Goal: Task Accomplishment & Management: Complete application form

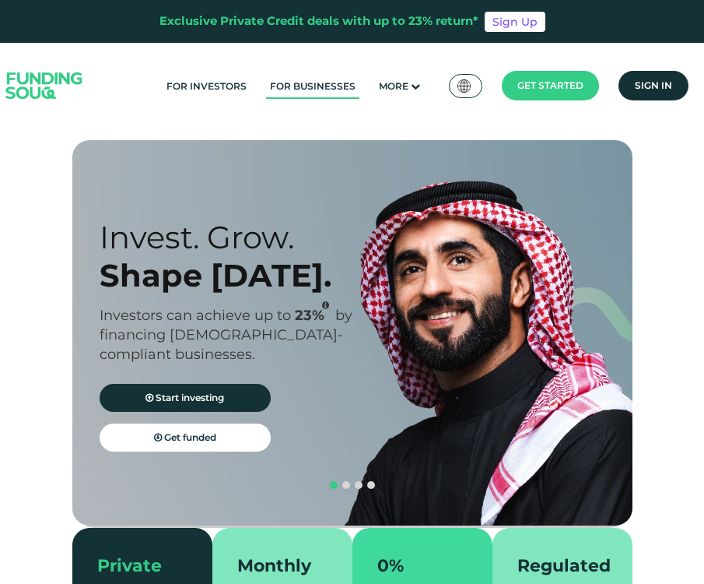
click at [329, 83] on link "For Businesses" at bounding box center [312, 86] width 93 height 26
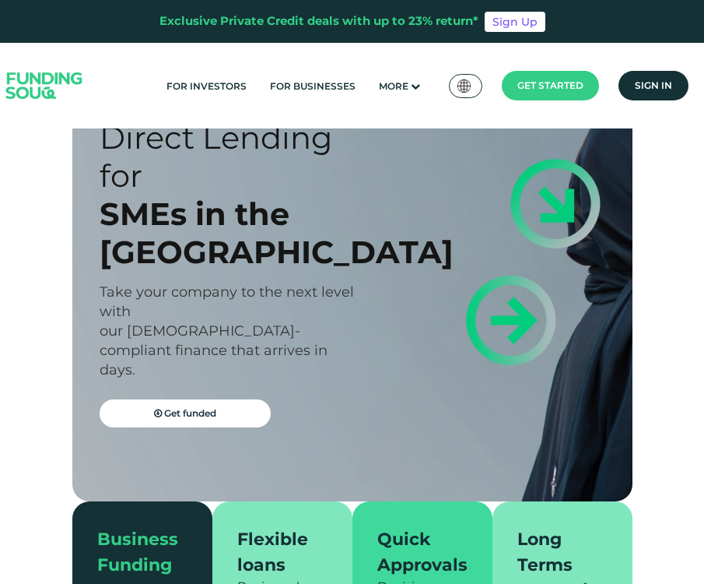
scroll to position [156, 0]
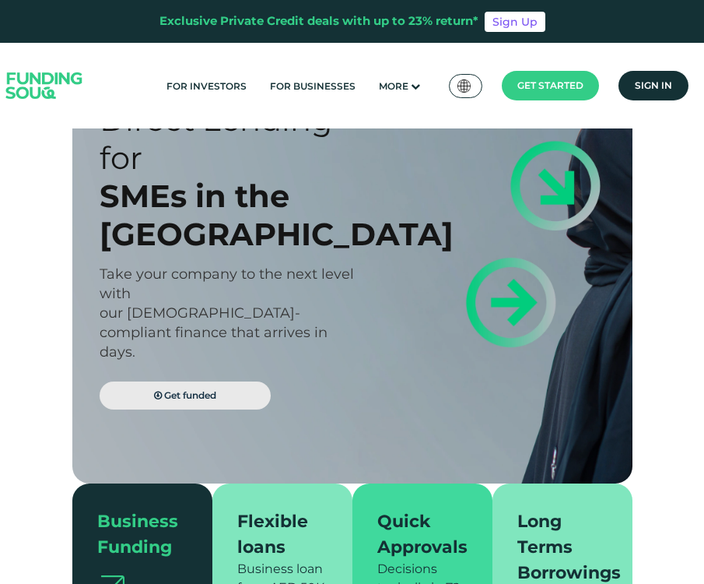
click at [209, 381] on link "Get funded" at bounding box center [185, 395] width 171 height 28
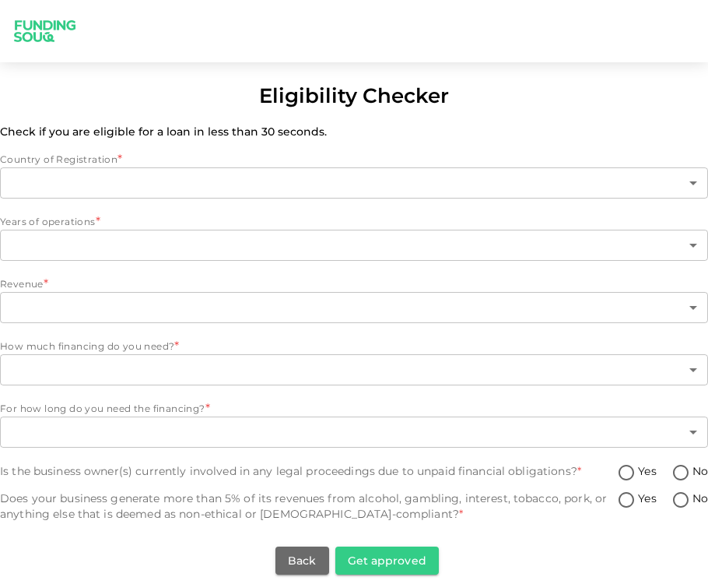
type input "1"
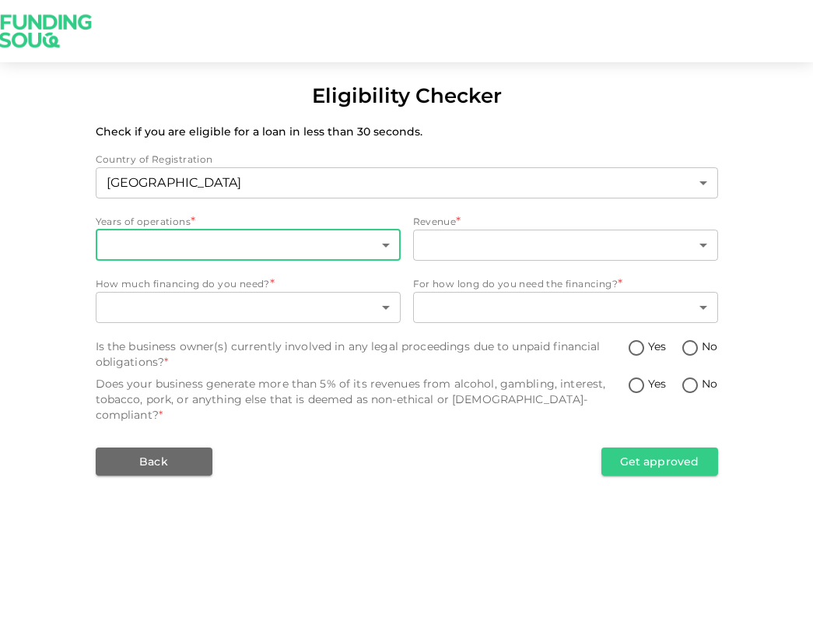
click at [206, 245] on body "Eligibility Checker Check if you are eligible for a loan in less than 30 second…" at bounding box center [406, 316] width 813 height 632
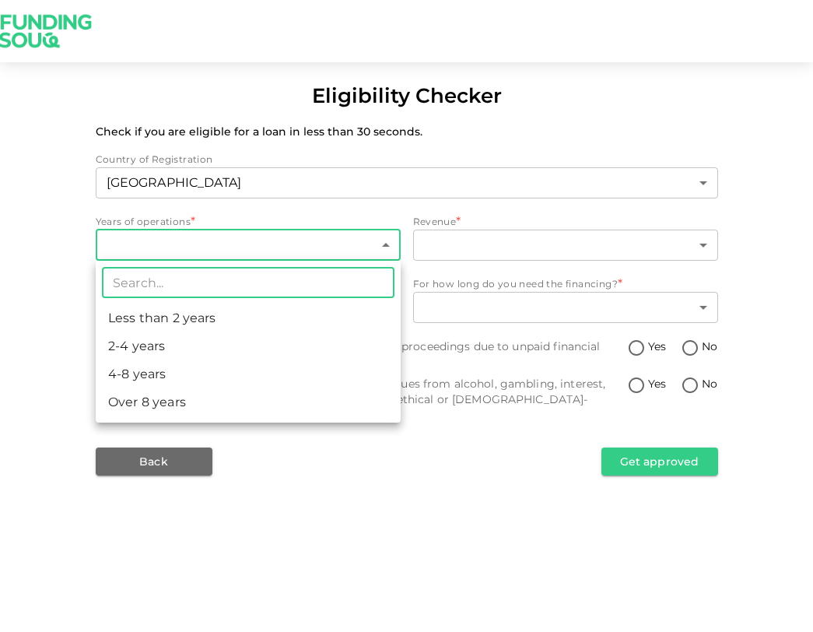
click at [163, 349] on li "2-4 years" at bounding box center [248, 346] width 305 height 28
type input "2"
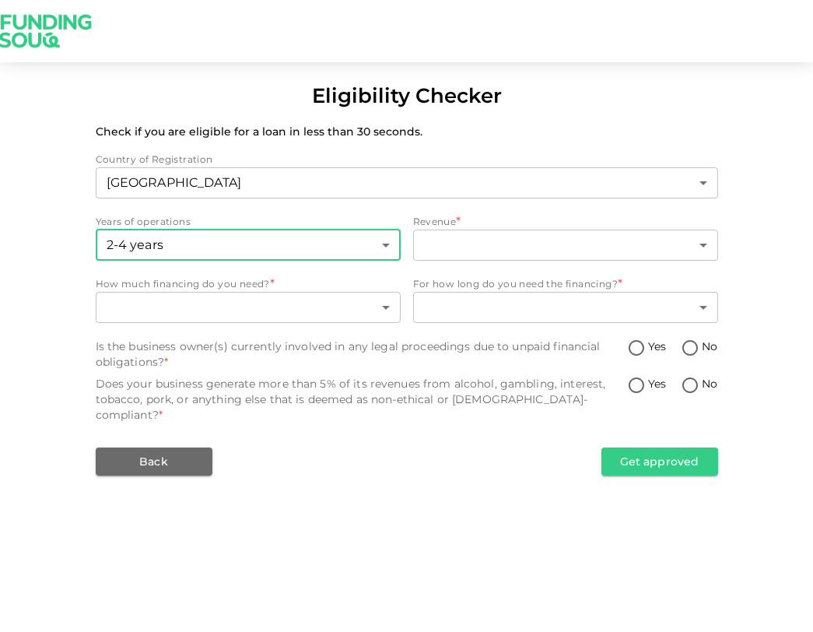
click at [500, 238] on body "Eligibility Checker Check if you are eligible for a loan in less than 30 second…" at bounding box center [406, 316] width 813 height 632
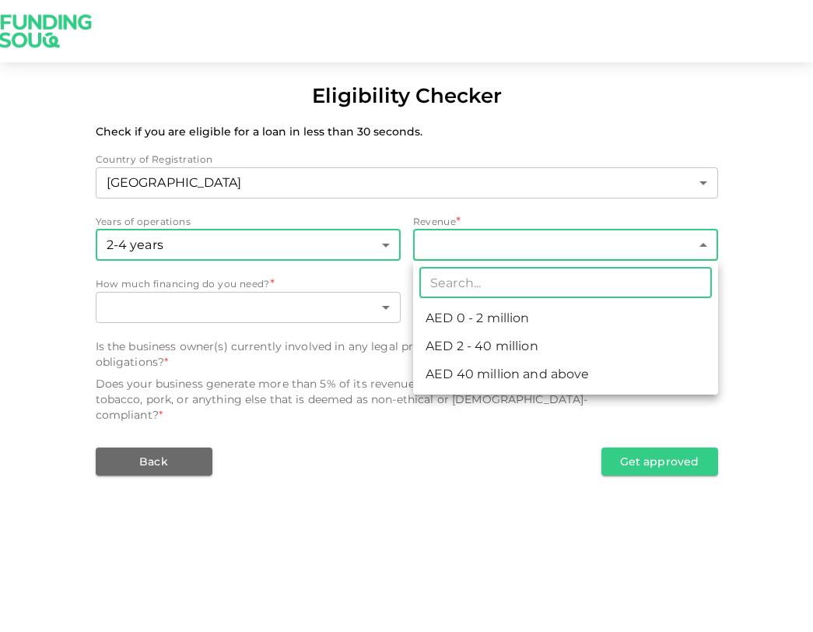
click at [479, 346] on li "AED 2 - 40 million" at bounding box center [565, 346] width 305 height 28
type input "2"
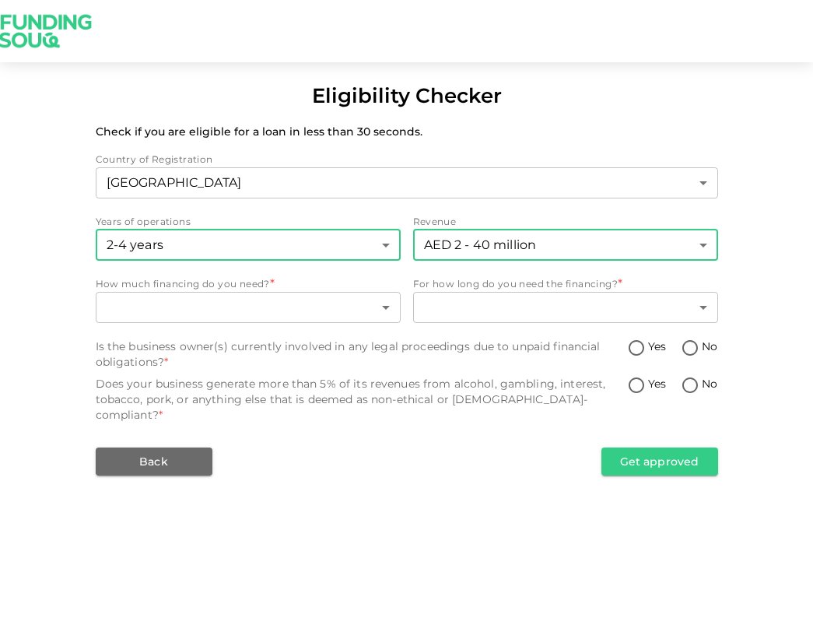
click at [230, 314] on body "Eligibility Checker Check if you are eligible for a loan in less than 30 second…" at bounding box center [406, 316] width 813 height 632
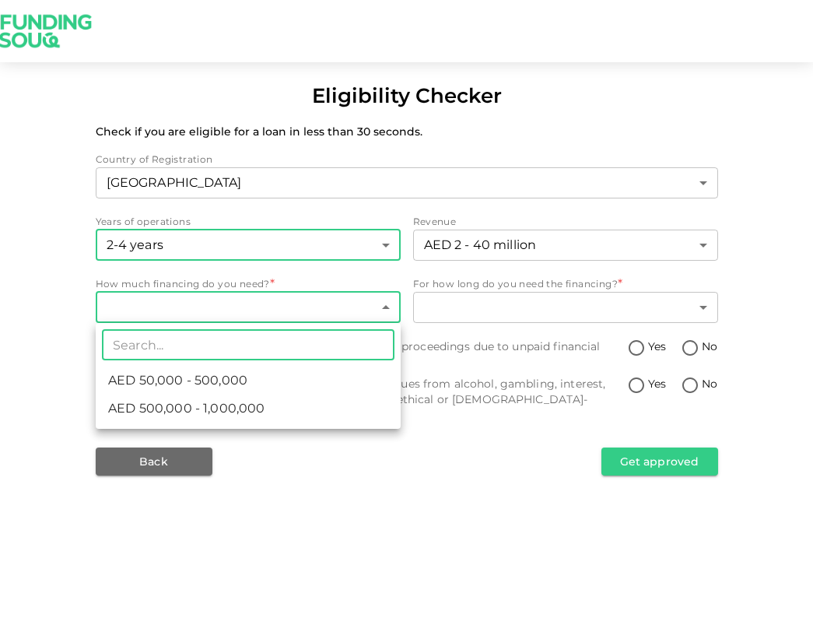
click at [184, 380] on span "AED 50,000 - 500,000" at bounding box center [177, 380] width 139 height 19
type input "1"
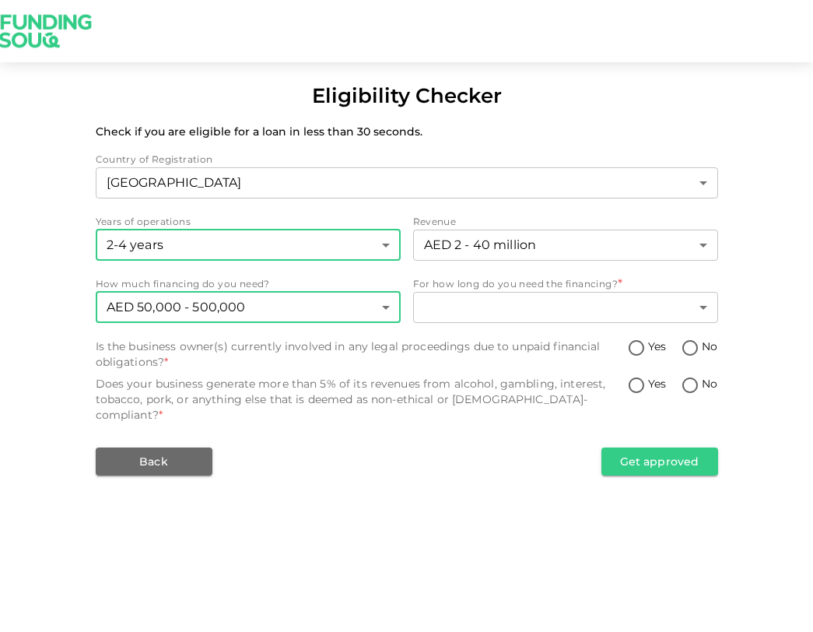
click at [472, 300] on body "Eligibility Checker Check if you are eligible for a loan in less than 30 second…" at bounding box center [406, 316] width 813 height 632
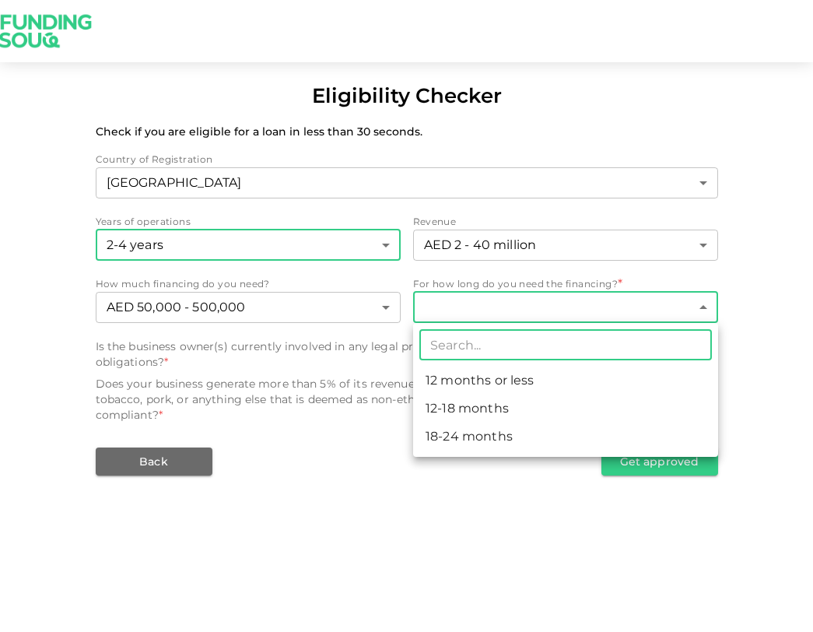
click at [456, 384] on li "12 months or less" at bounding box center [565, 381] width 305 height 28
type input "1"
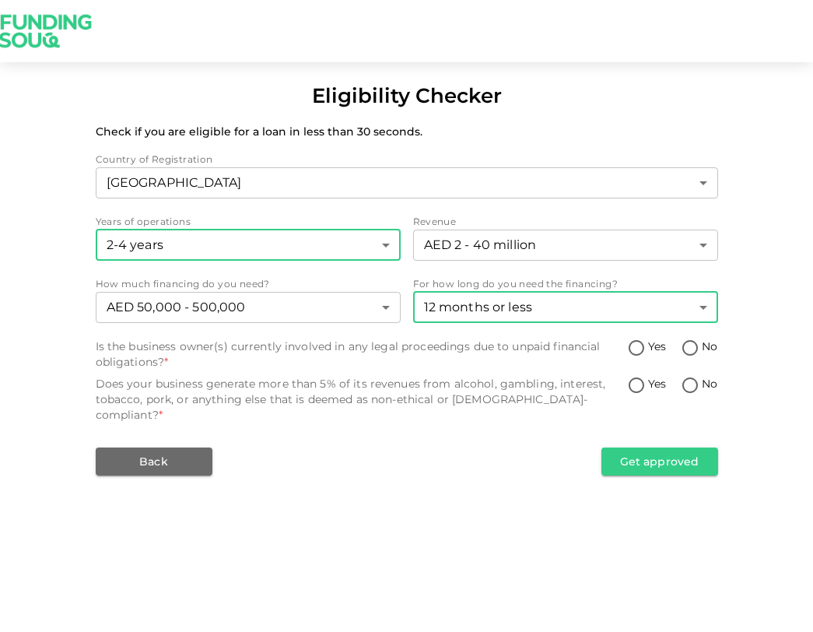
click at [694, 349] on input "No" at bounding box center [690, 349] width 23 height 21
radio input "true"
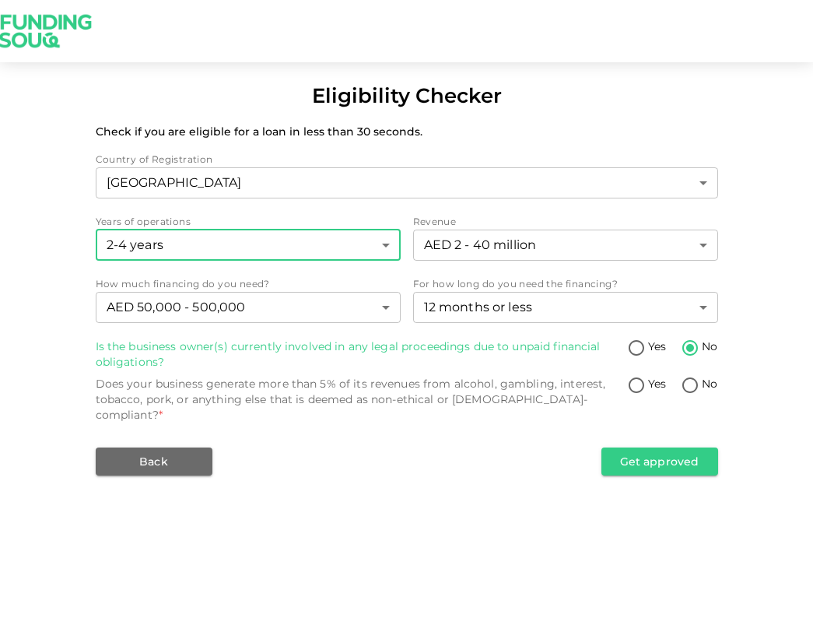
click at [692, 378] on input "No" at bounding box center [690, 386] width 23 height 21
radio input "true"
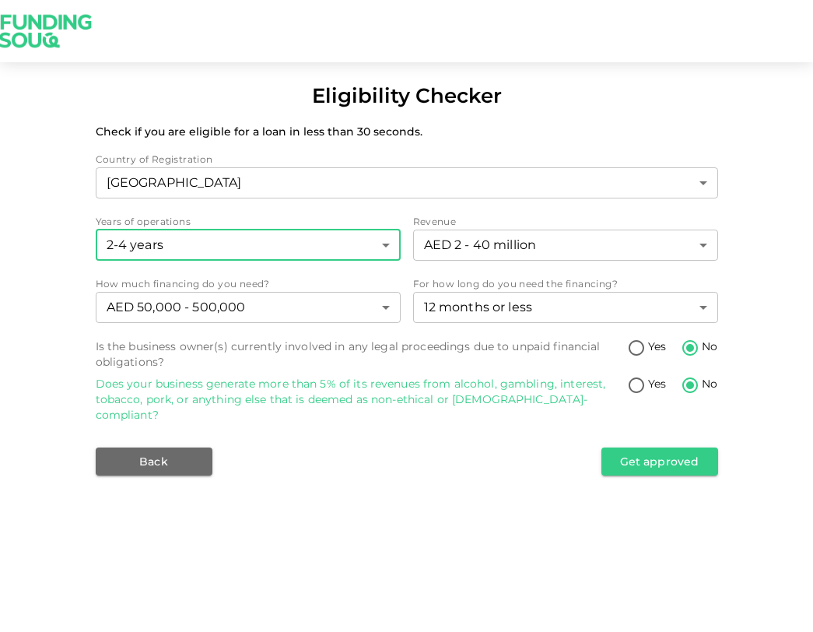
click at [648, 452] on button "Get approved" at bounding box center [660, 462] width 117 height 28
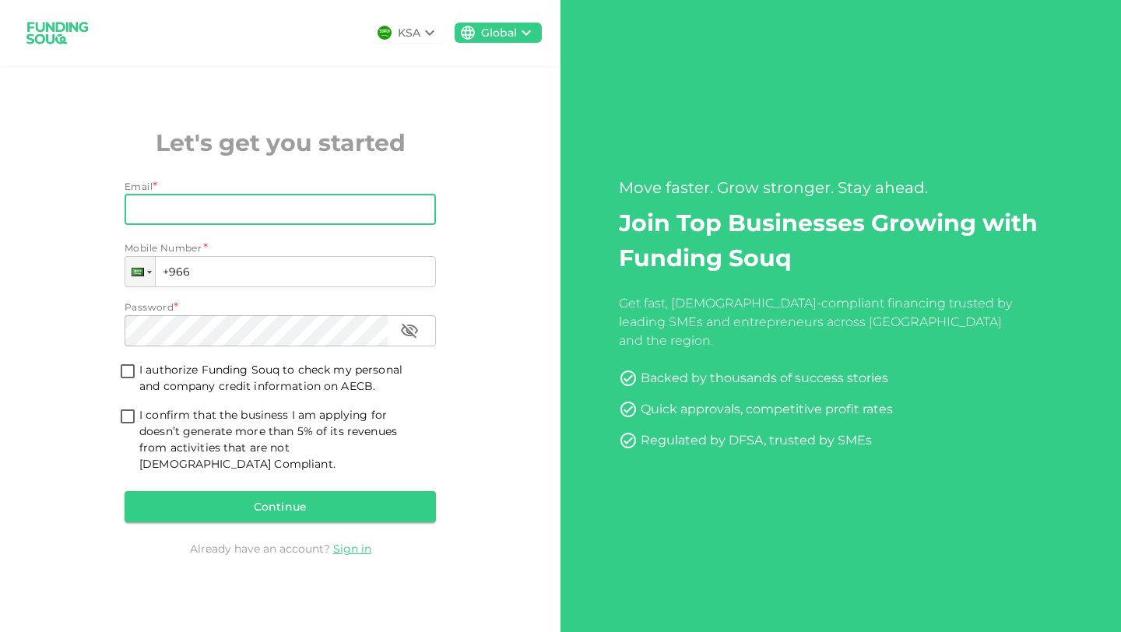
click at [209, 221] on input "Email" at bounding box center [272, 209] width 294 height 31
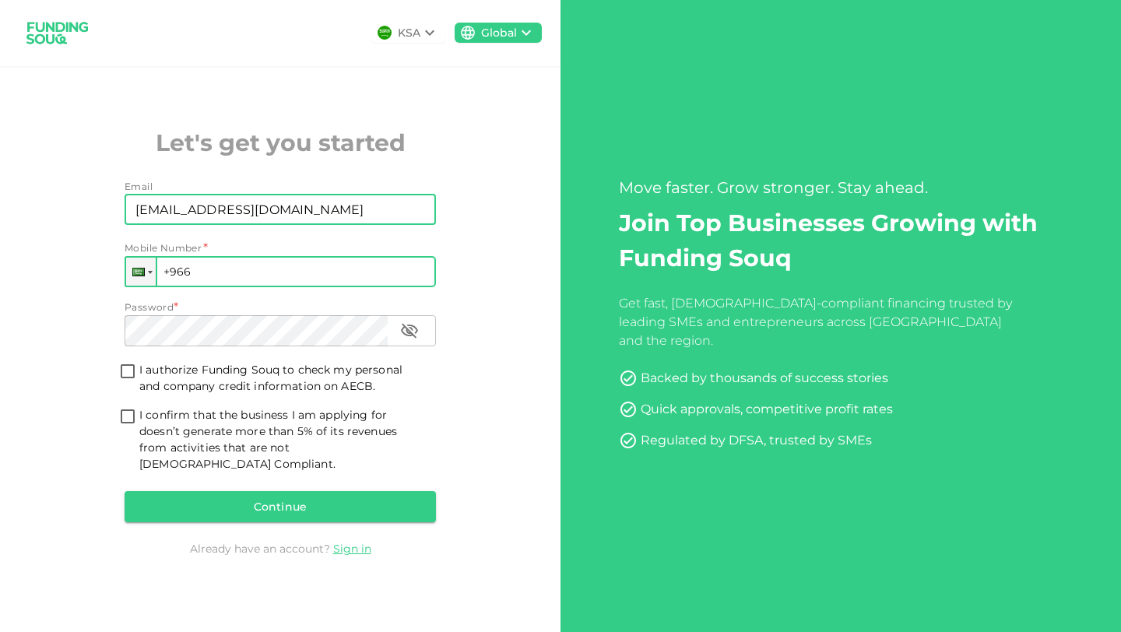
click at [230, 276] on input "+966" at bounding box center [280, 271] width 311 height 31
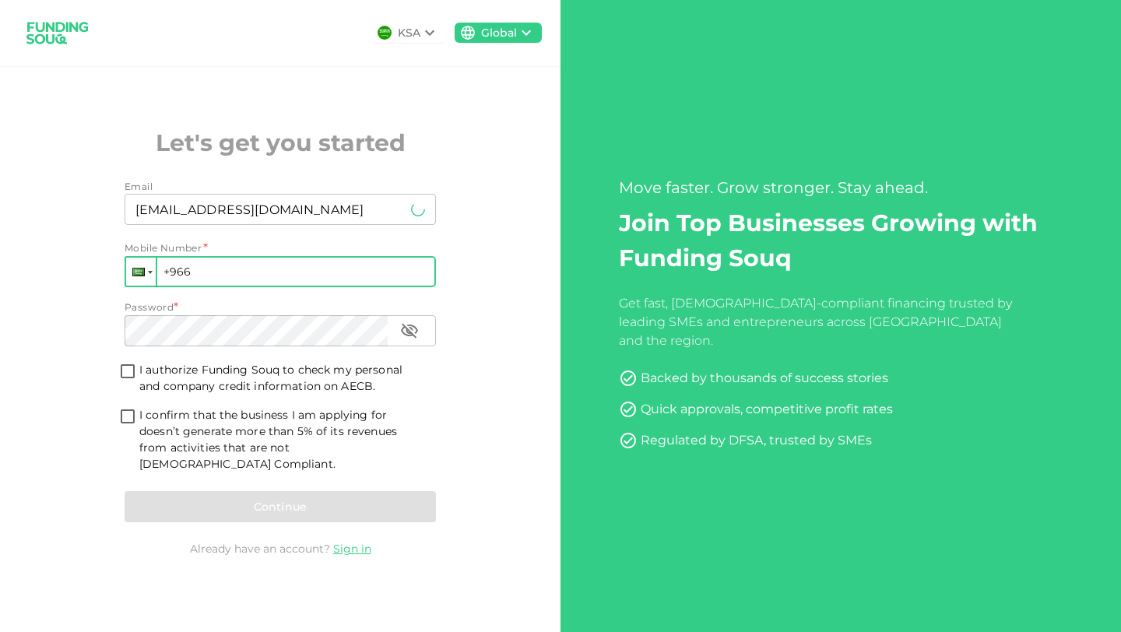
click at [139, 277] on div at bounding box center [141, 272] width 30 height 28
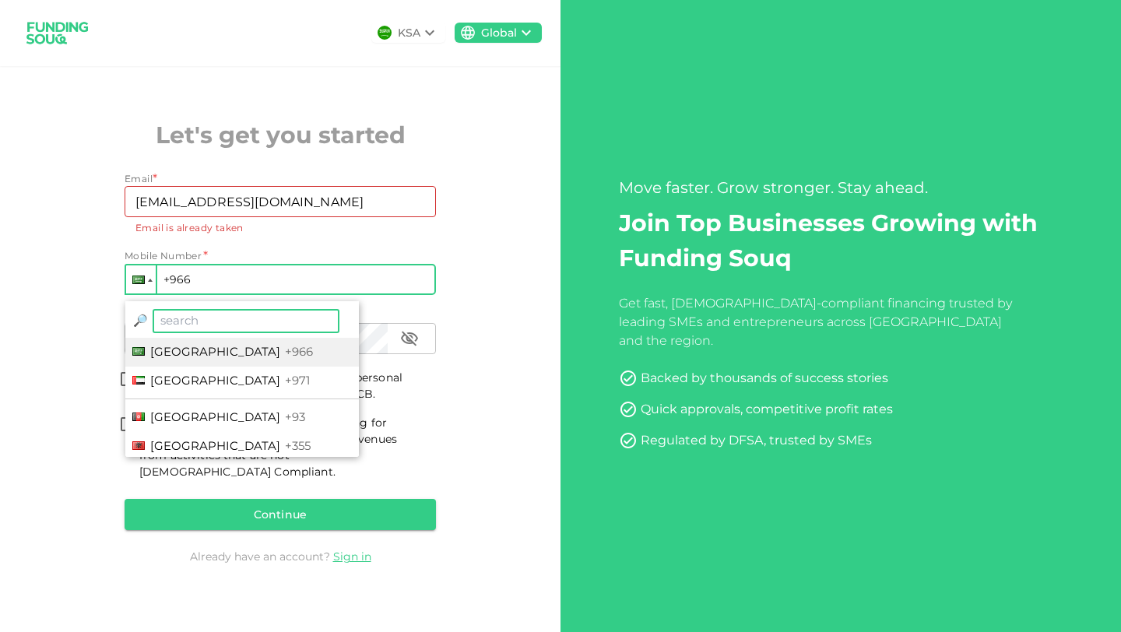
click at [139, 277] on div at bounding box center [141, 279] width 30 height 28
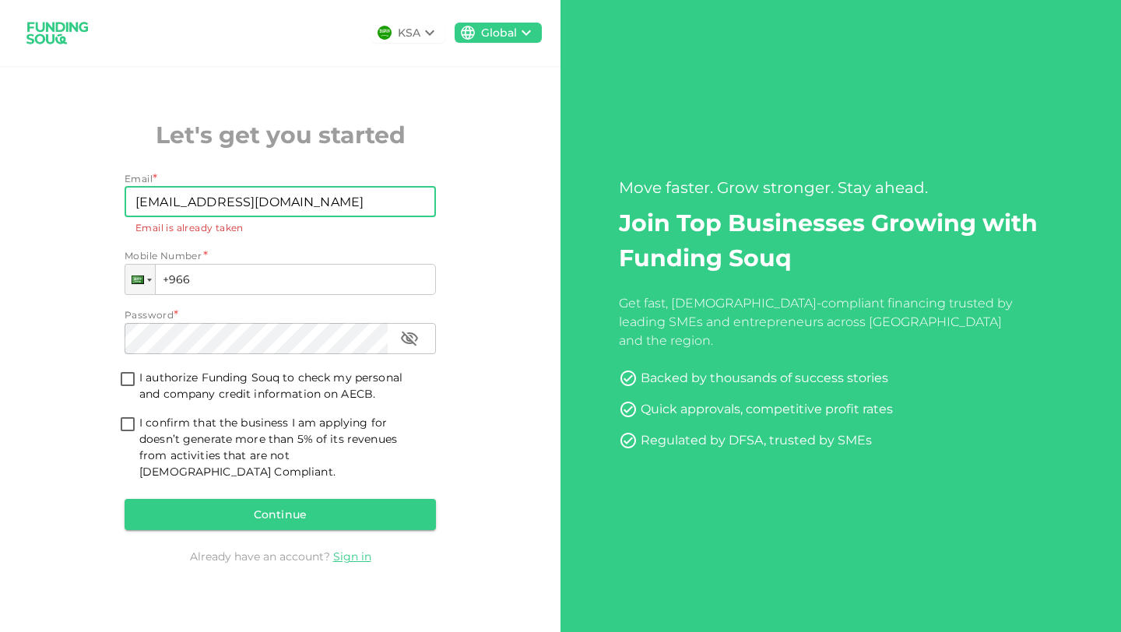
click at [286, 205] on input "rawia-12@hotmail.com" at bounding box center [272, 201] width 294 height 31
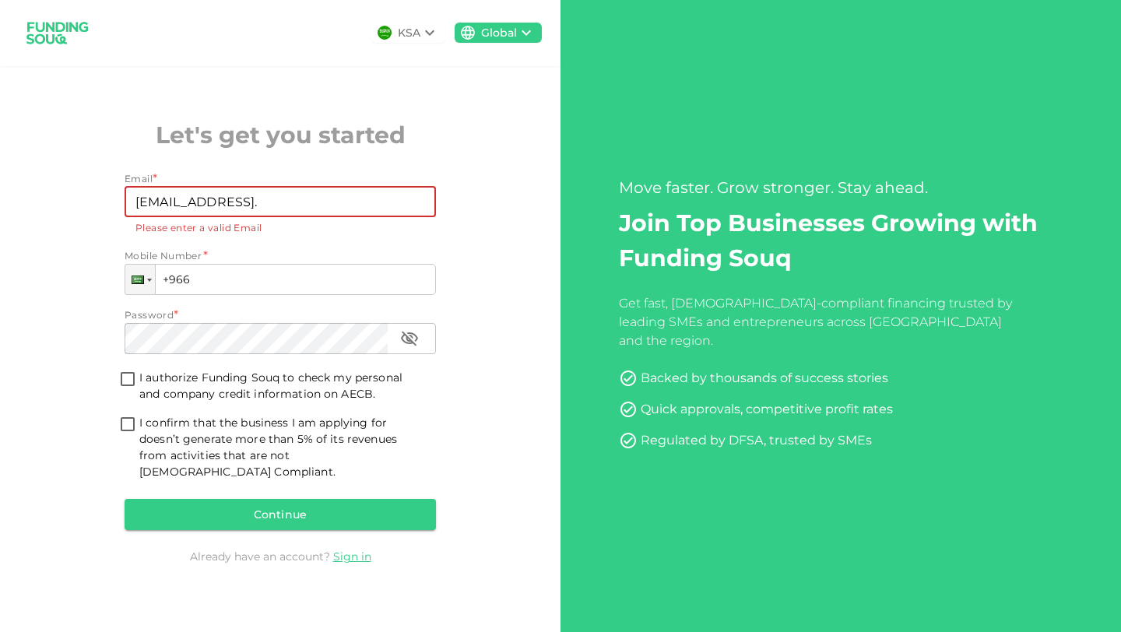
type input "rawia-12@hotmail.com"
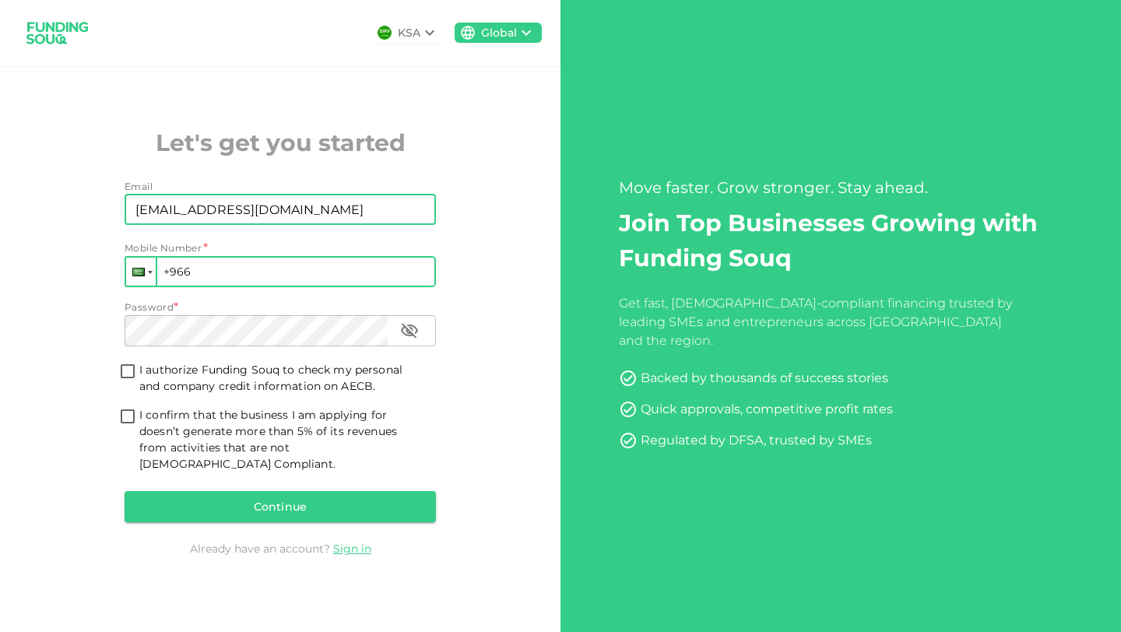
click at [144, 286] on div at bounding box center [141, 272] width 30 height 28
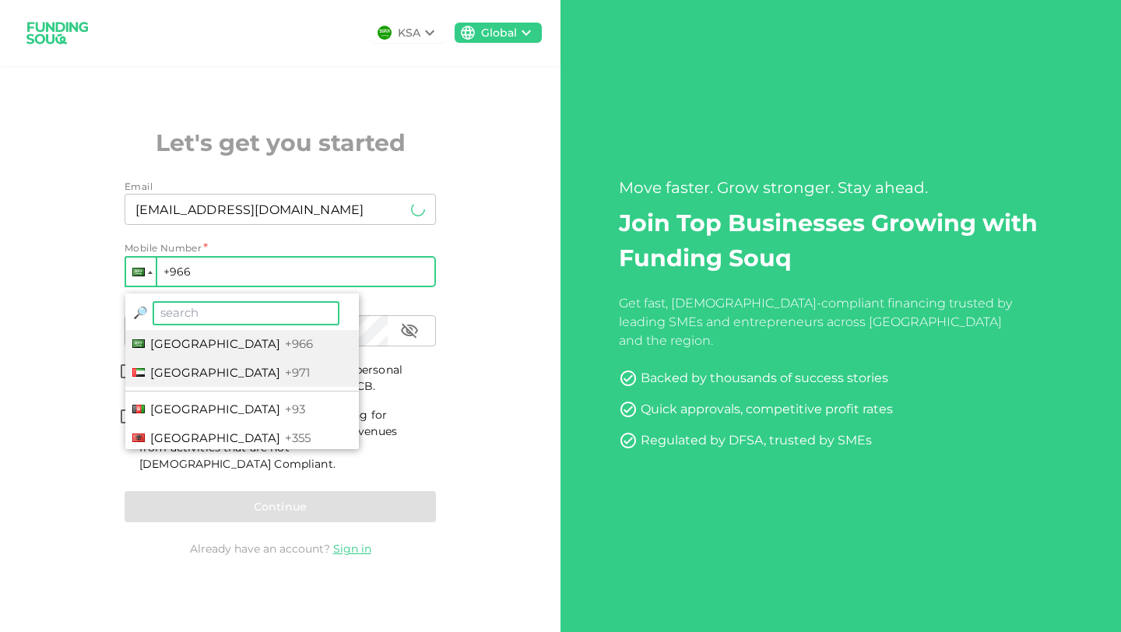
click at [167, 375] on li "United Arab Emirates +971" at bounding box center [241, 373] width 233 height 29
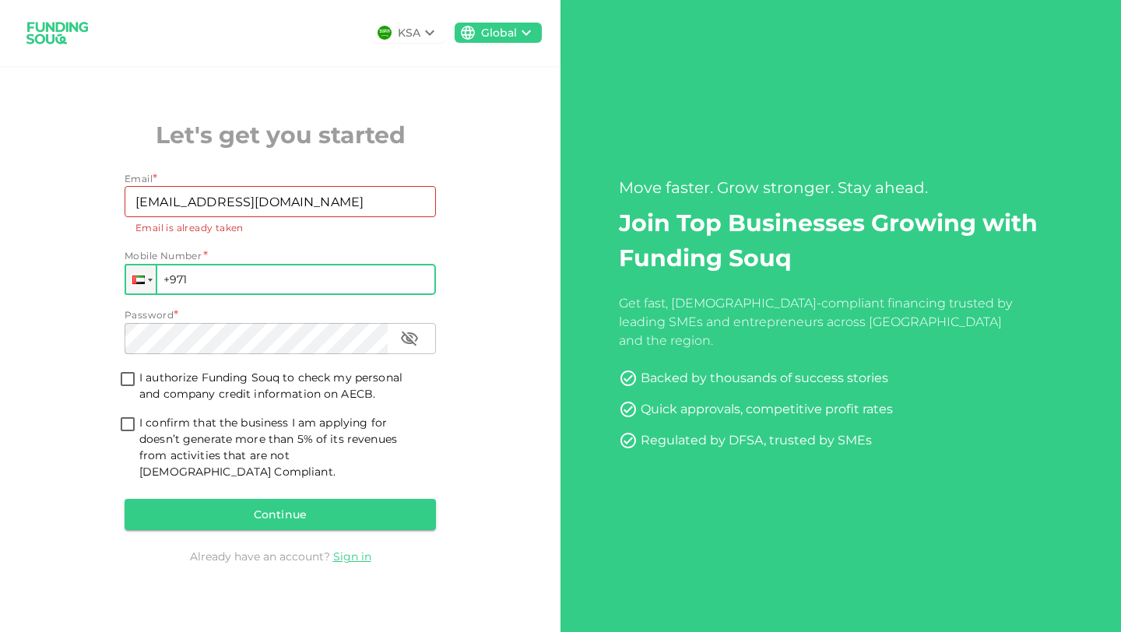
click at [204, 293] on input "+971" at bounding box center [280, 279] width 311 height 31
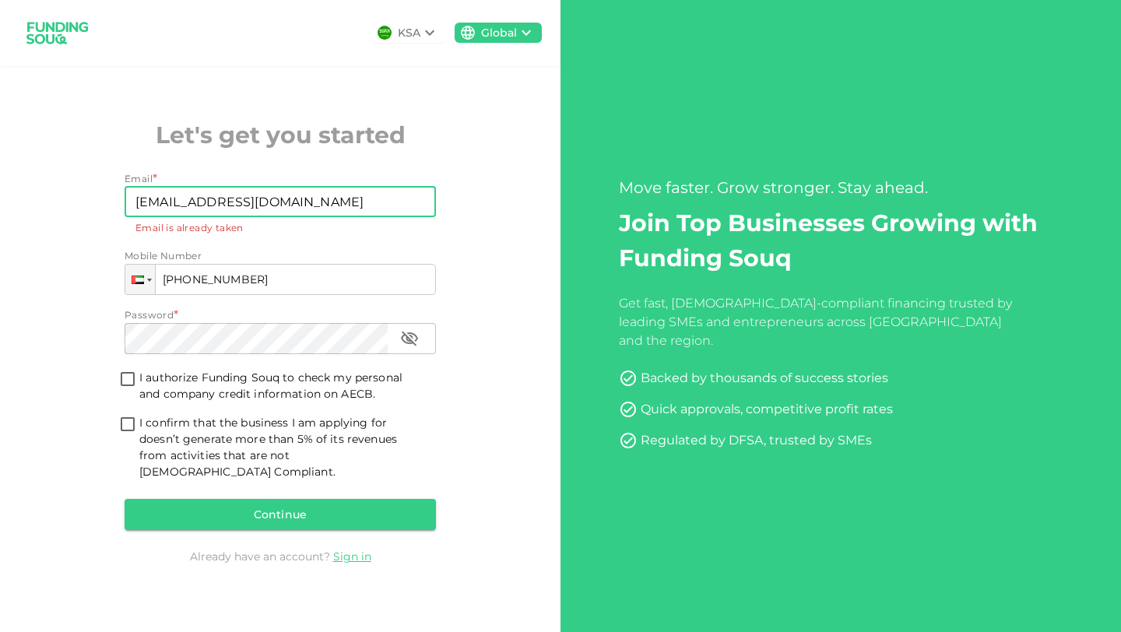
type input "+971 555 864 099"
click at [283, 212] on input "rawia-12@hotmail.com" at bounding box center [272, 201] width 294 height 31
type input "r"
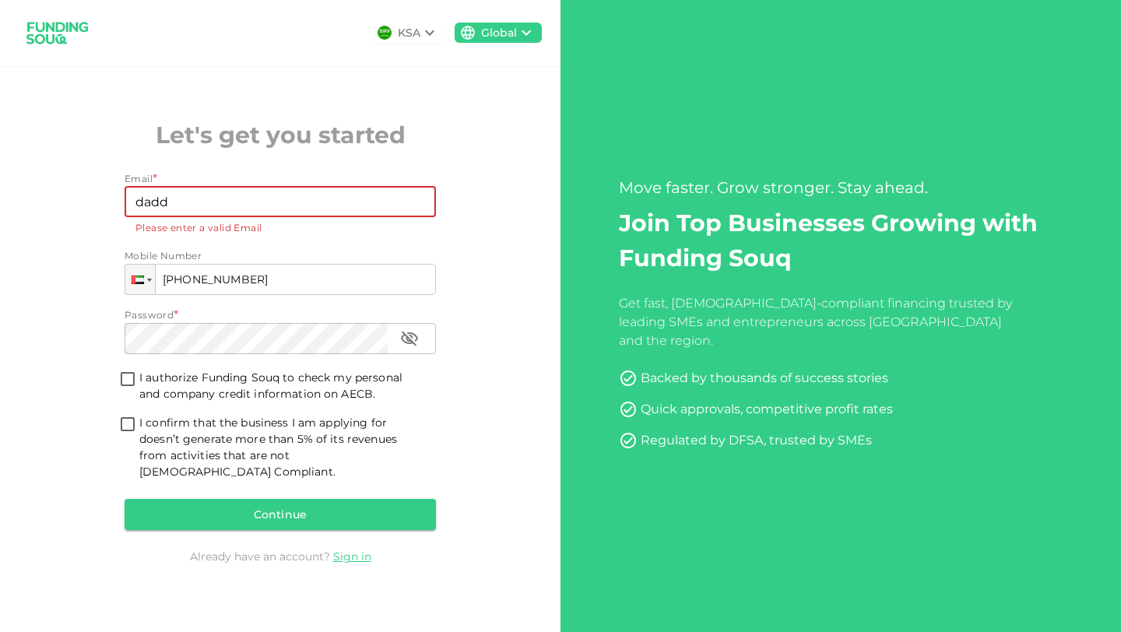
type input "[EMAIL_ADDRESS][DOMAIN_NAME]"
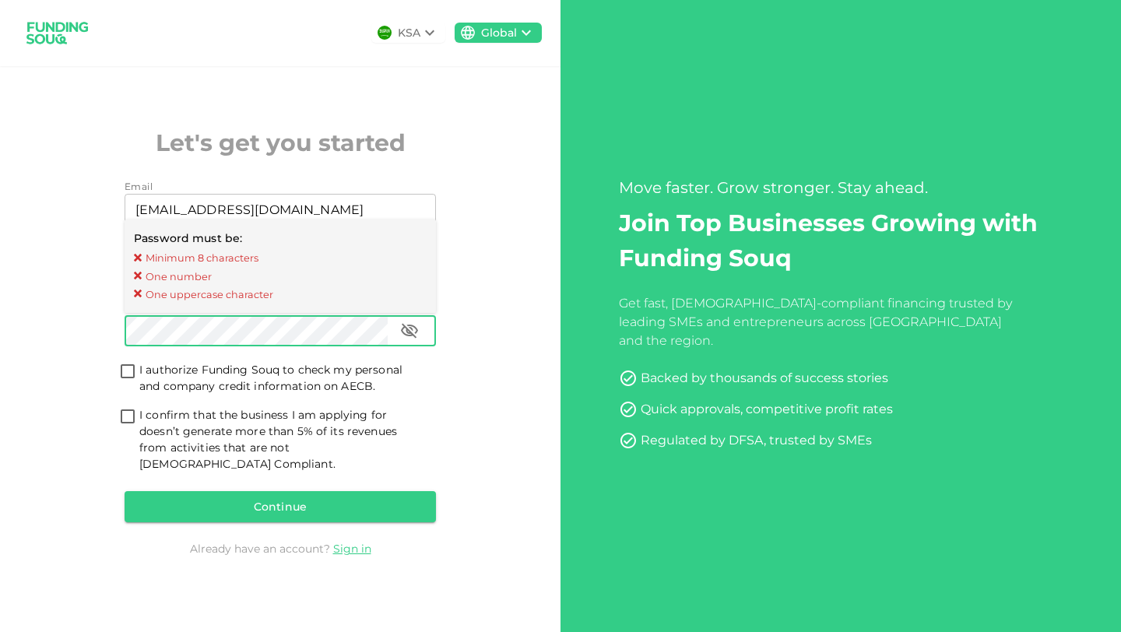
click at [489, 276] on div "KSA Global Let's get you started Email Email daddysbitesuae@gmail.com Email Mob…" at bounding box center [280, 316] width 560 height 632
click at [404, 346] on button "button" at bounding box center [409, 330] width 31 height 31
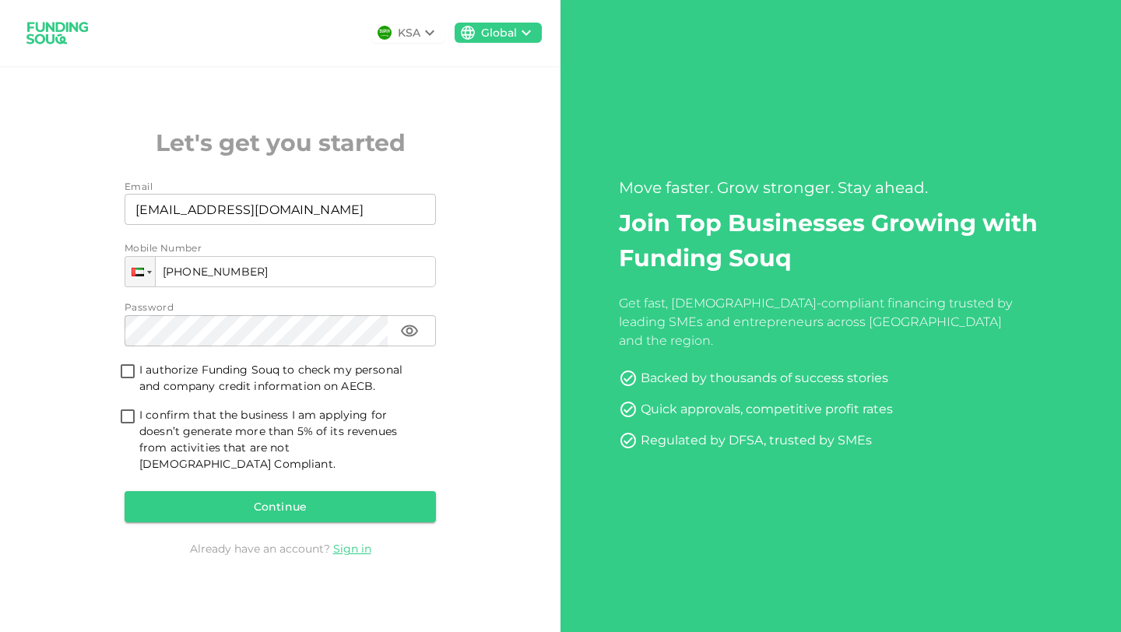
click at [128, 379] on input "I authorize Funding Souq to check my personal and company credit information on…" at bounding box center [127, 372] width 23 height 21
checkbox input "true"
click at [132, 426] on input "I confirm that the business I am applying for doesn’t generate more than 5% of …" at bounding box center [127, 417] width 23 height 21
checkbox input "true"
click at [283, 500] on button "Continue" at bounding box center [280, 506] width 311 height 31
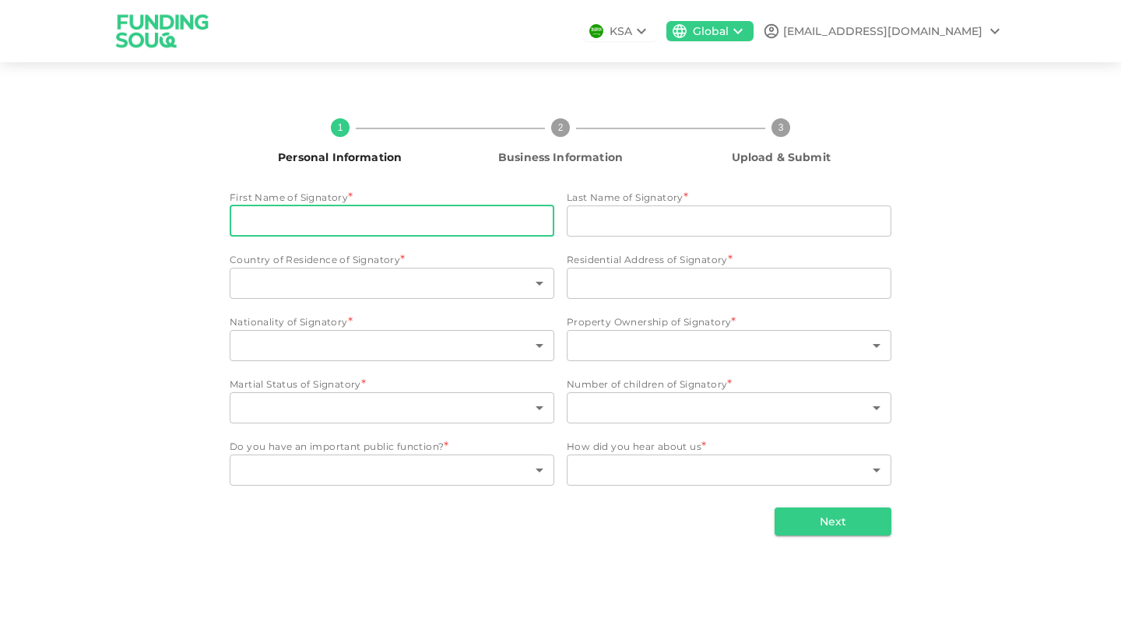
click at [438, 220] on input "First Name of Signatory" at bounding box center [392, 220] width 325 height 31
type input "Rawia"
click at [653, 226] on input "Last Name of Signatory" at bounding box center [729, 220] width 325 height 31
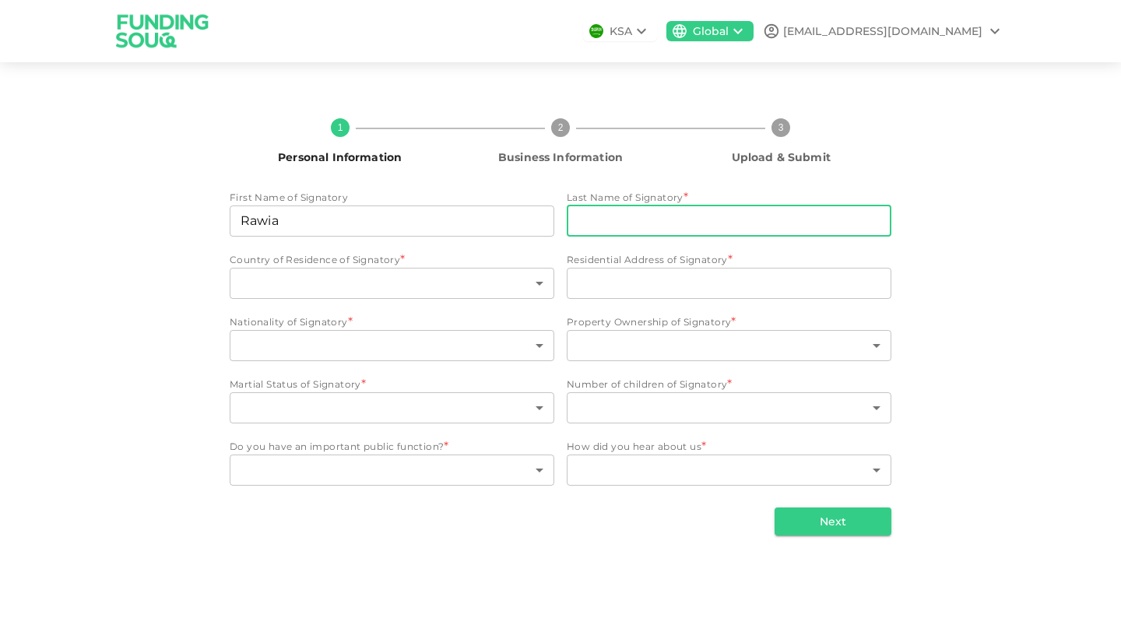
type input "Bou Said"
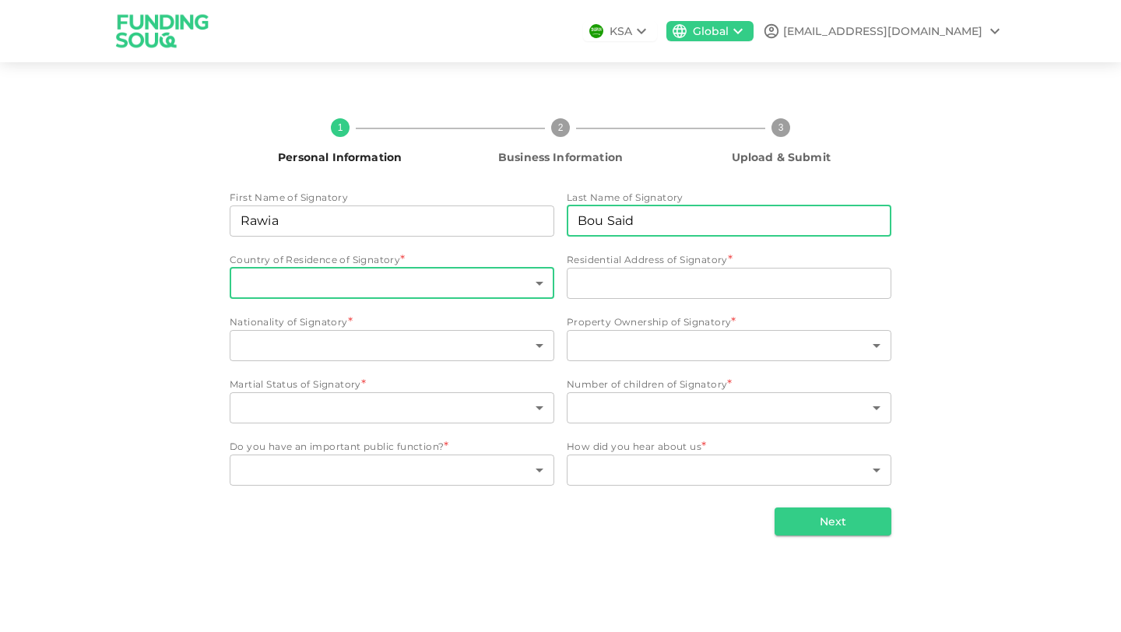
click at [345, 286] on body "KSA Global daddysbitesuae@gmail.com 1 Personal Information 2 Business Informati…" at bounding box center [560, 316] width 1121 height 632
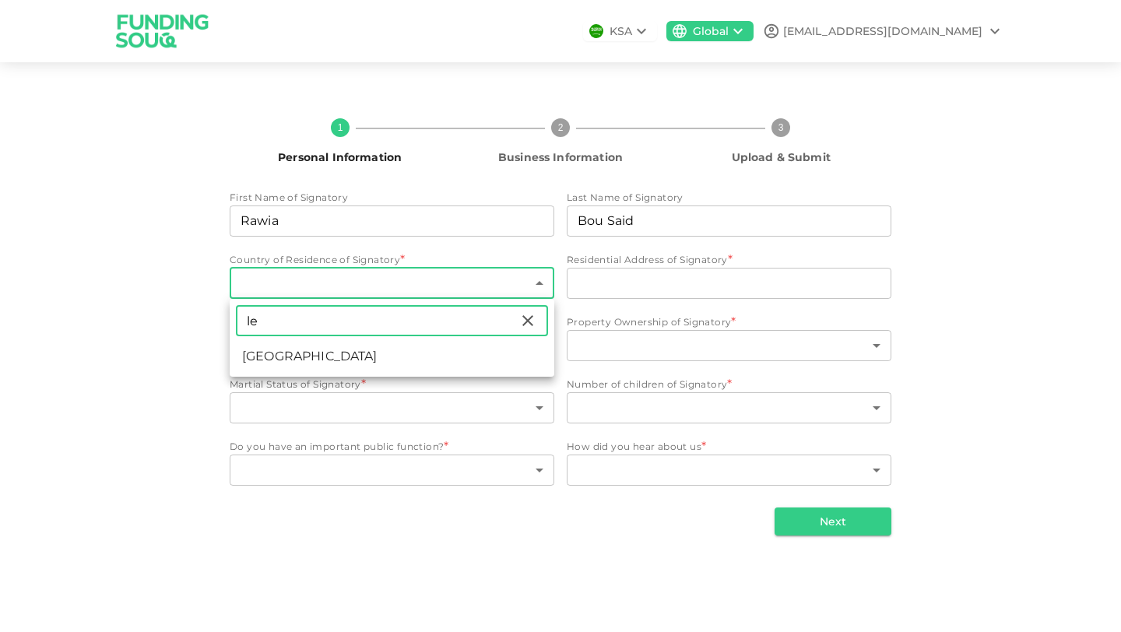
type input "l"
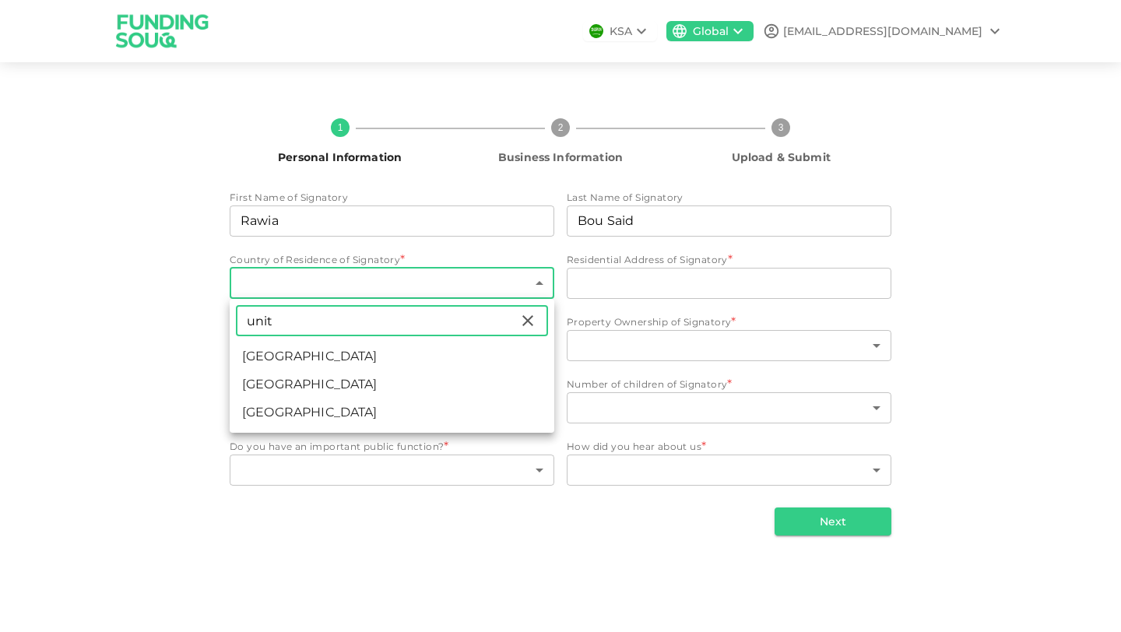
type input "unit"
click at [315, 354] on li "United Arab Emirates" at bounding box center [392, 356] width 325 height 28
type input "2"
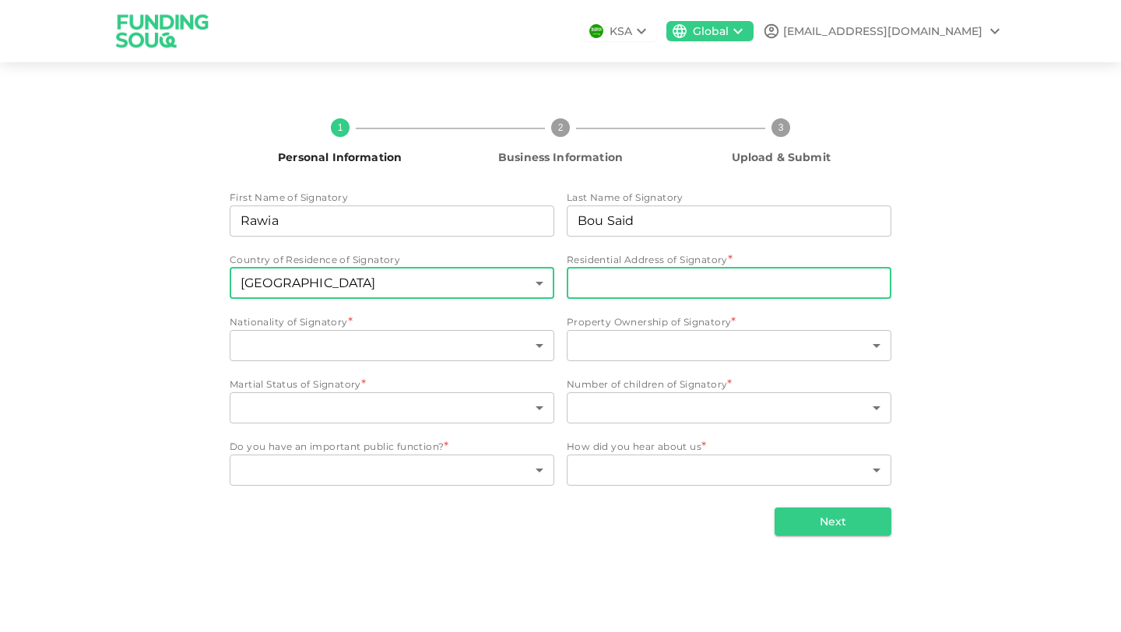
click at [634, 282] on input "Residential Address of Signatory" at bounding box center [729, 283] width 325 height 31
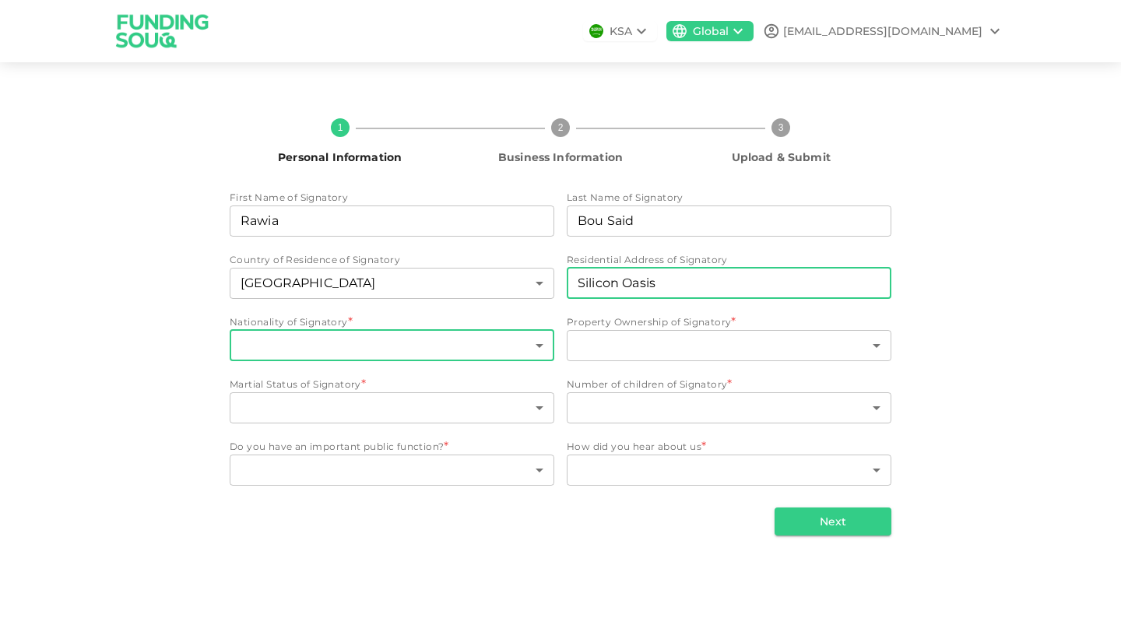
type input "Silicon Oasis"
click at [403, 355] on body "KSA Global daddysbitesuae@gmail.com 1 Personal Information 2 Business Informati…" at bounding box center [560, 316] width 1121 height 632
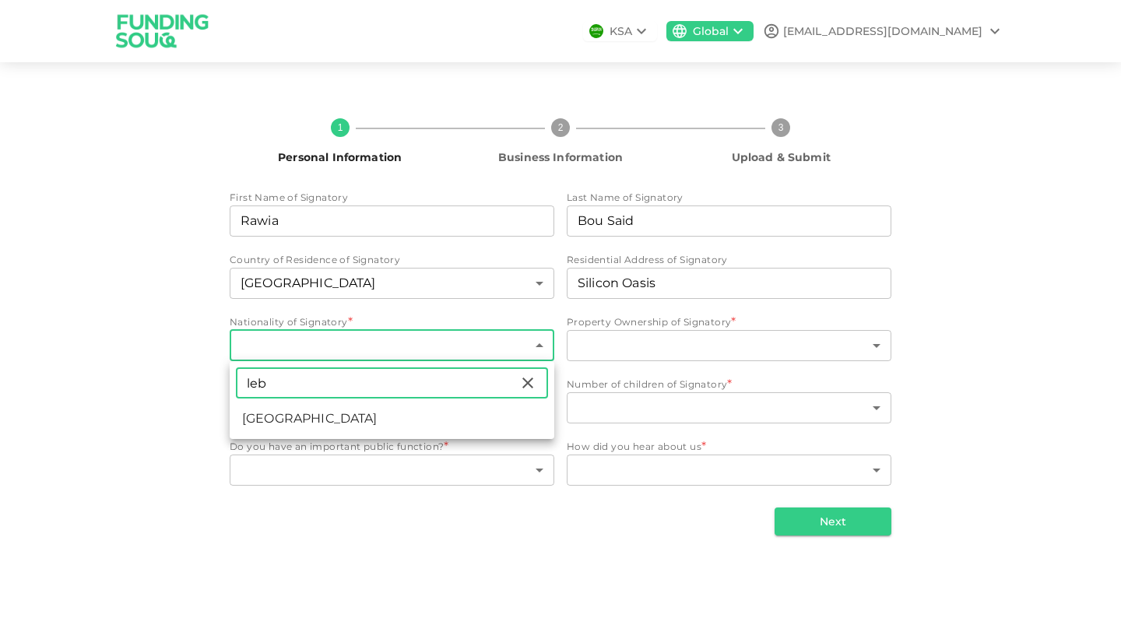
type input "leb"
click at [268, 424] on li "Lebanon" at bounding box center [392, 419] width 325 height 28
type input "105"
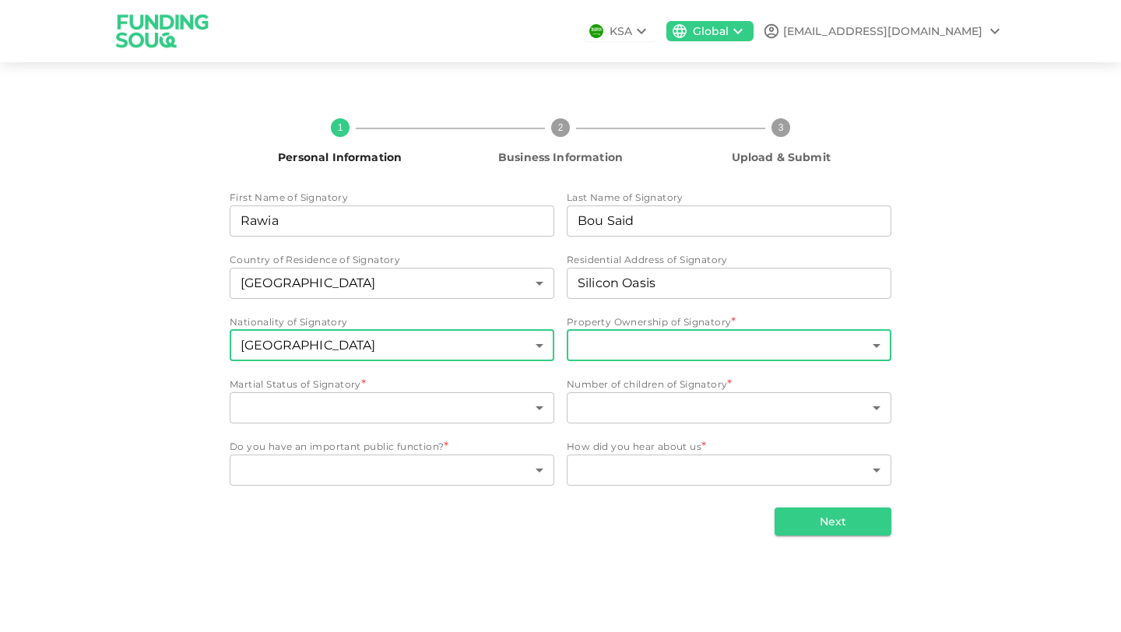
click at [667, 345] on body "KSA Global daddysbitesuae@gmail.com 1 Personal Information 2 Business Informati…" at bounding box center [560, 316] width 1121 height 632
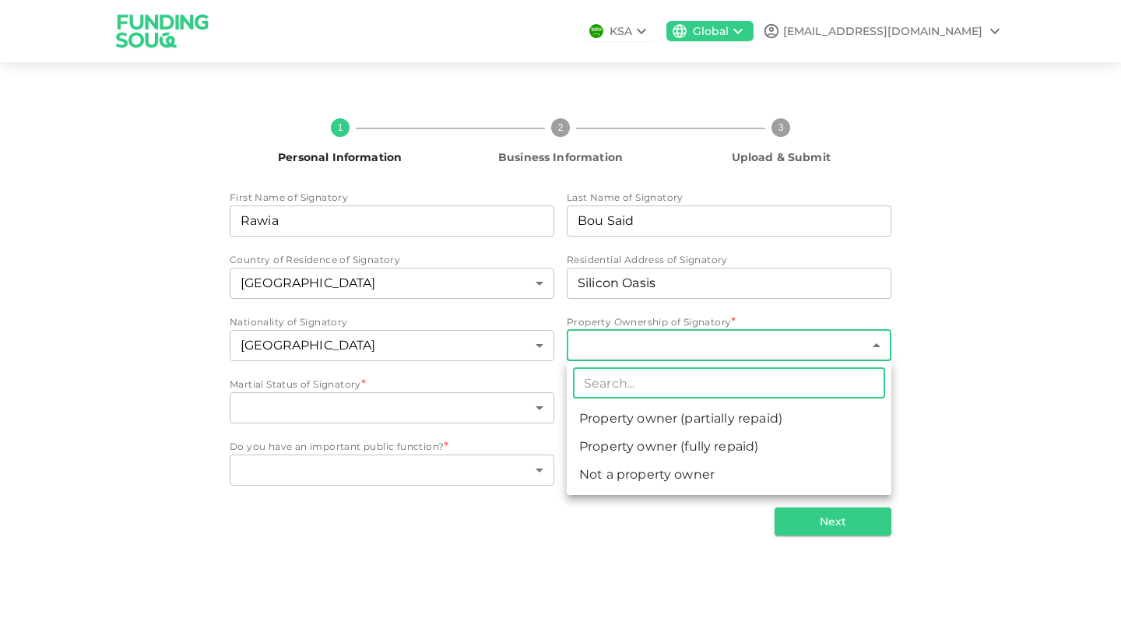
click at [658, 478] on li "Not a property owner" at bounding box center [729, 475] width 325 height 28
type input "3"
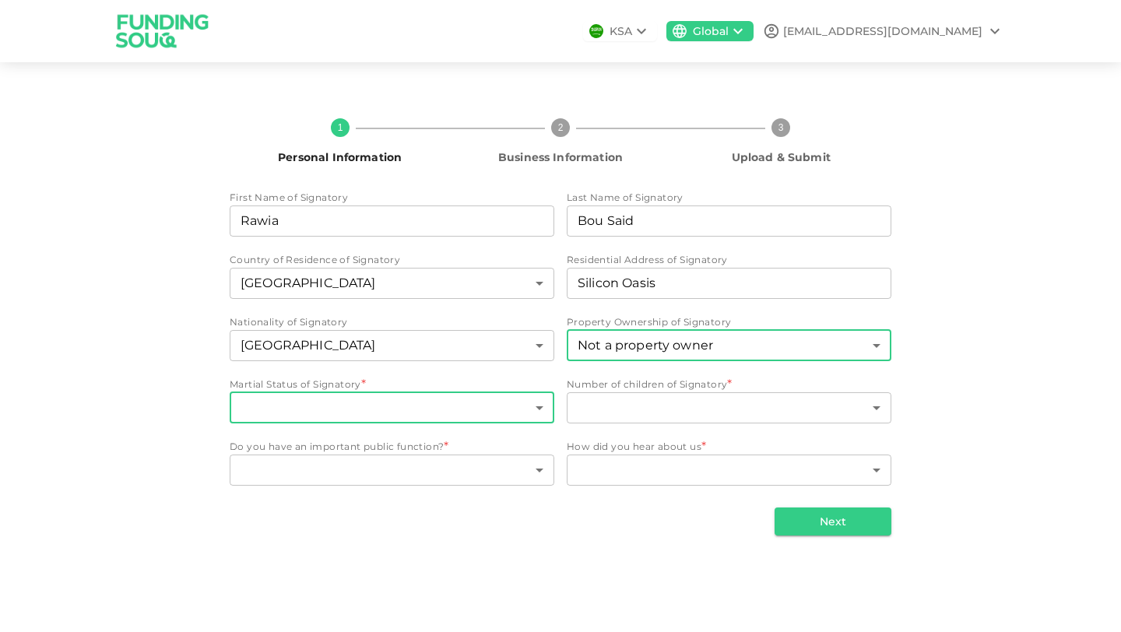
click at [335, 406] on body "KSA Global daddysbitesuae@gmail.com 1 Personal Information 2 Business Informati…" at bounding box center [560, 316] width 1121 height 632
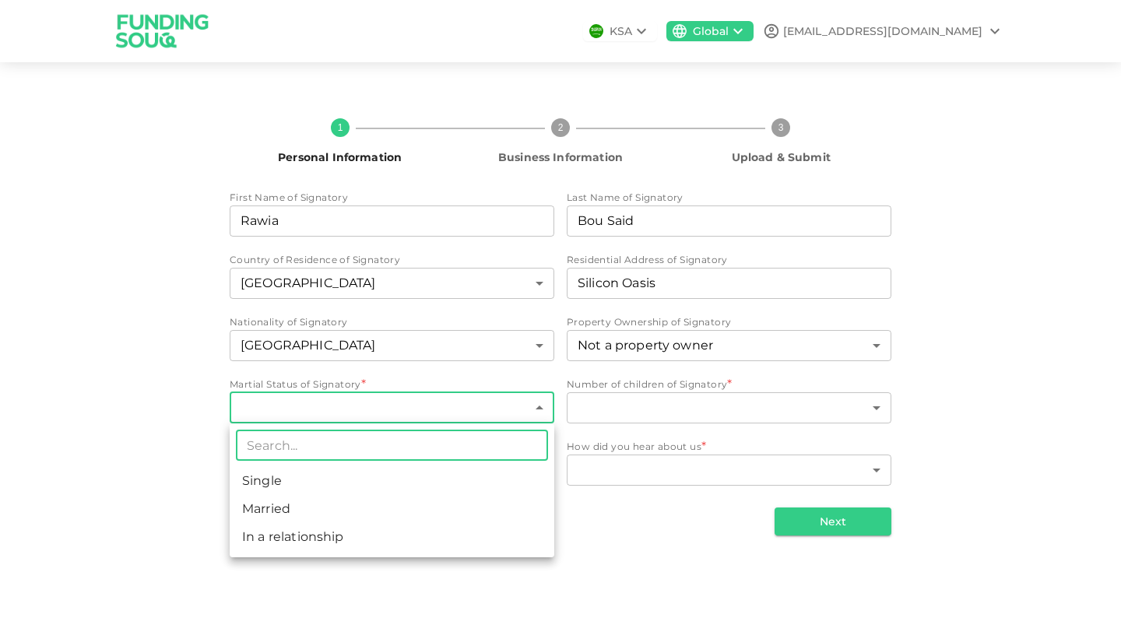
click at [284, 502] on li "Married" at bounding box center [392, 509] width 325 height 28
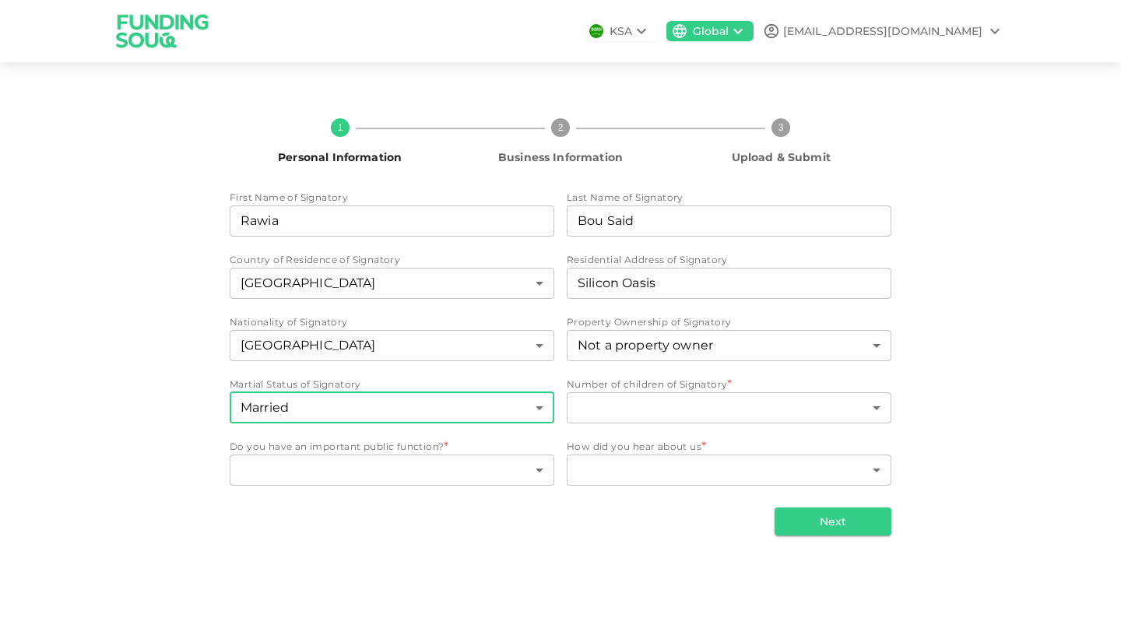
type input "2"
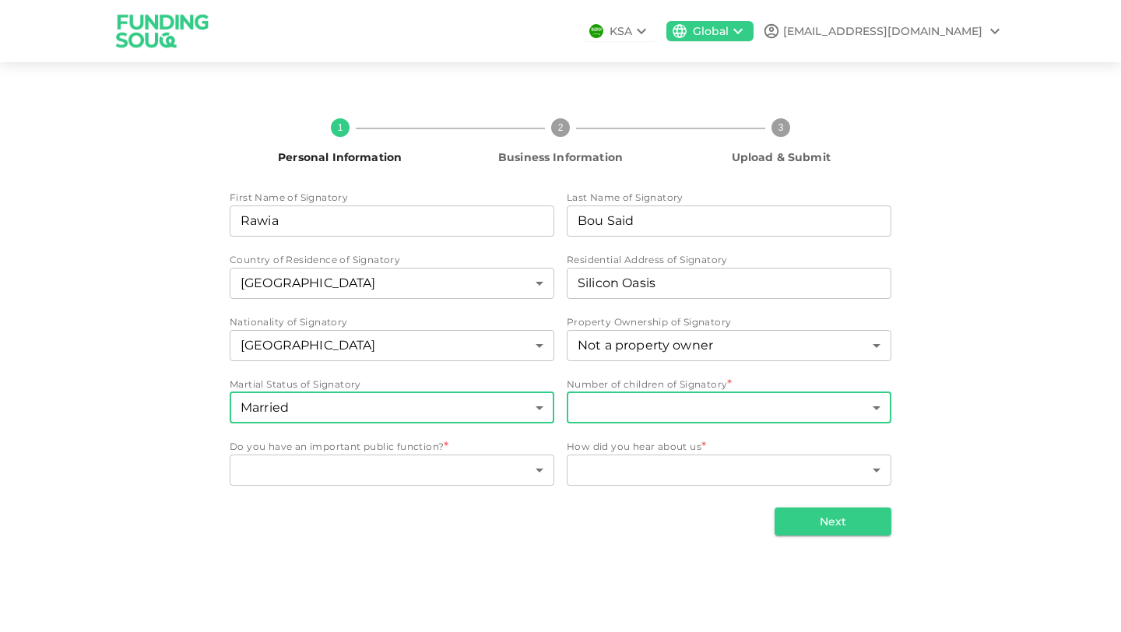
click at [629, 409] on body "KSA Global daddysbitesuae@gmail.com 1 Personal Information 2 Business Informati…" at bounding box center [560, 316] width 1121 height 632
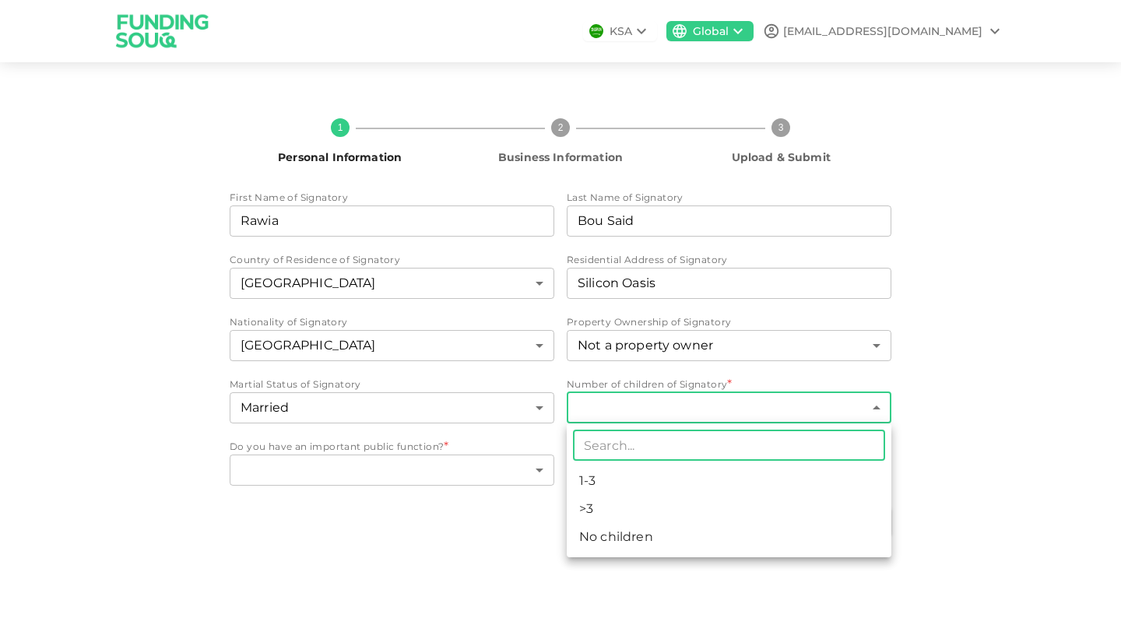
click at [609, 535] on li "No children" at bounding box center [729, 537] width 325 height 28
type input "3"
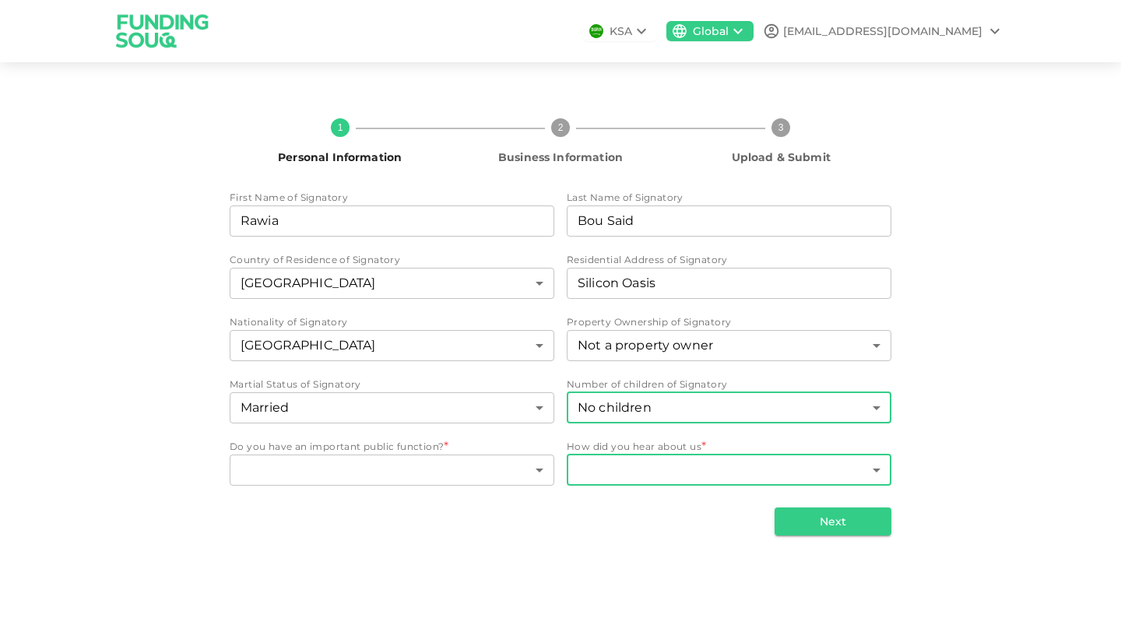
click at [620, 460] on body "KSA Global daddysbitesuae@gmail.com 1 Personal Information 2 Business Informati…" at bounding box center [560, 316] width 1121 height 632
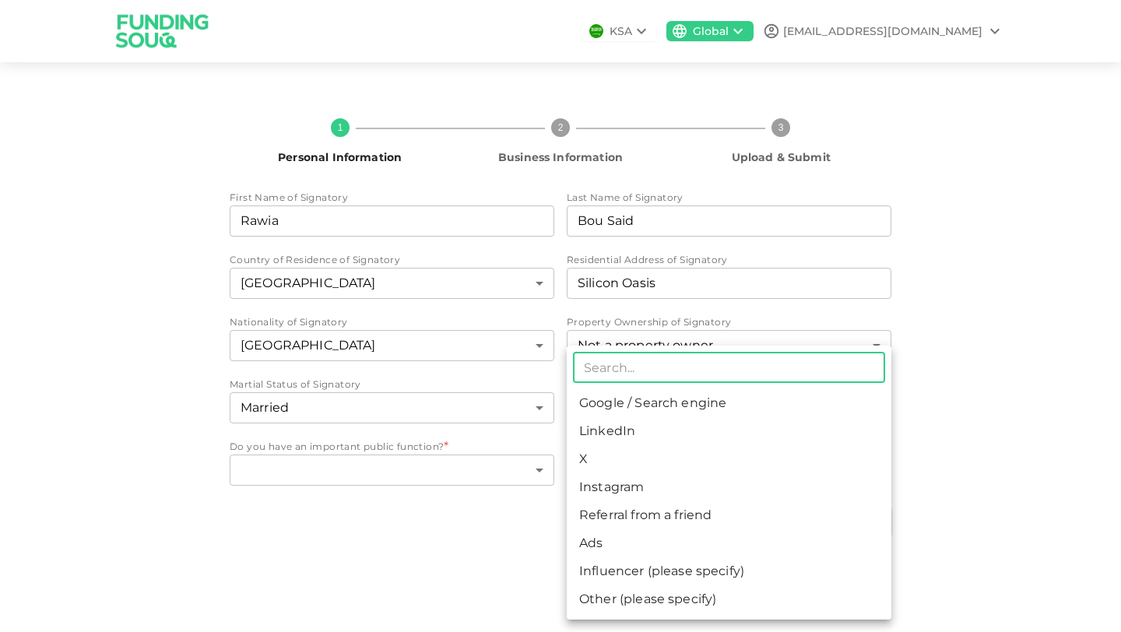
click at [621, 604] on li "Other (please specify)" at bounding box center [729, 599] width 325 height 28
type input "8"
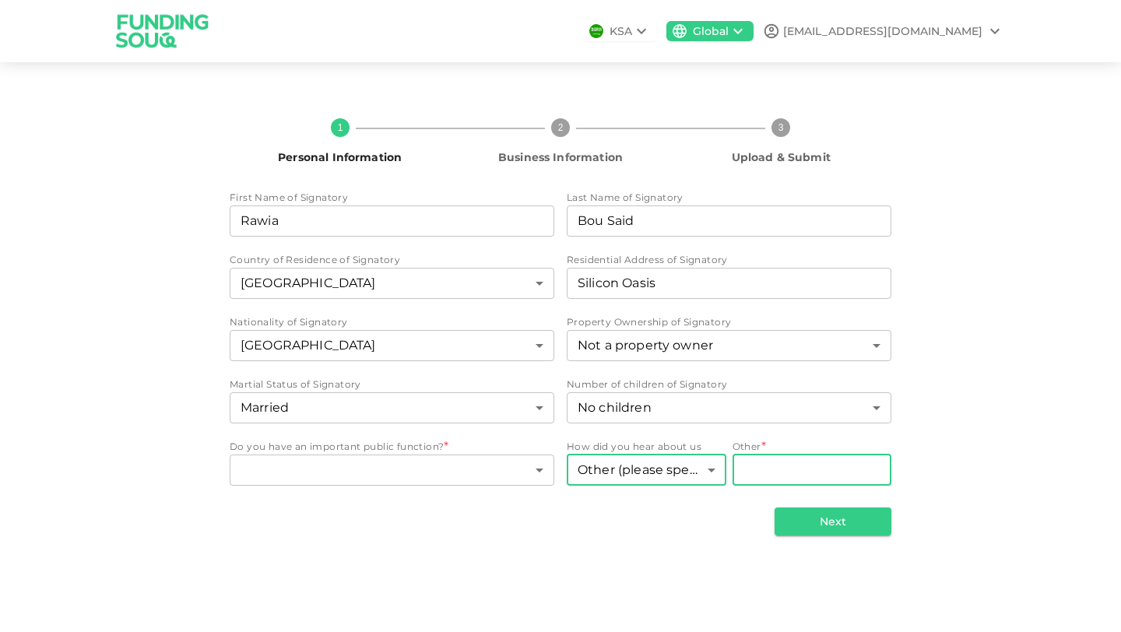
click at [772, 465] on input "Other" at bounding box center [812, 470] width 160 height 31
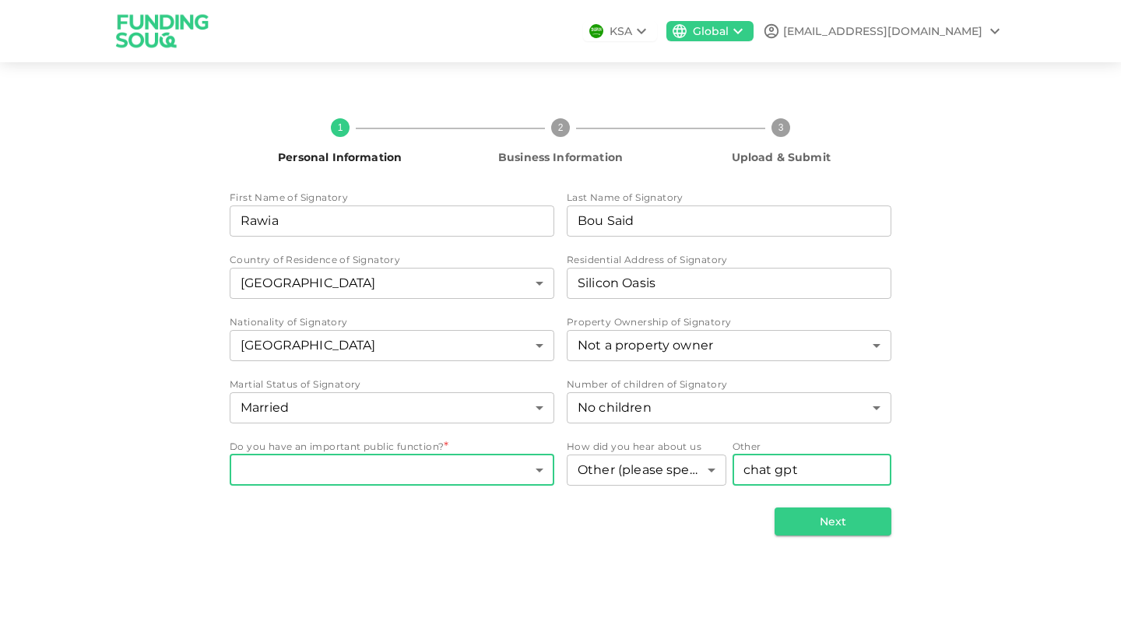
type input "chat gpt"
click at [314, 463] on body "KSA Global daddysbitesuae@gmail.com 1 Personal Information 2 Business Informati…" at bounding box center [560, 316] width 1121 height 632
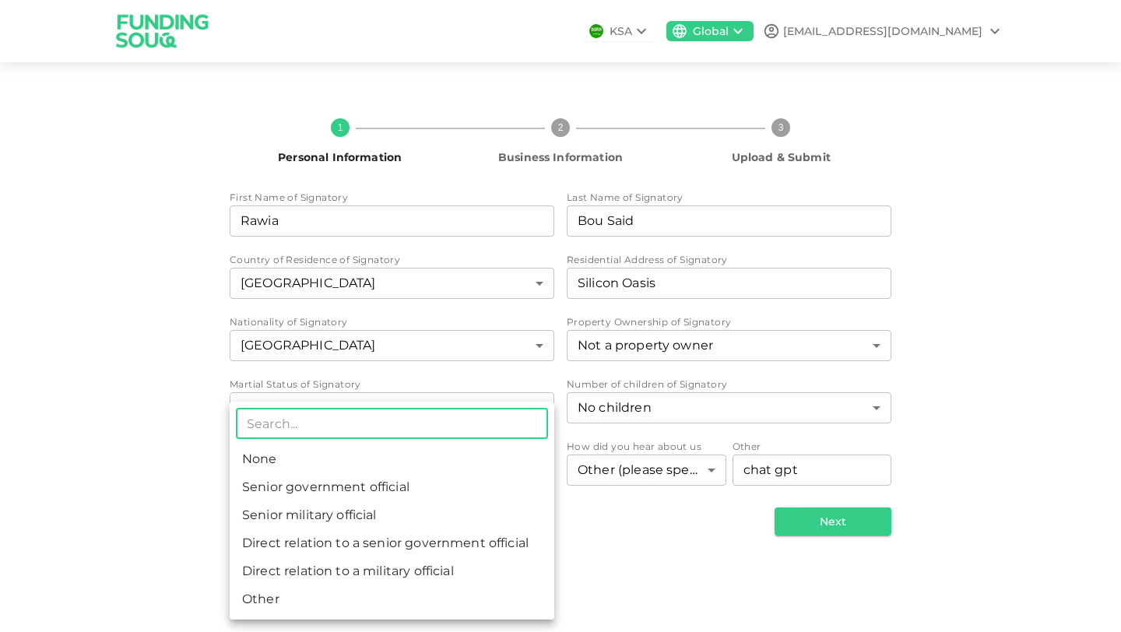
click at [300, 462] on li "None" at bounding box center [392, 459] width 325 height 28
type input "1"
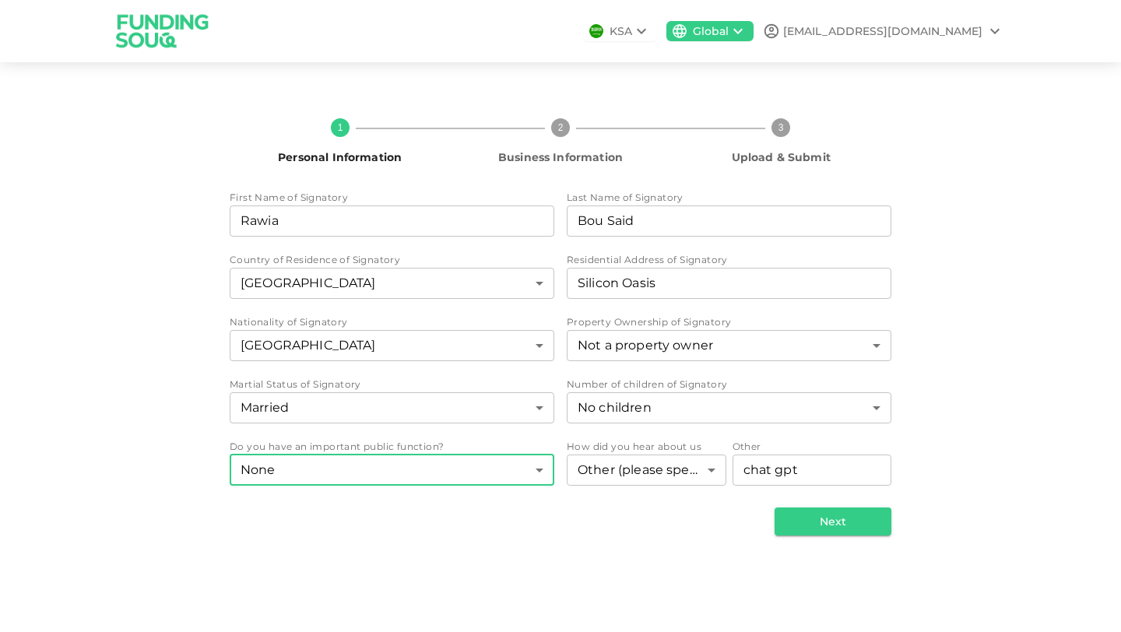
click at [447, 472] on body "KSA Global daddysbitesuae@gmail.com 1 Personal Information 2 Business Informati…" at bounding box center [560, 316] width 1121 height 632
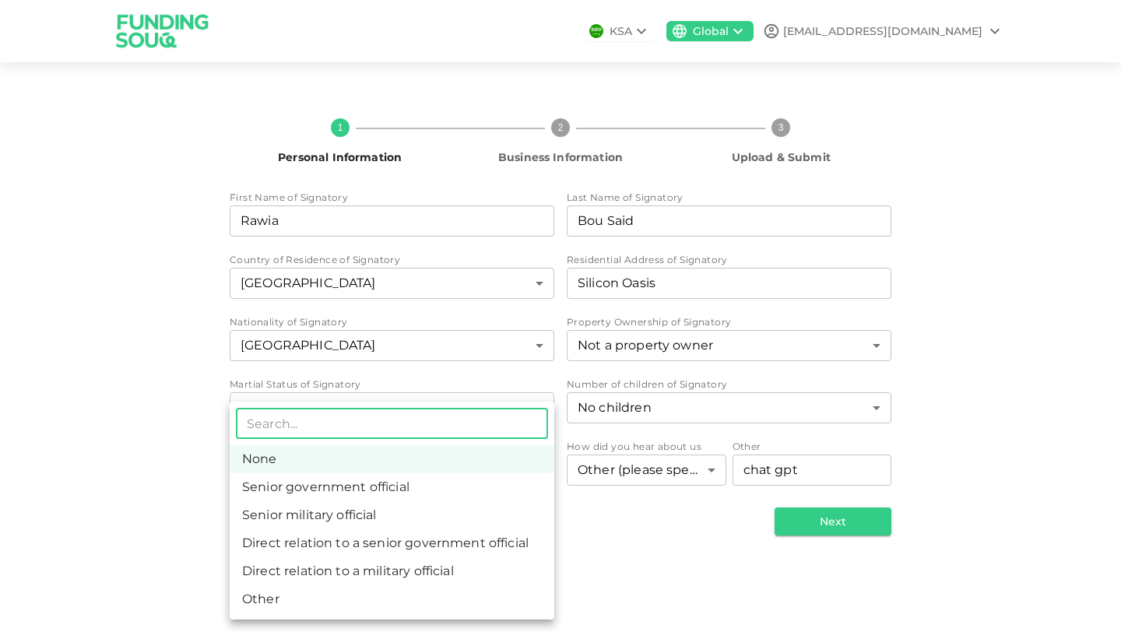
click at [613, 563] on div at bounding box center [560, 316] width 1121 height 632
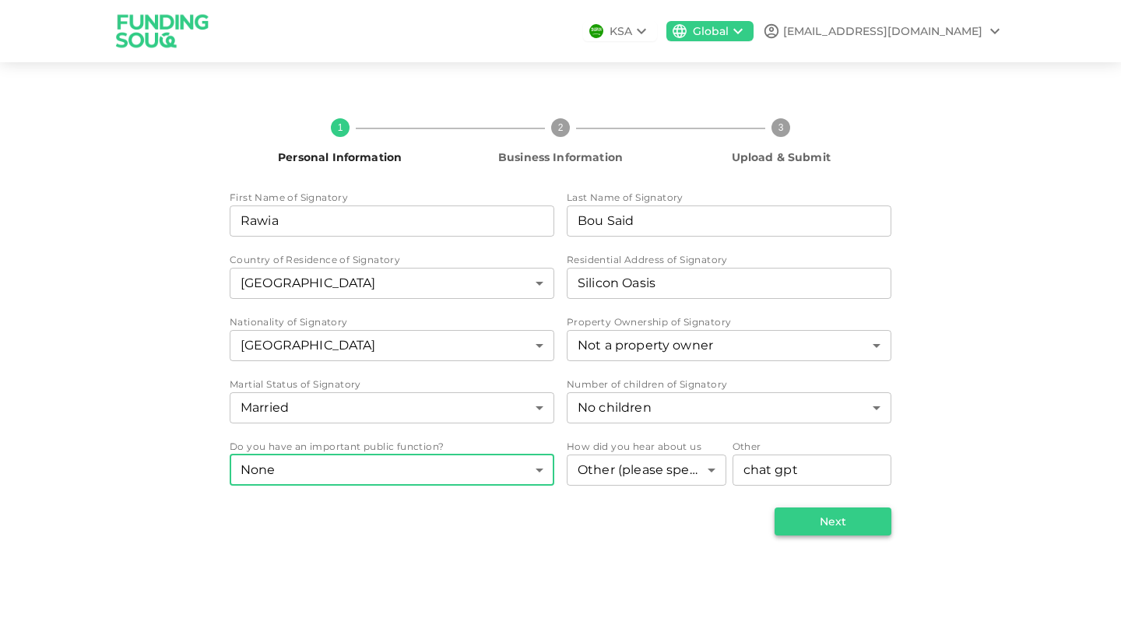
click at [813, 516] on button "Next" at bounding box center [832, 521] width 117 height 28
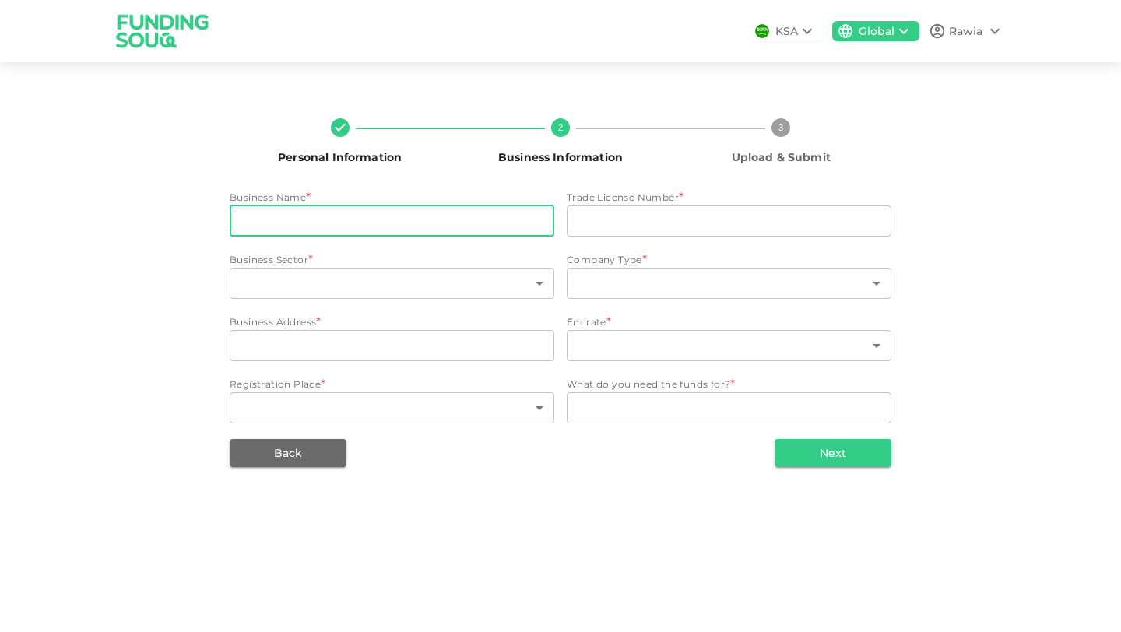
click at [379, 225] on input "businessName" at bounding box center [392, 220] width 325 height 31
type input "d"
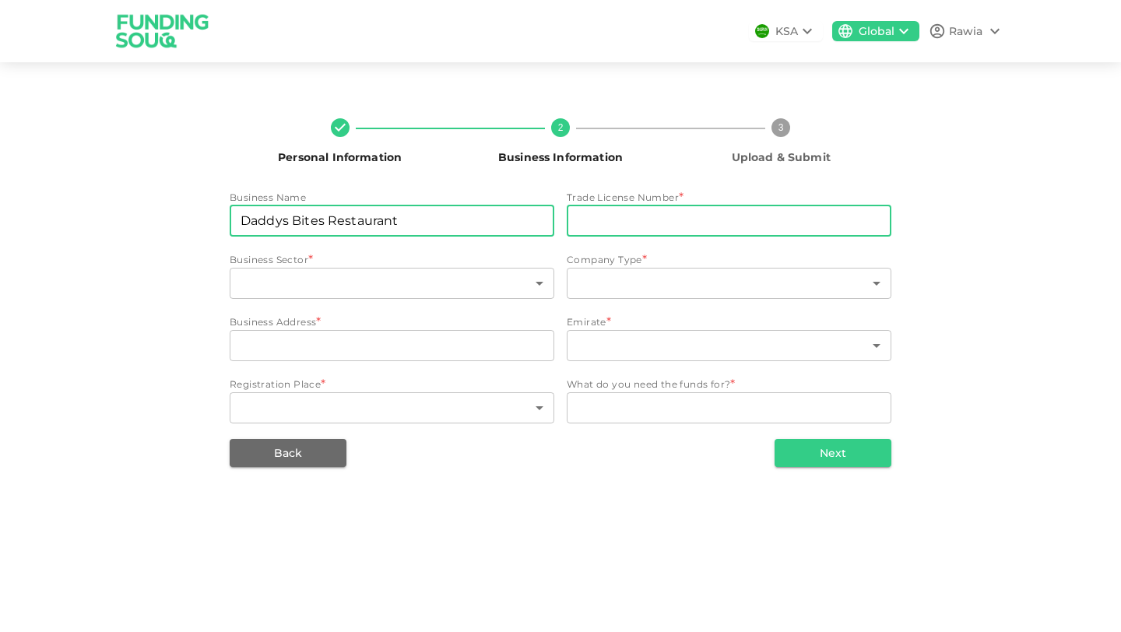
type input "Daddys Bites Restaurant"
click at [644, 216] on input "tradeLicenseNumber" at bounding box center [729, 220] width 325 height 31
type input "1137085"
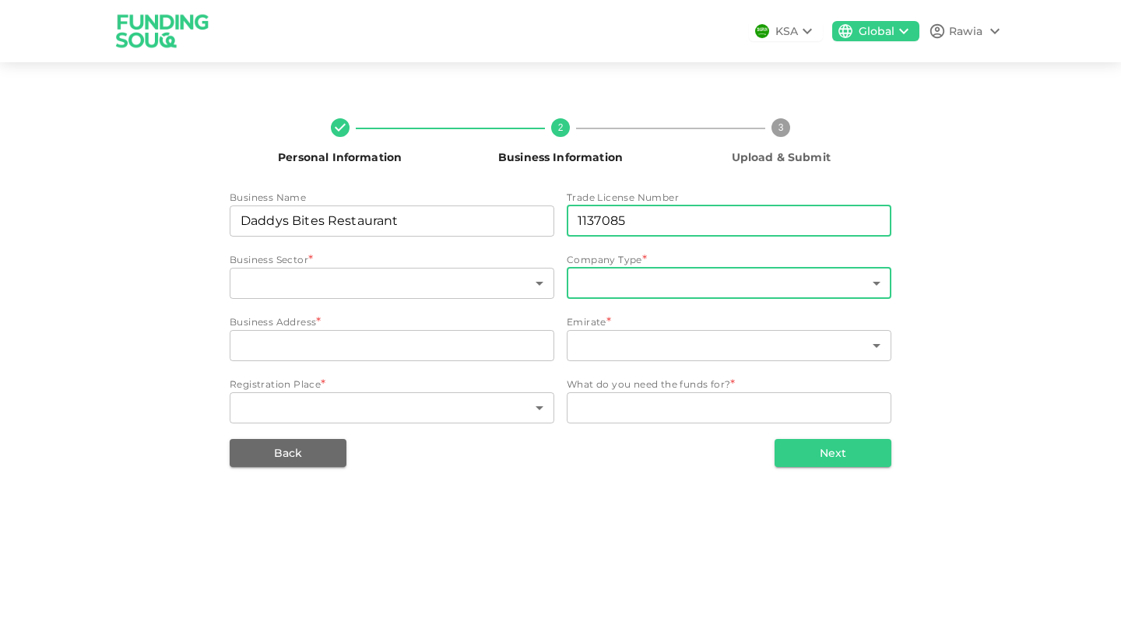
click at [652, 282] on body "KSA Global Rawia Personal Information 2 Business Information 3 Upload & Submit …" at bounding box center [560, 316] width 1121 height 632
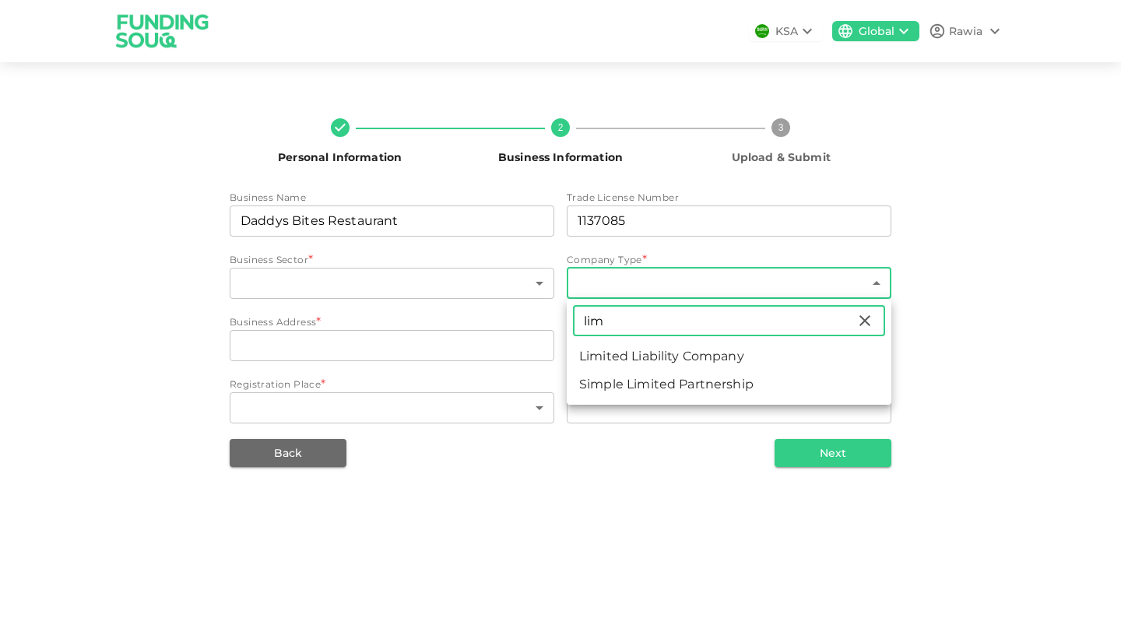
type input "lim"
click at [651, 354] on li "Limited Liability Company" at bounding box center [729, 356] width 325 height 28
type input "4"
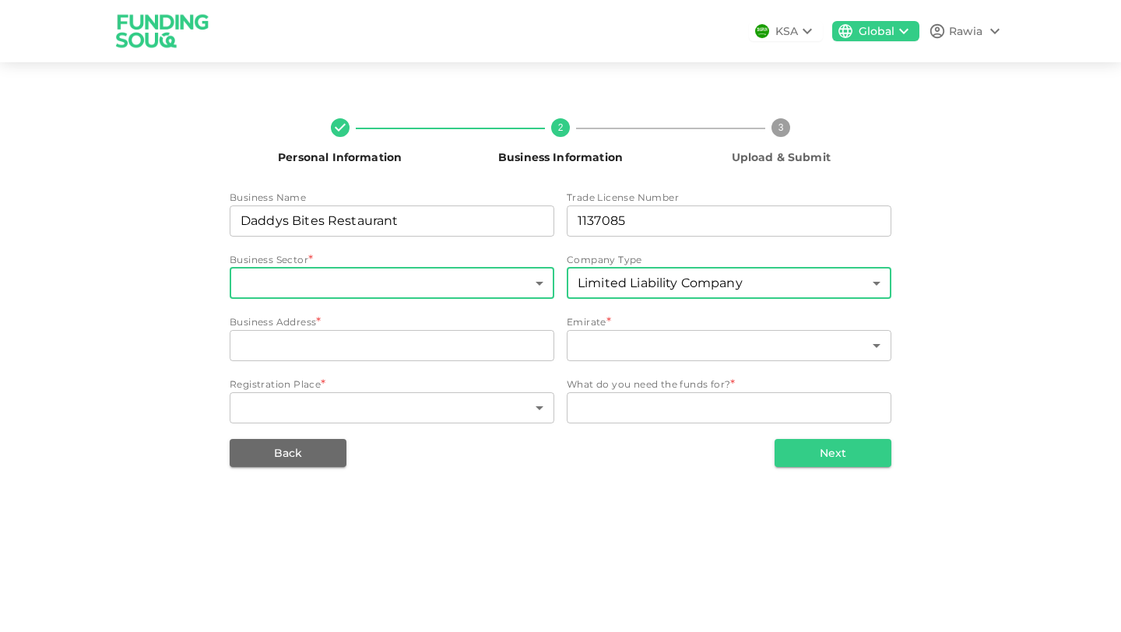
click at [328, 286] on body "KSA Global Rawia Personal Information 2 Business Information 3 Upload & Submit …" at bounding box center [560, 316] width 1121 height 632
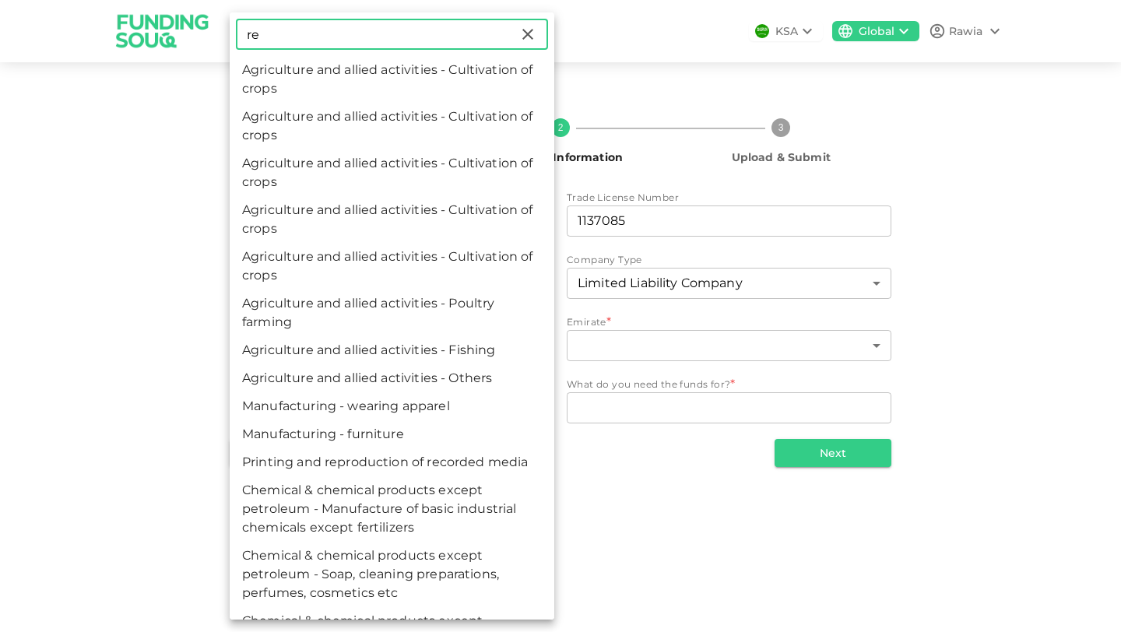
type input "r"
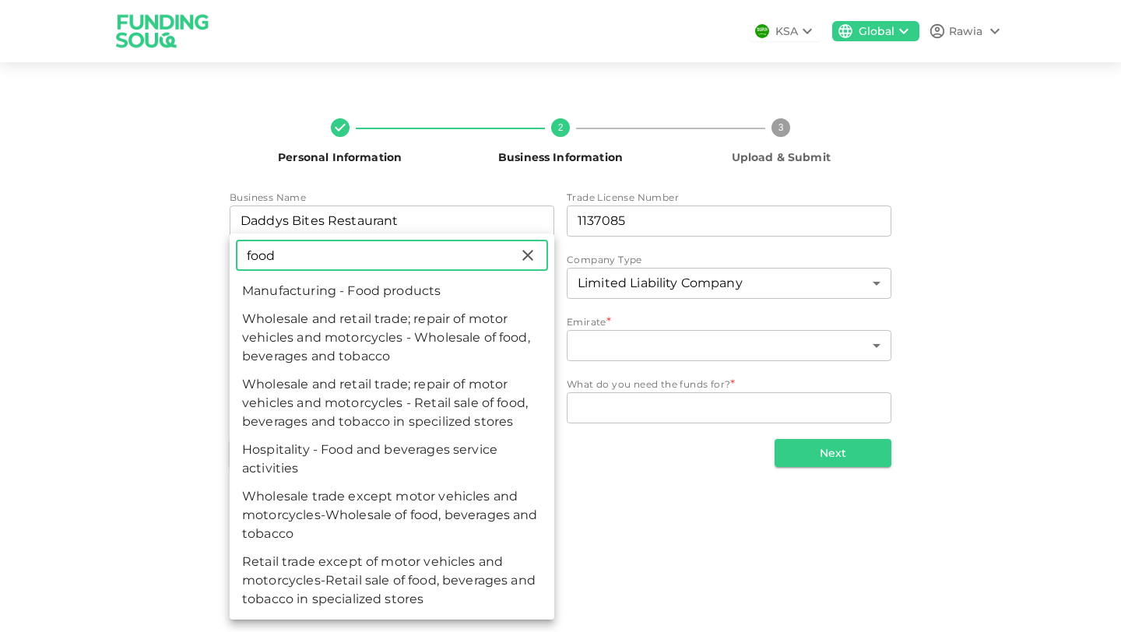
type input "food"
click at [309, 450] on li "Hospitality - Food and beverages service activities" at bounding box center [392, 459] width 325 height 47
type input "91"
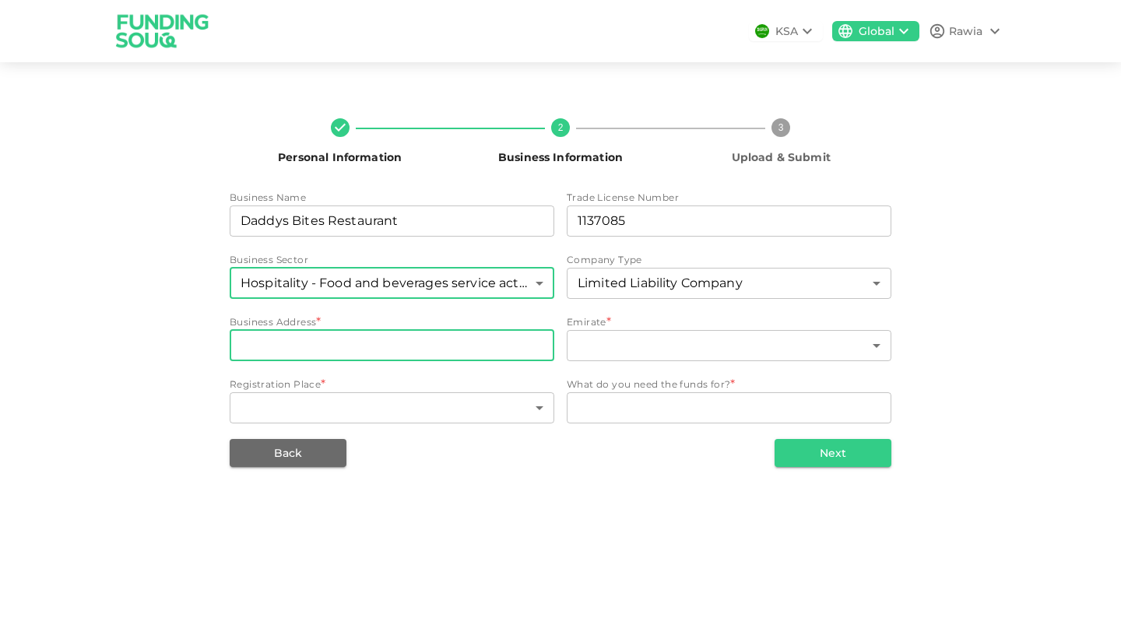
click at [302, 353] on input "businessAddress" at bounding box center [392, 345] width 325 height 31
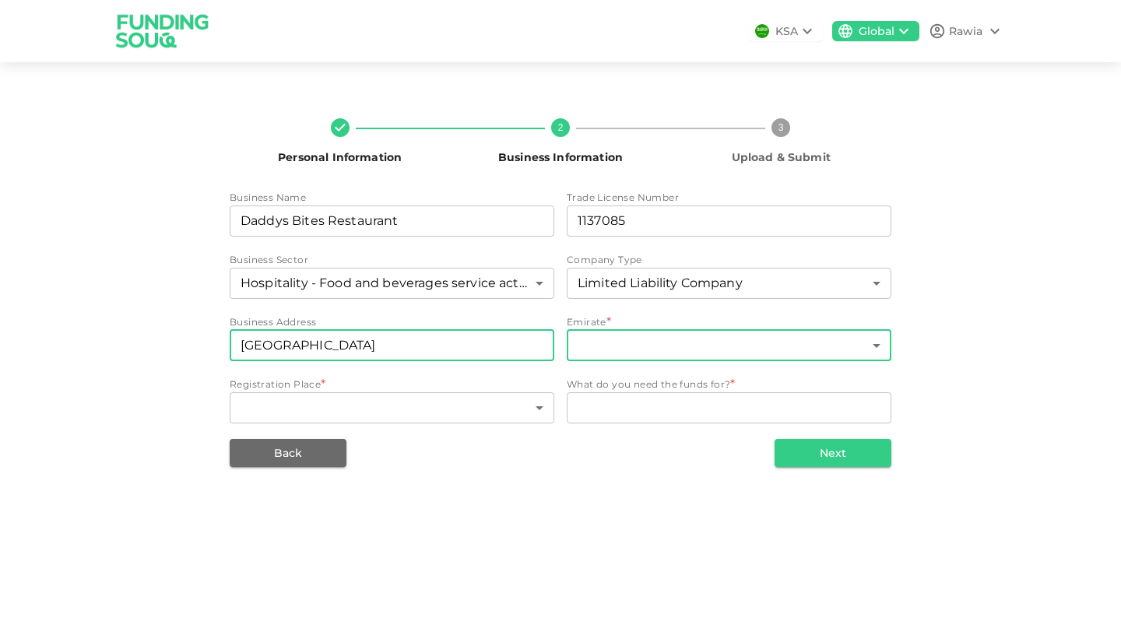
type input "[GEOGRAPHIC_DATA]"
click at [658, 360] on body "KSA Global Rawia Personal Information 2 Business Information 3 Upload & Submit …" at bounding box center [560, 316] width 1121 height 632
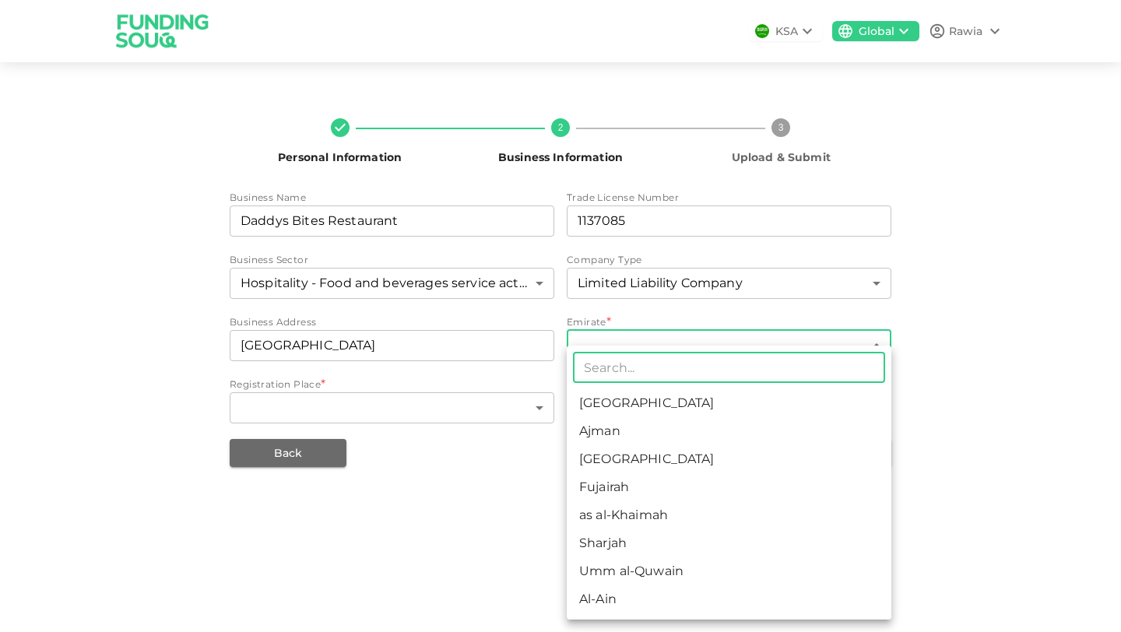
click at [604, 465] on li "[GEOGRAPHIC_DATA]" at bounding box center [729, 459] width 325 height 28
type input "3"
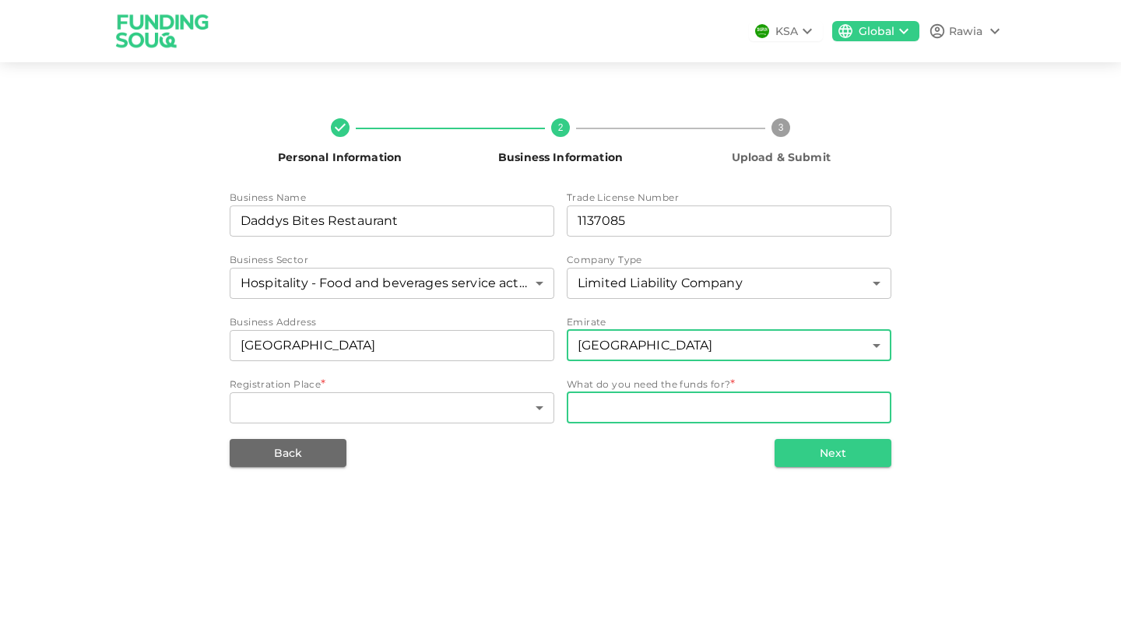
click at [627, 404] on textarea "WhatDoYouNeedFundsFor" at bounding box center [729, 407] width 303 height 18
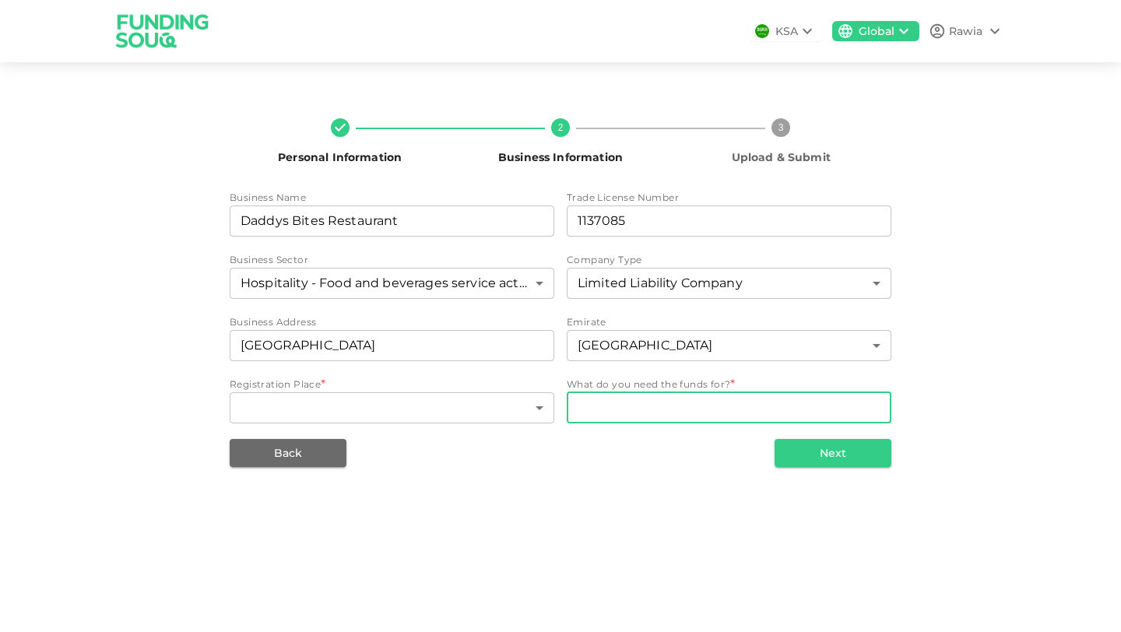
click at [616, 409] on textarea "WhatDoYouNeedFundsFor" at bounding box center [729, 407] width 303 height 18
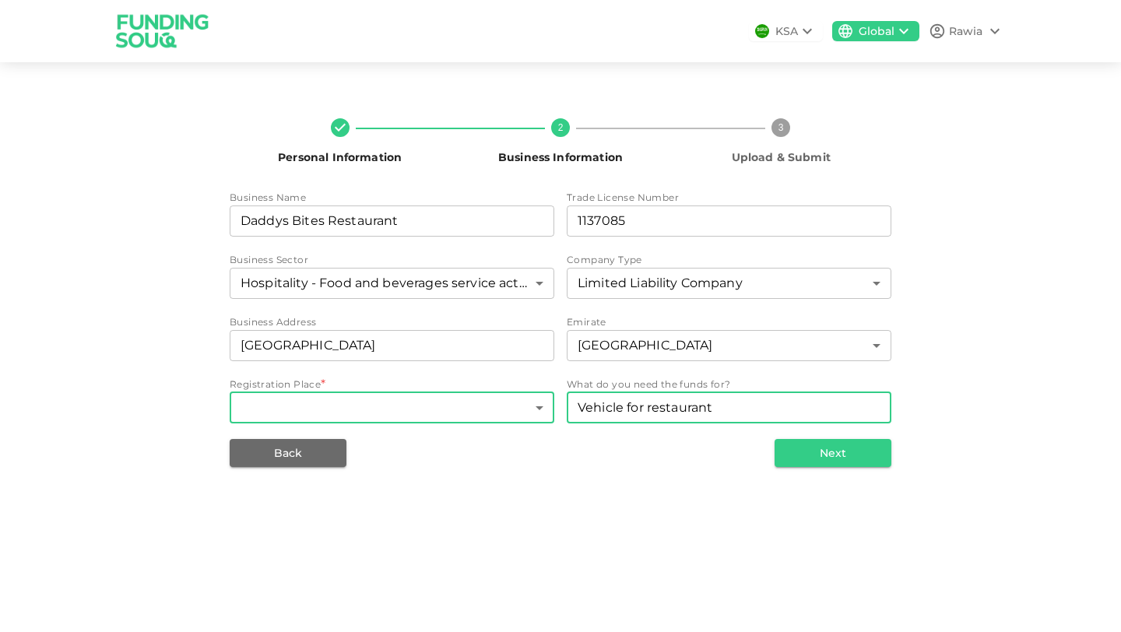
type textarea "Vehicle for restaurant"
click at [289, 409] on body "KSA Global Rawia Personal Information 2 Business Information 3 Upload & Submit …" at bounding box center [560, 316] width 1121 height 632
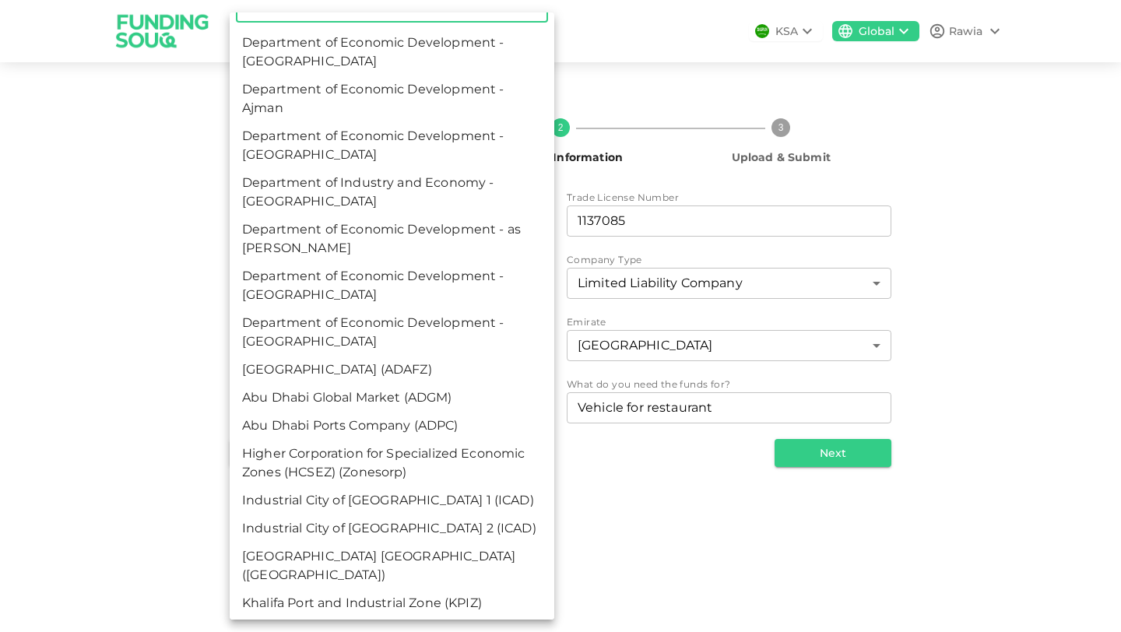
scroll to position [26, 0]
click at [445, 126] on li "Department of Economic Development - [GEOGRAPHIC_DATA]" at bounding box center [392, 146] width 325 height 47
type input "3"
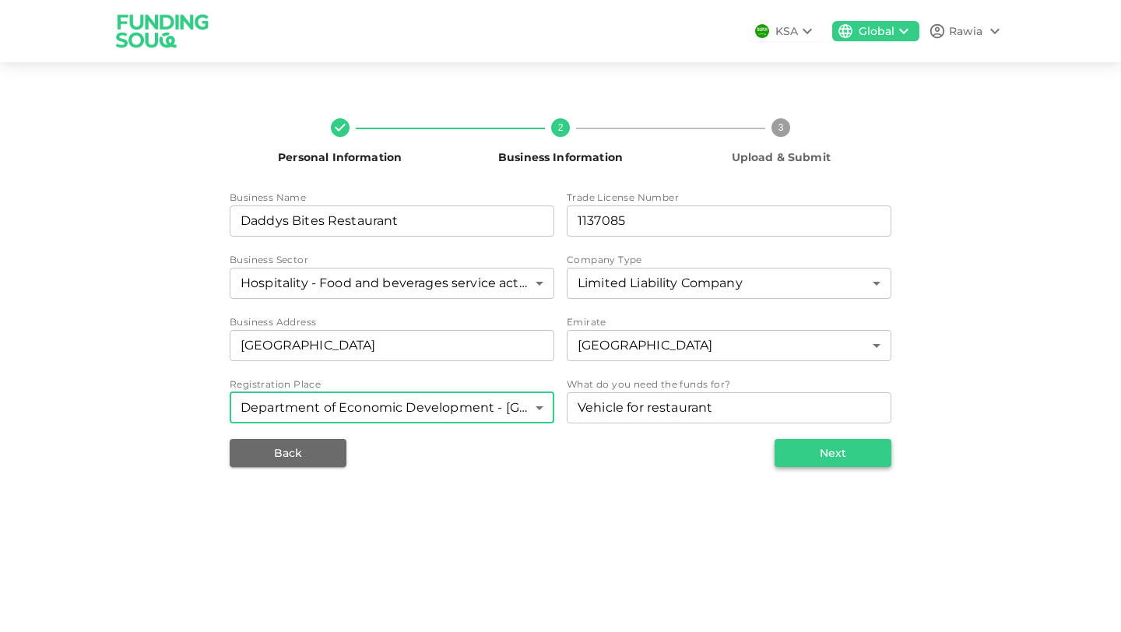
click at [813, 448] on button "Next" at bounding box center [832, 453] width 117 height 28
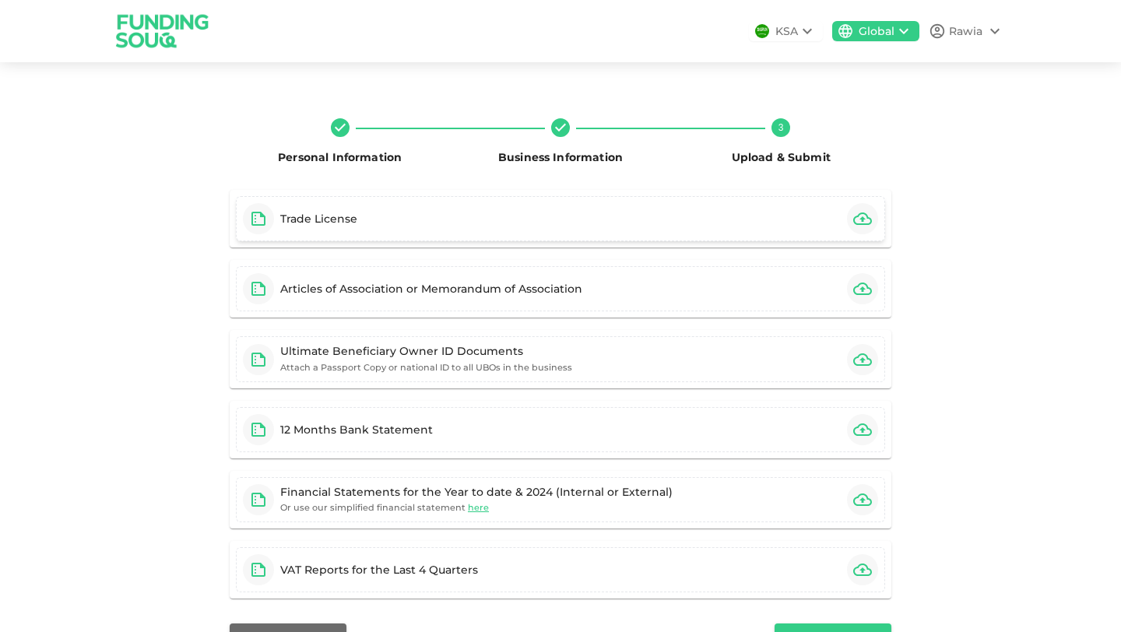
click at [813, 218] on icon "button" at bounding box center [862, 218] width 19 height 12
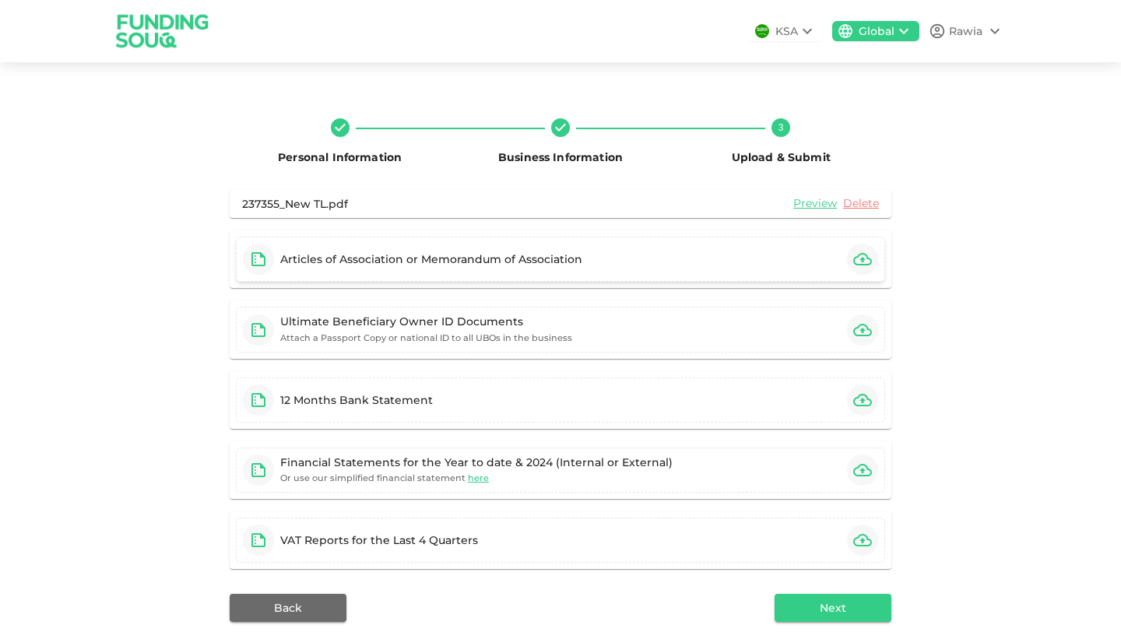
click at [813, 261] on icon "button" at bounding box center [862, 259] width 19 height 12
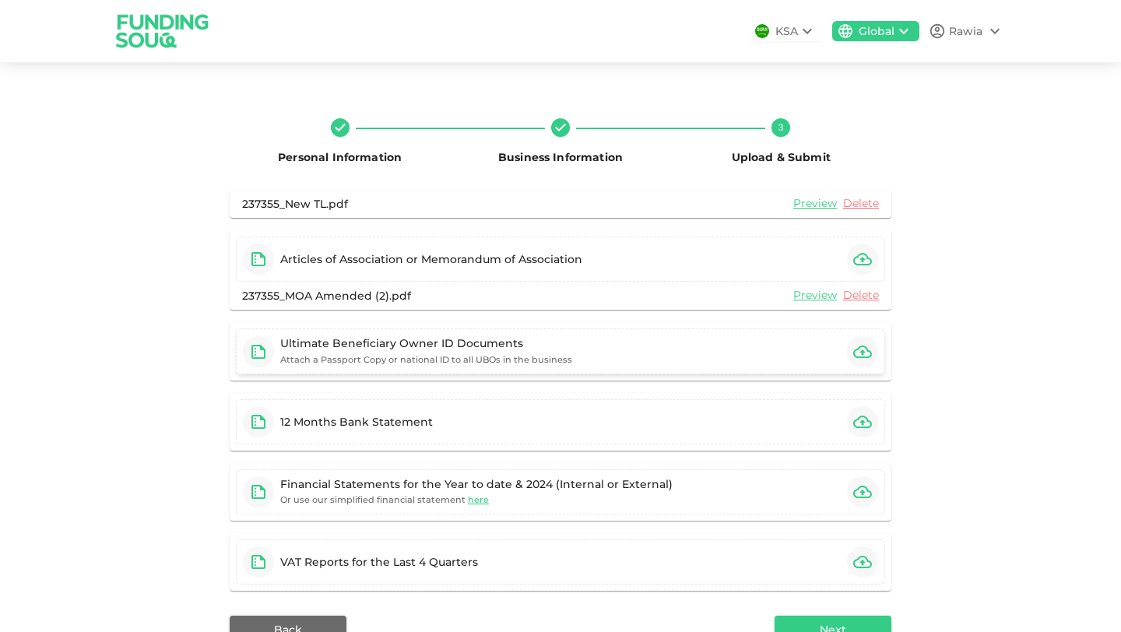
click at [813, 353] on icon "button" at bounding box center [862, 352] width 19 height 12
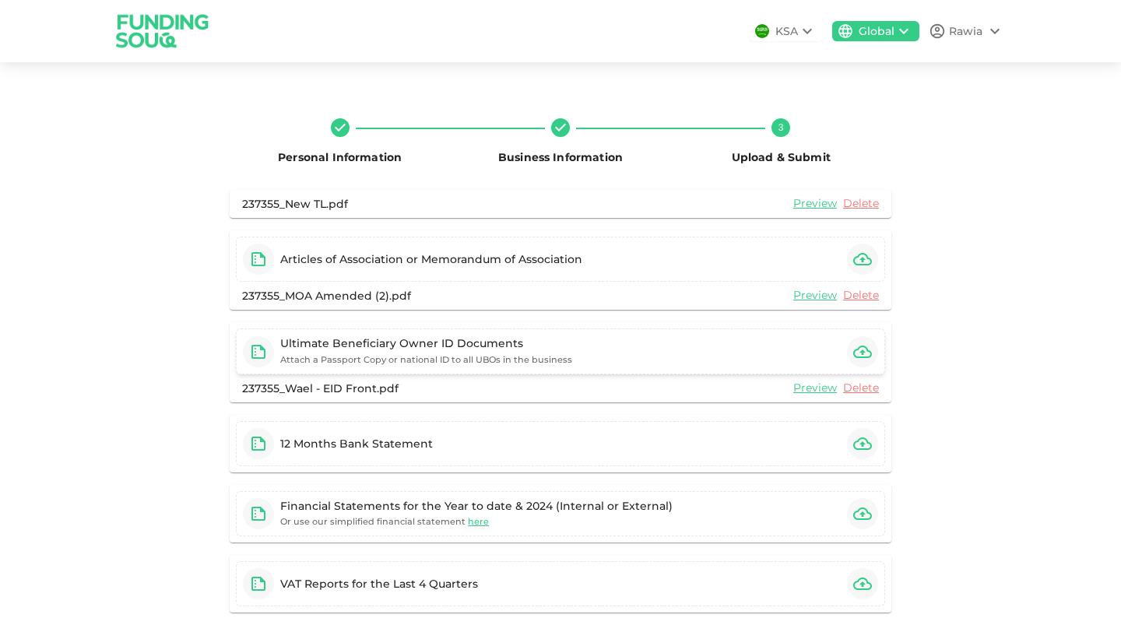
click at [813, 349] on icon "button" at bounding box center [862, 352] width 19 height 12
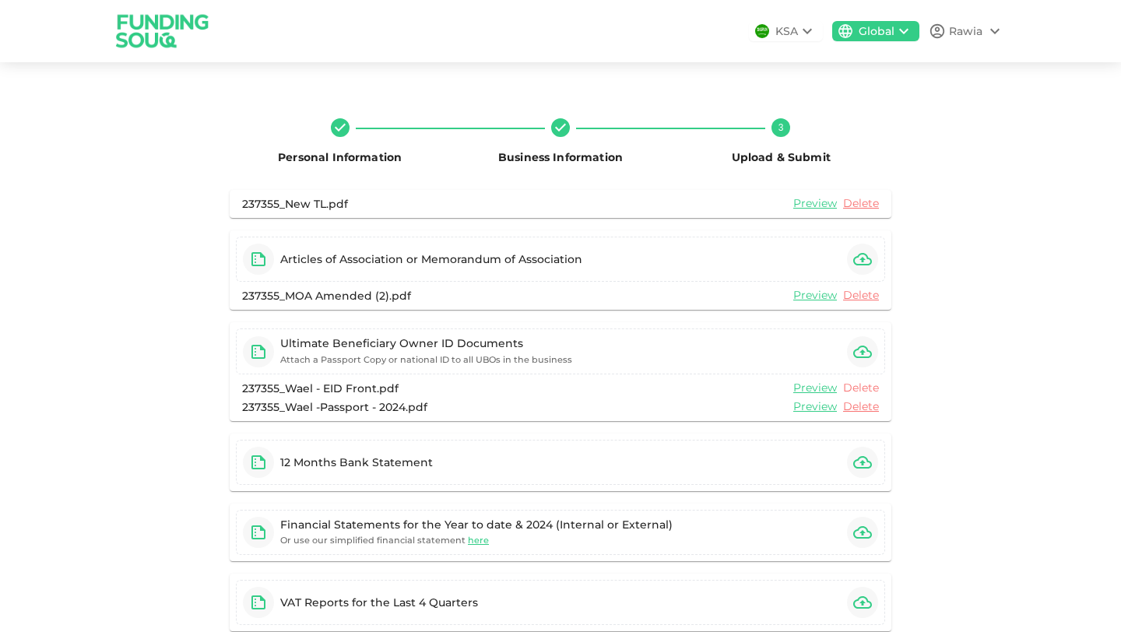
click at [813, 391] on link "Delete" at bounding box center [861, 388] width 36 height 15
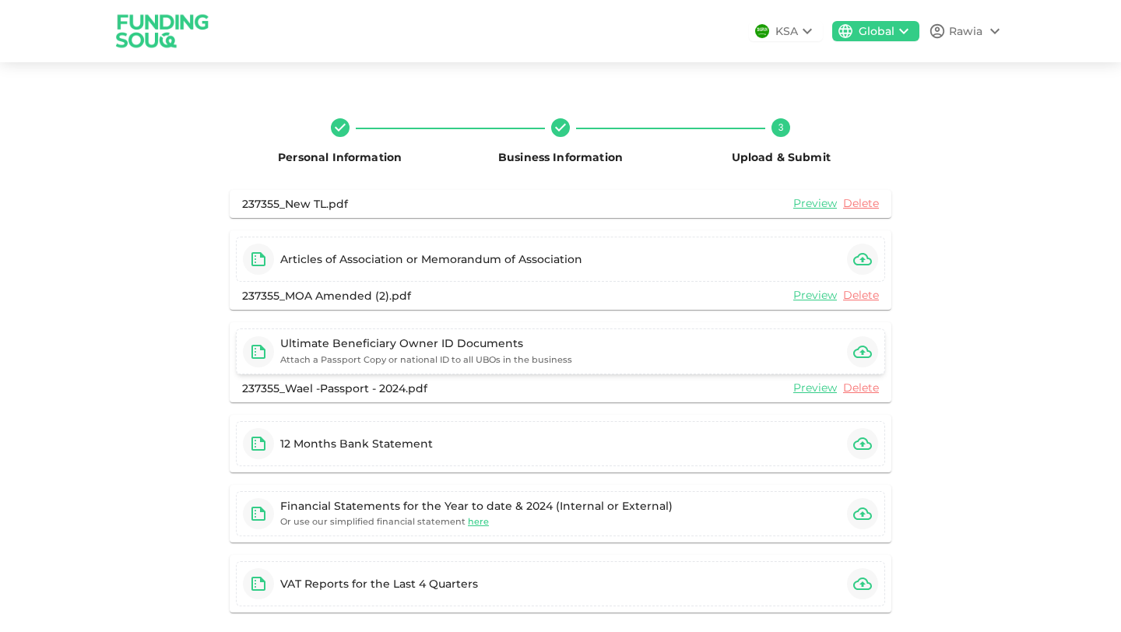
click at [813, 355] on icon "button" at bounding box center [862, 351] width 19 height 19
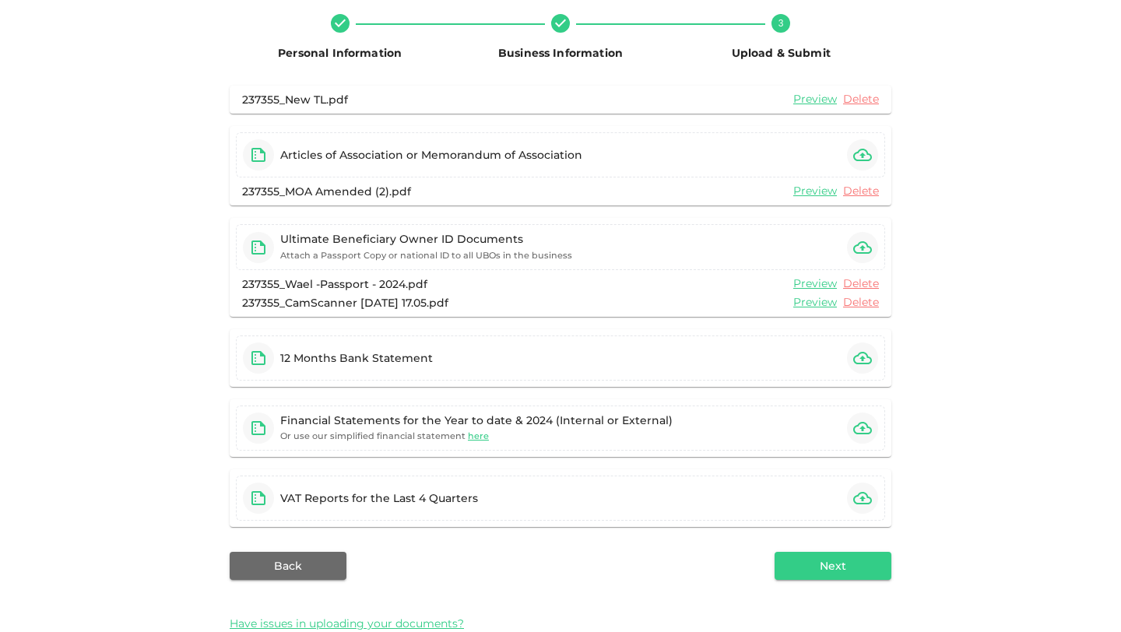
scroll to position [107, 0]
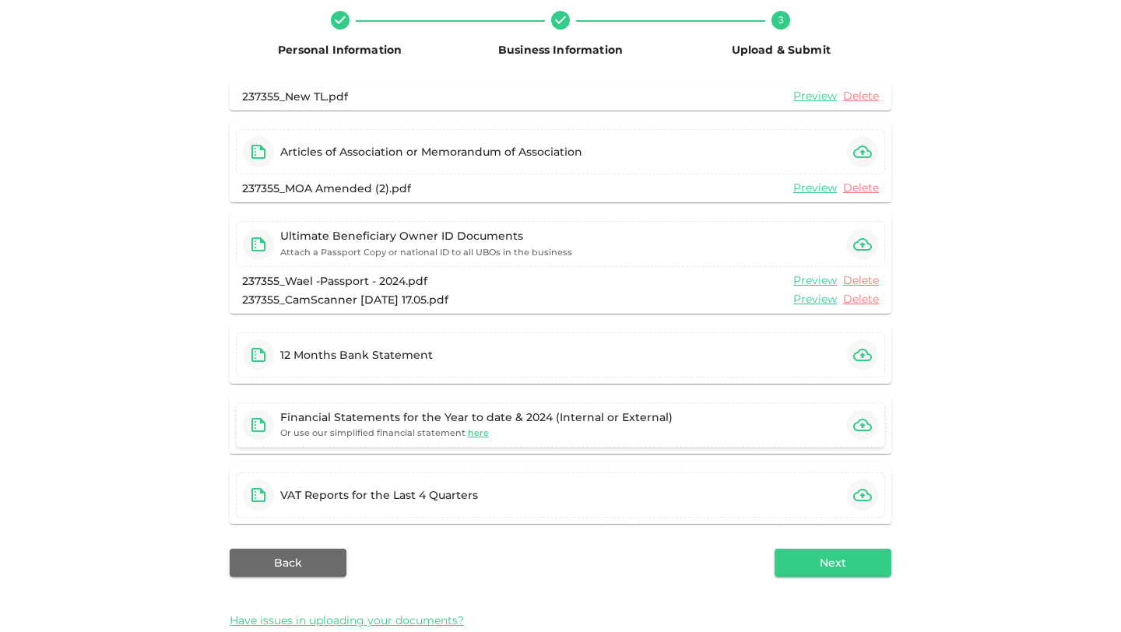
click at [813, 427] on icon "button" at bounding box center [862, 425] width 19 height 19
click at [813, 497] on icon "button" at bounding box center [862, 495] width 19 height 19
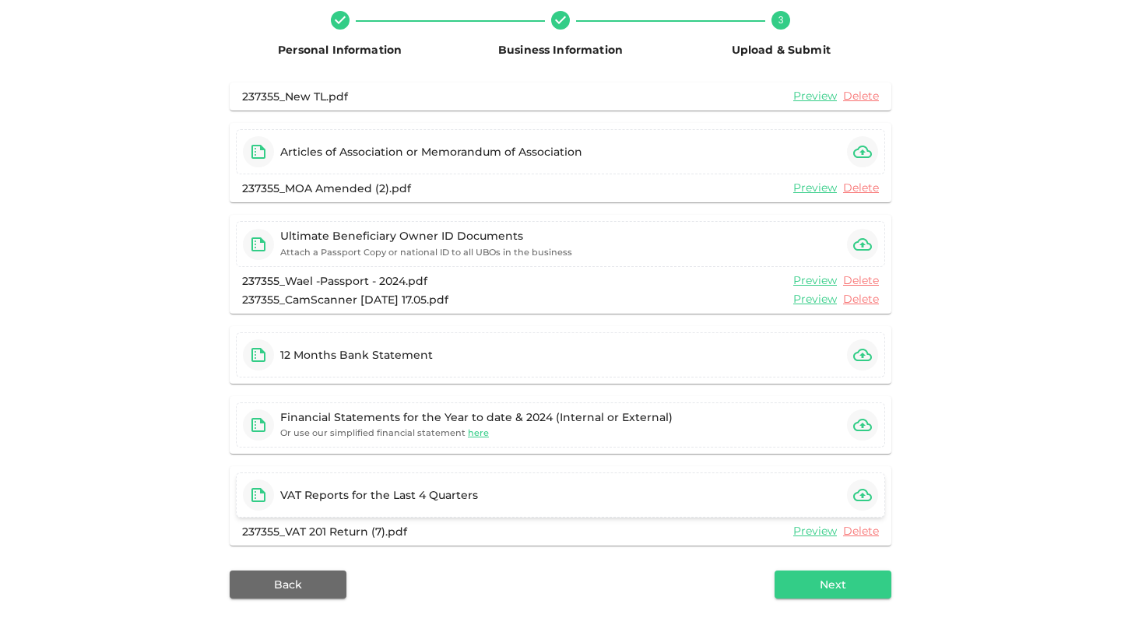
click at [813, 497] on icon "button" at bounding box center [862, 495] width 19 height 19
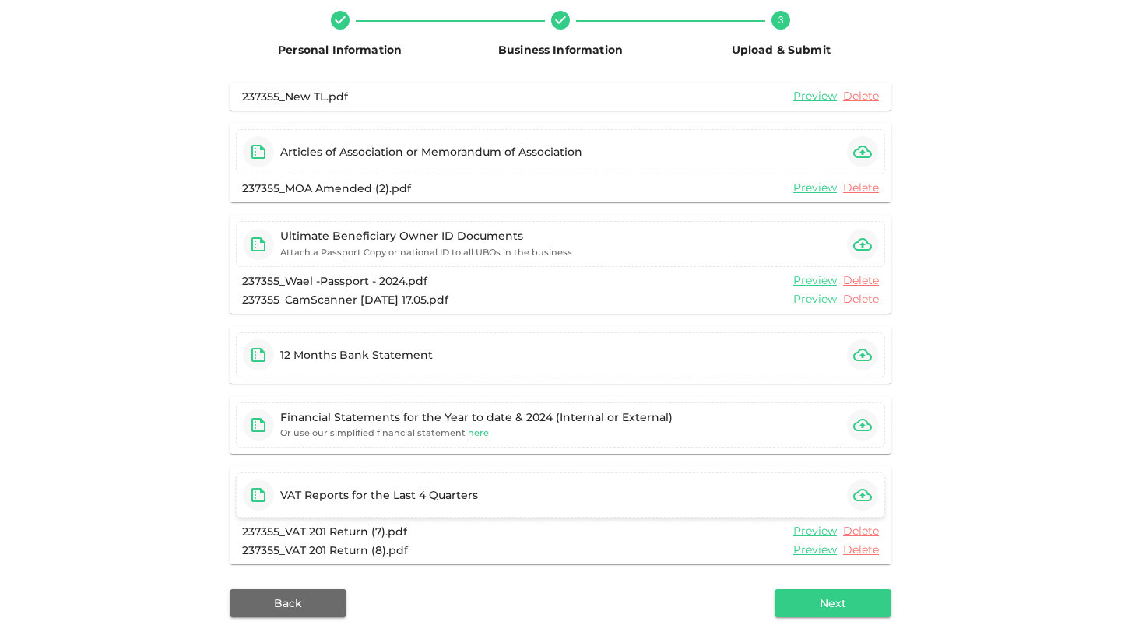
click at [813, 493] on icon "button" at bounding box center [862, 495] width 19 height 12
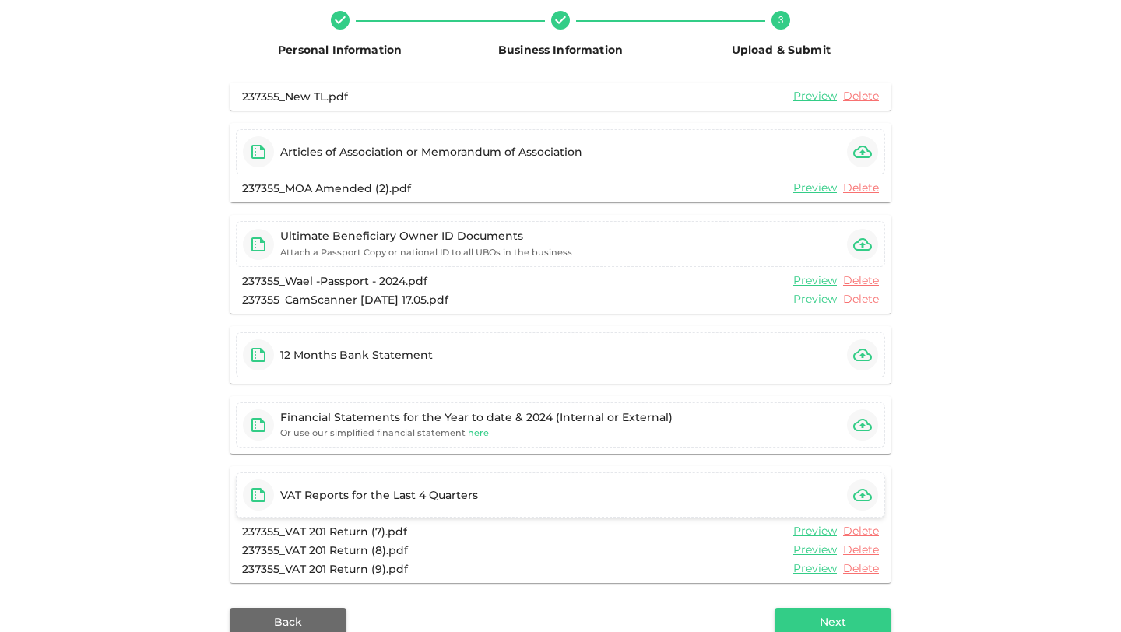
click at [813, 503] on icon "button" at bounding box center [862, 495] width 19 height 19
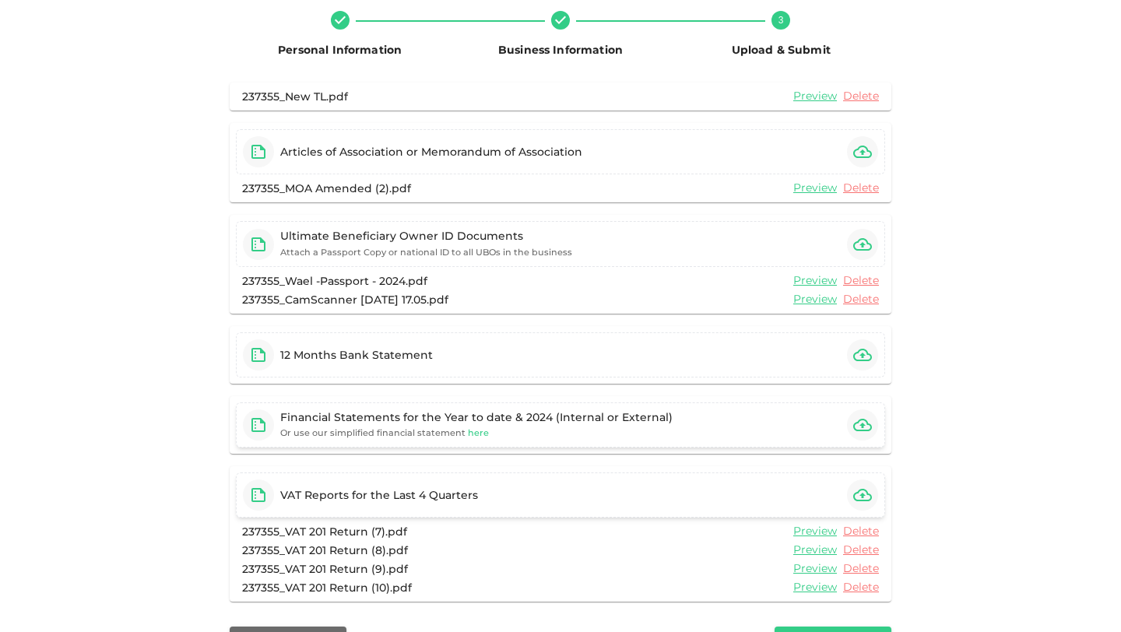
click at [473, 429] on span "here" at bounding box center [478, 432] width 21 height 11
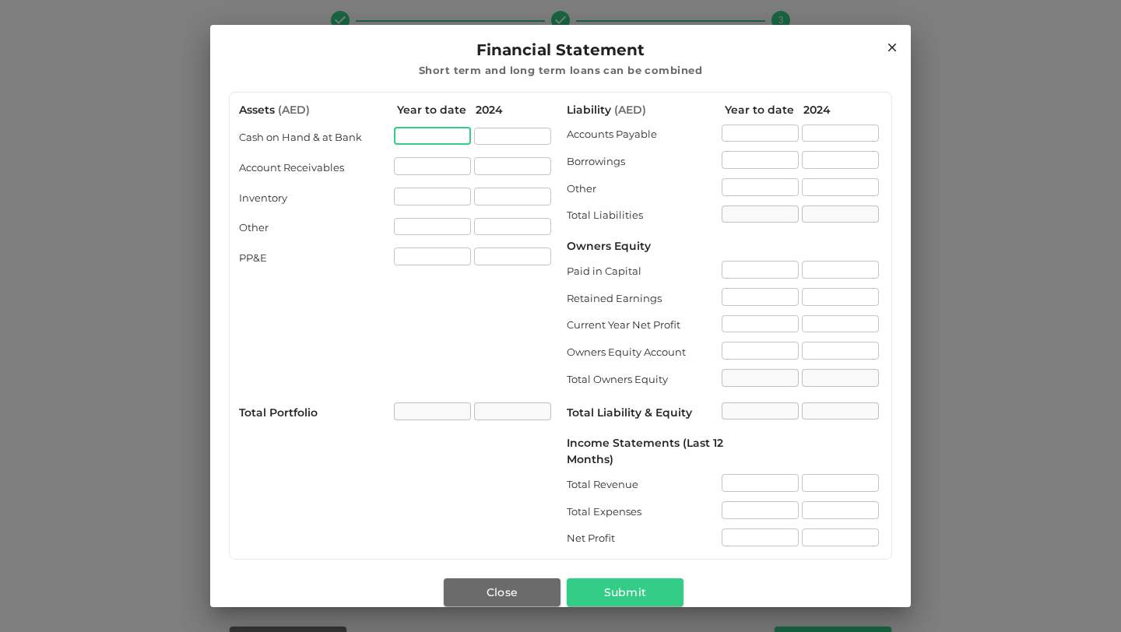
click at [427, 140] on input "assets.cashOnHandAtBank[0].value" at bounding box center [432, 137] width 77 height 18
type input "43895"
click at [411, 137] on input "43895" at bounding box center [432, 137] width 77 height 18
click at [496, 135] on input "assets.cashOnHandAtBank[1].value" at bounding box center [512, 137] width 77 height 18
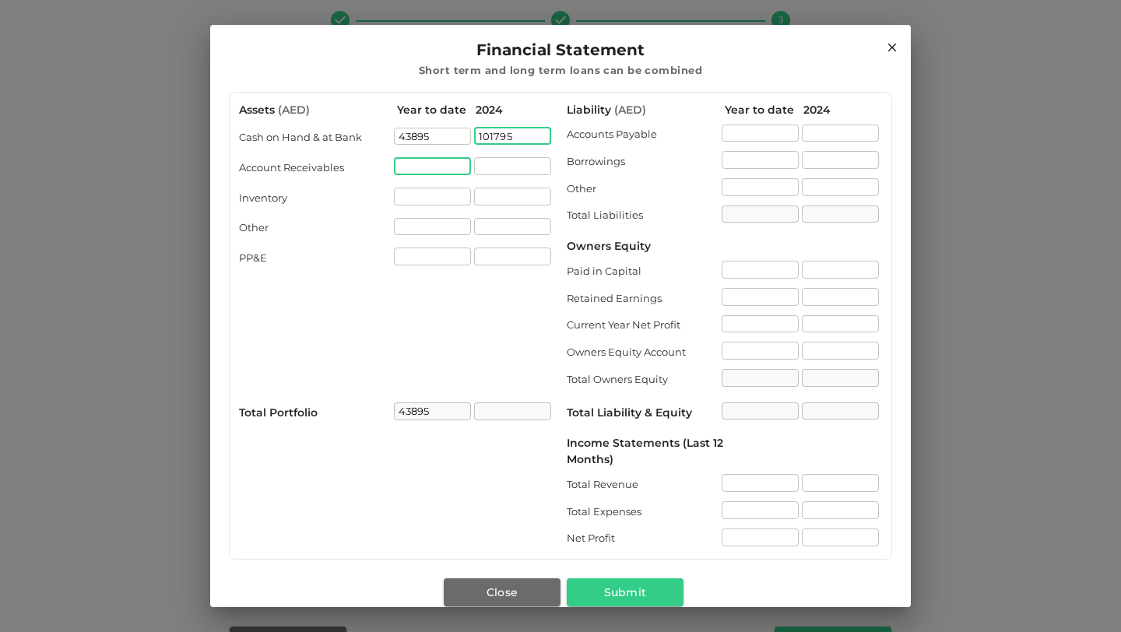
type input "101795"
click at [446, 165] on input "assets.accountReceivables[0].value" at bounding box center [432, 166] width 77 height 18
type input "101795"
type input "49035"
click at [517, 166] on input "assets.accountReceivables[1].value" at bounding box center [512, 166] width 77 height 18
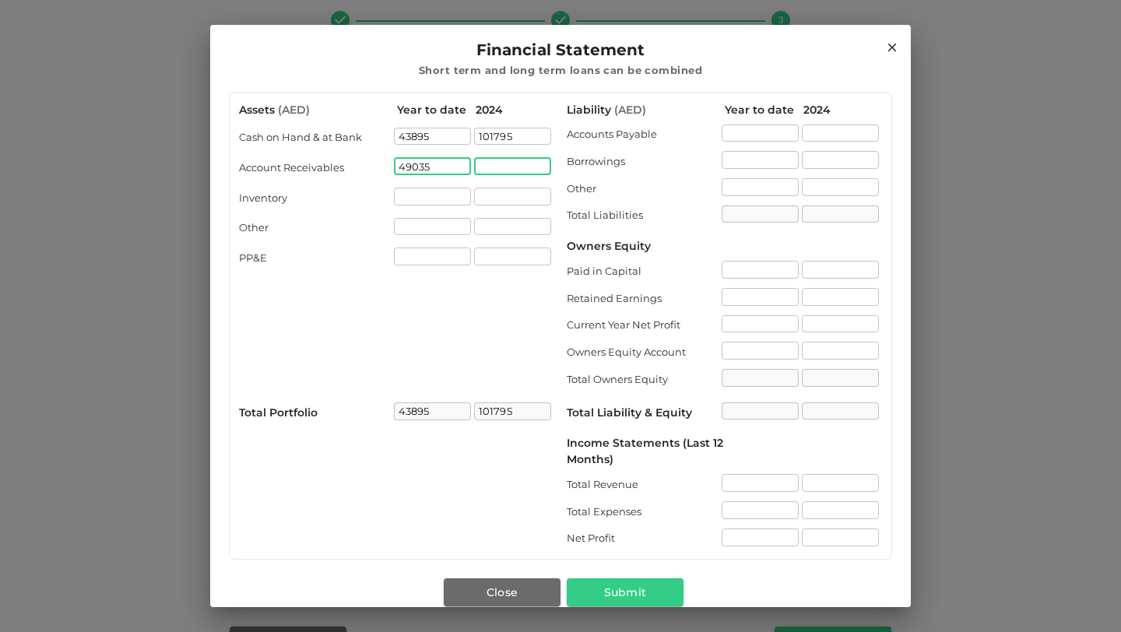
type input "92930"
type input "83394"
click at [437, 197] on input "assets.inventory[0].value" at bounding box center [432, 197] width 77 height 18
type input "185189"
type input "132995"
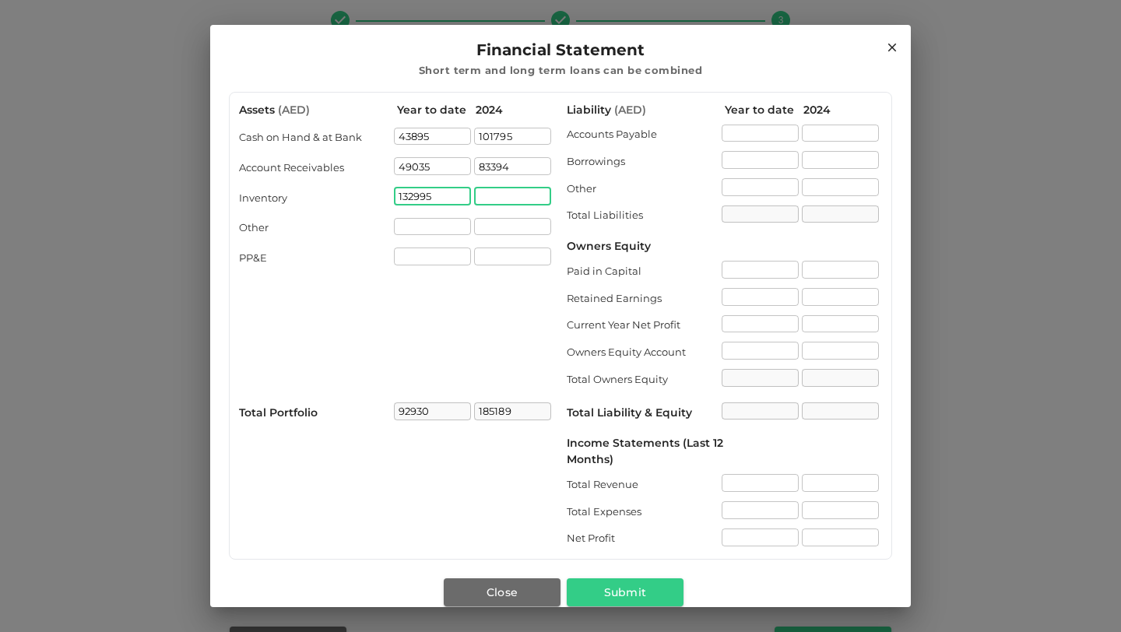
click at [502, 196] on input "assets.inventory[1].value" at bounding box center [512, 197] width 77 height 18
type input "225925"
click at [502, 196] on input "assets.inventory[1].value" at bounding box center [512, 197] width 77 height 18
type input "109206"
click at [424, 226] on input "assets.other[0].value" at bounding box center [432, 227] width 77 height 18
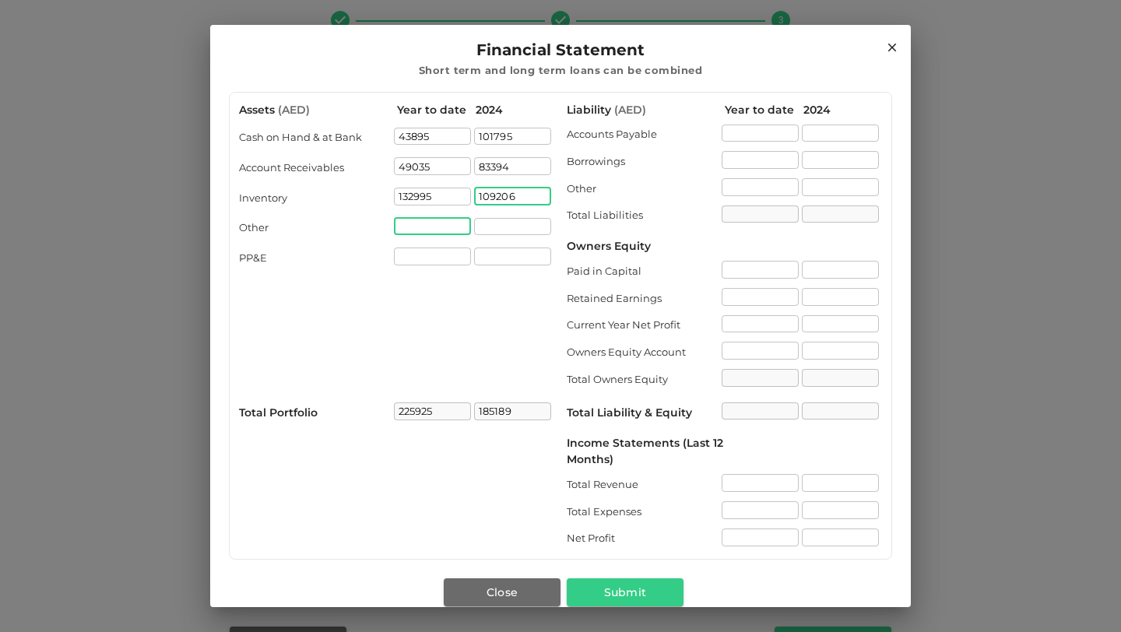
type input "294395"
type input "178613"
type input "404538"
type input "70726"
click at [415, 253] on input "assets.ppAndE[0].value" at bounding box center [432, 257] width 77 height 18
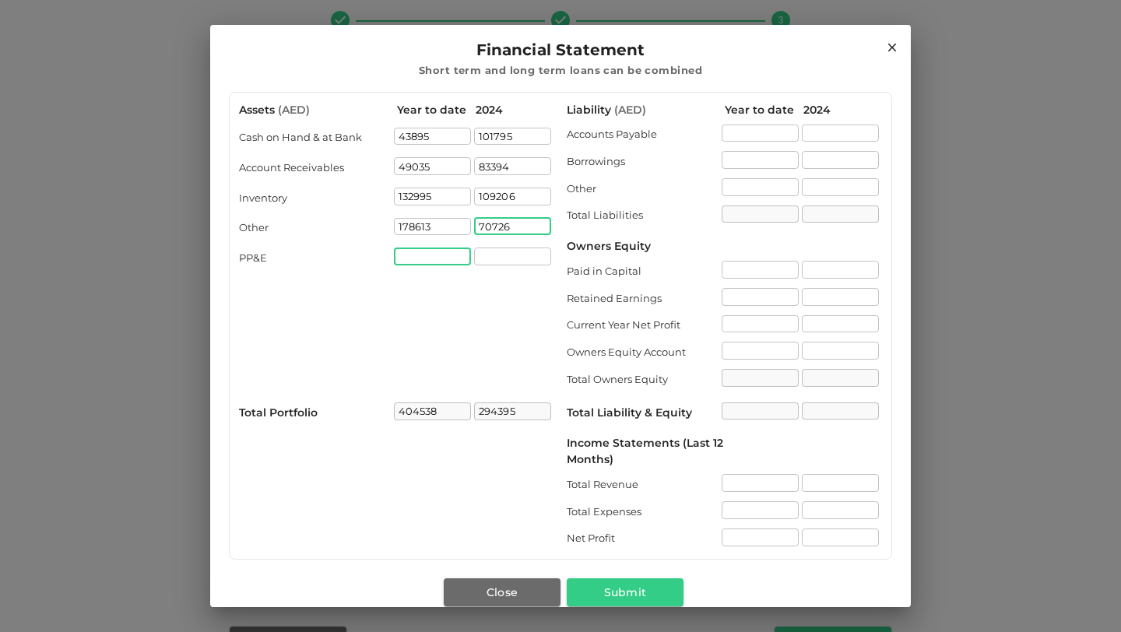
type input "365121"
type input "98416"
type input "502954"
type input "70726"
click at [673, 325] on div "Current Year Net Profit" at bounding box center [644, 326] width 155 height 16
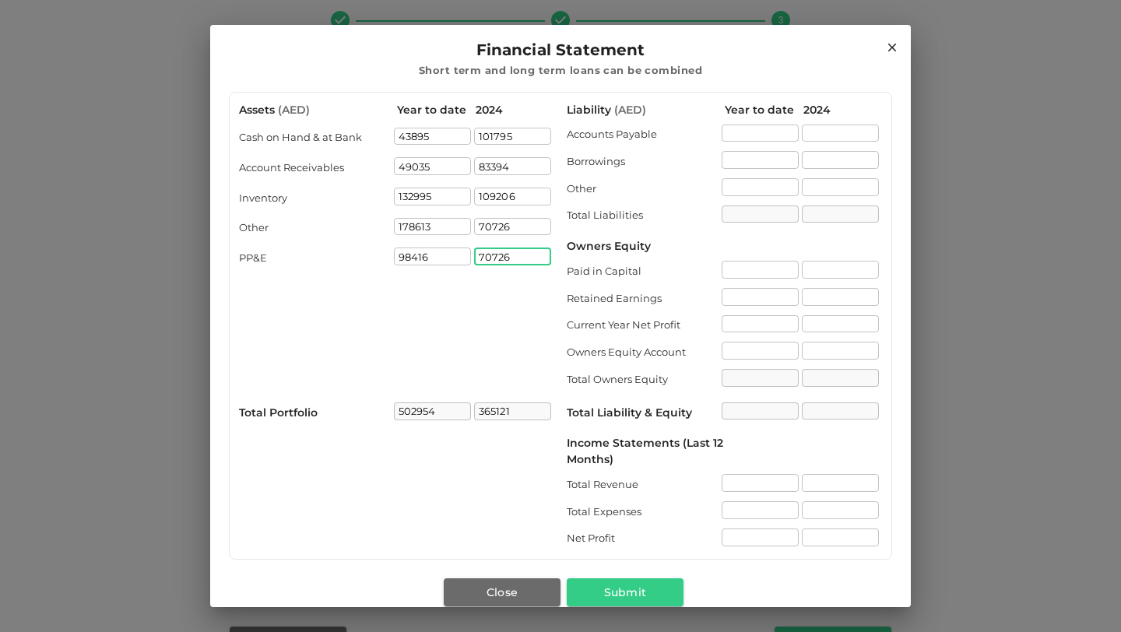
type input "435847"
click at [521, 230] on input "70726" at bounding box center [512, 227] width 77 height 18
type input "7"
type input "88902"
click at [504, 325] on div "Assets ( AED ) Year to date 2024 Cash on Hand & at Bank 43895 ​ 101795 ​ Accoun…" at bounding box center [396, 326] width 315 height 448
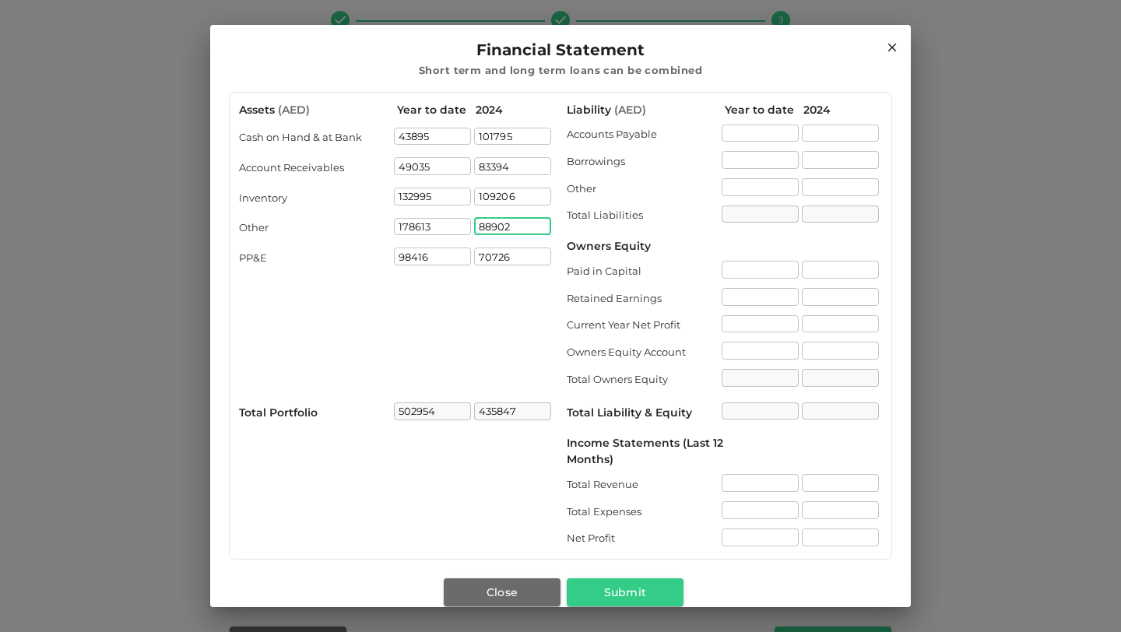
type input "454023"
click at [743, 126] on input "liability.accountPayable[0].value" at bounding box center [759, 134] width 77 height 18
type input "142523"
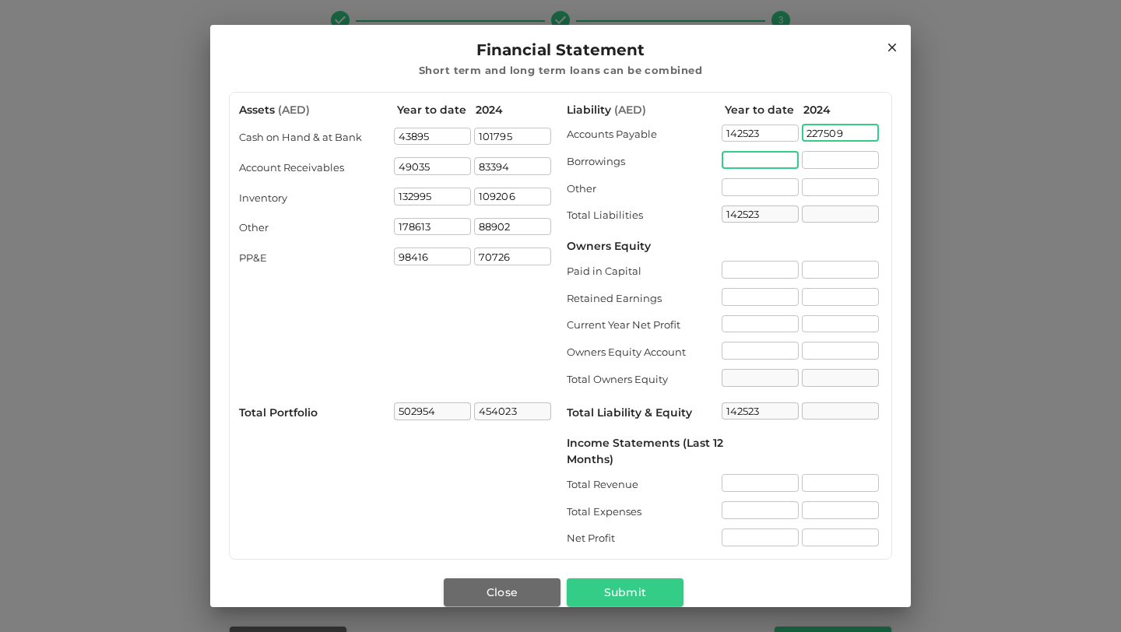
type input "227509"
click at [728, 162] on input "liability.borrowings[0].value" at bounding box center [759, 160] width 77 height 18
type input "227509"
type input "10996"
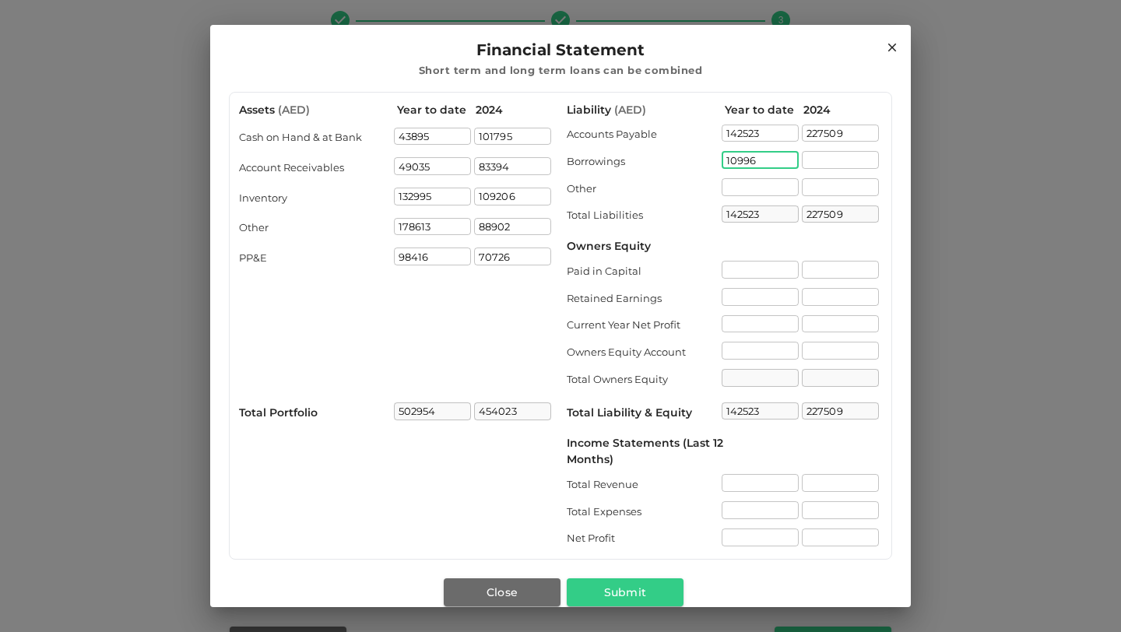
type input "153519"
type input "0"
click at [721, 184] on input "liability.other[0].value" at bounding box center [759, 187] width 77 height 18
type input "0"
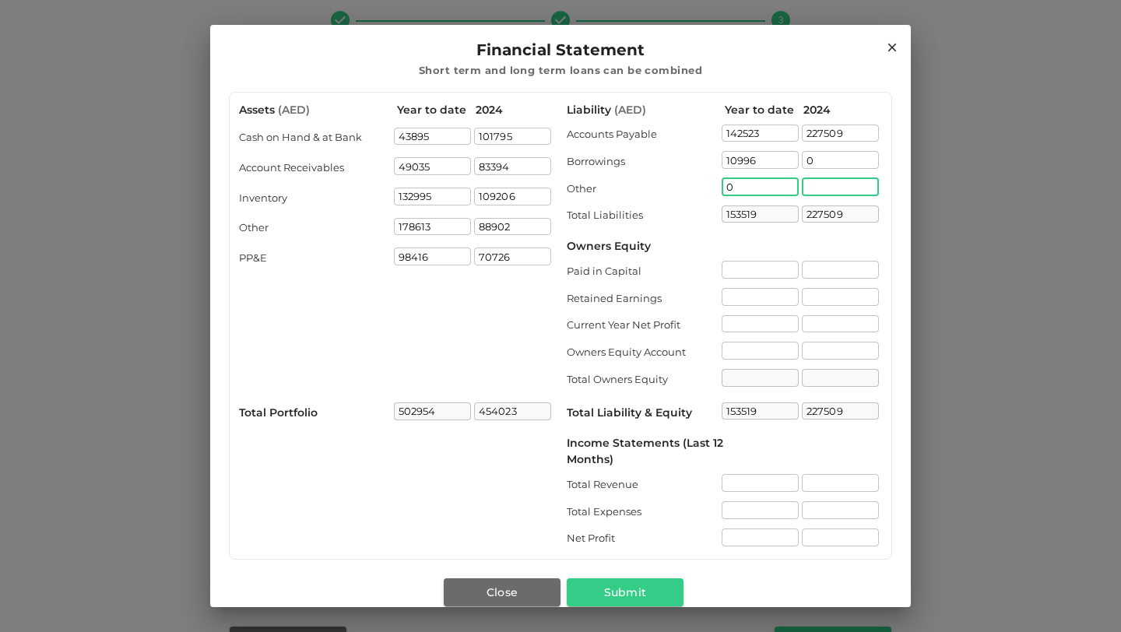
click at [813, 188] on input "liability.other[1].value" at bounding box center [840, 187] width 77 height 18
type input "0"
click at [813, 255] on div "Liability ( AED ) Year to date 2024 Accounts Payable 142523 ​ 227509 ​ Borrowin…" at bounding box center [724, 326] width 315 height 448
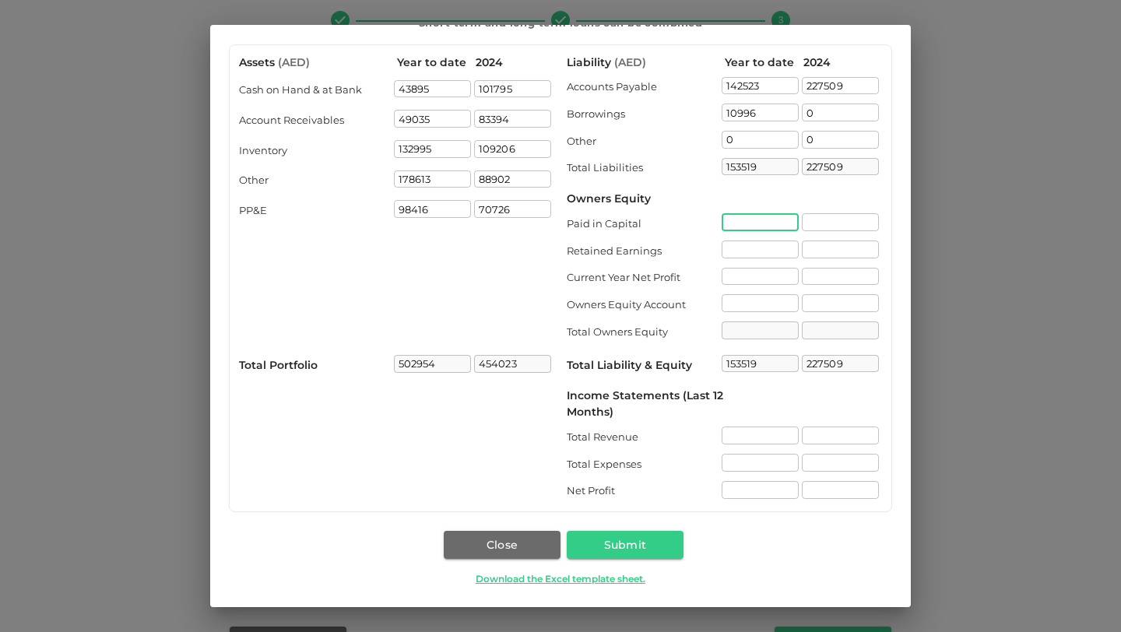
click at [743, 222] on input "liability.paidInCapital[0].value" at bounding box center [759, 222] width 77 height 18
type input "400000"
click at [813, 217] on input "liability.paidInCapital[1].value" at bounding box center [840, 222] width 77 height 18
type input "400000"
type input "553519"
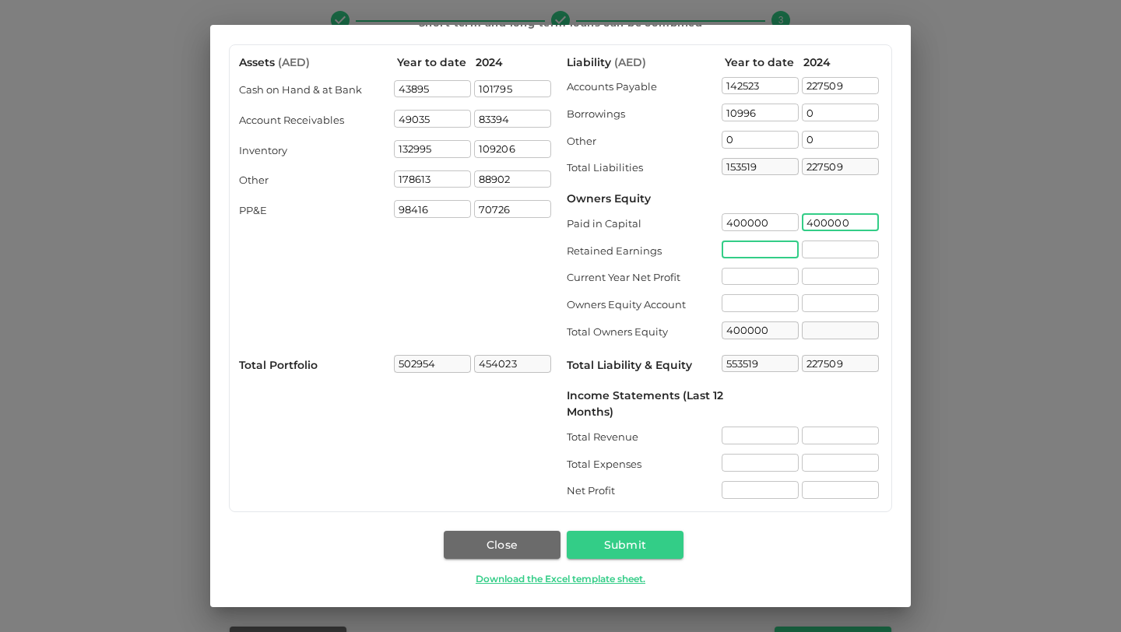
type input "400000"
click at [751, 253] on input "liability.retainedEarnings[0].value" at bounding box center [759, 249] width 77 height 18
type input "400000"
type input "627509"
type input "-342894"
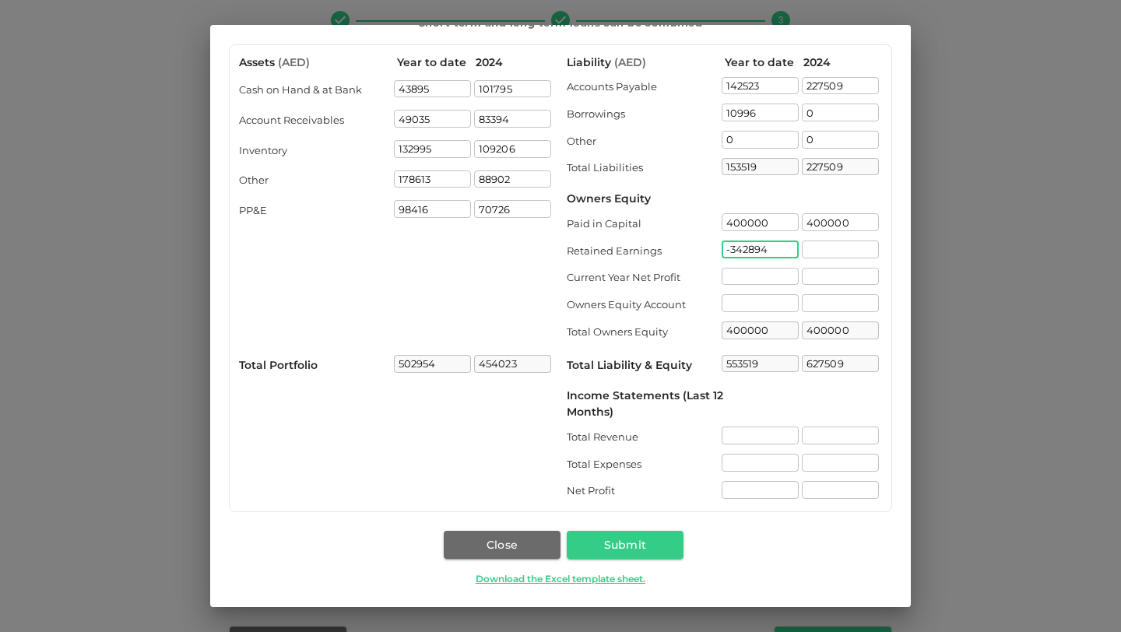
type input "57106"
type input "210625"
type input "-342894"
click at [764, 283] on input "liability.currentYearNetProfit[0].value" at bounding box center [759, 277] width 77 height 18
type input "57106"
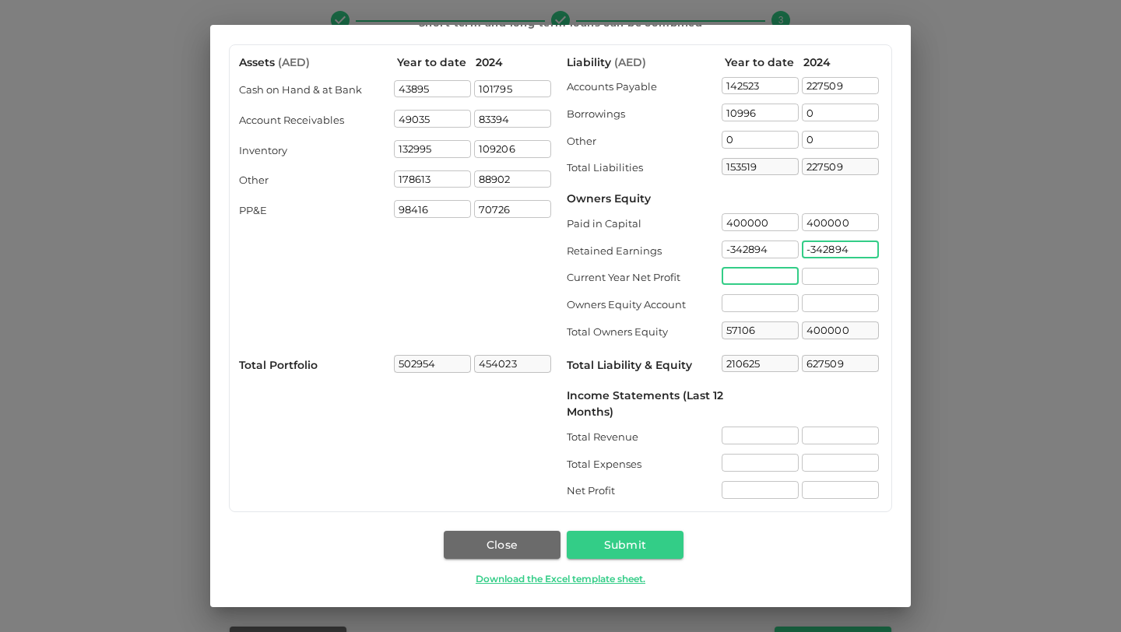
type input "284615"
type input "38551"
type input "95657"
type input "249176"
click at [788, 308] on input "liability.ownersEquityAccount[0].value" at bounding box center [759, 303] width 77 height 18
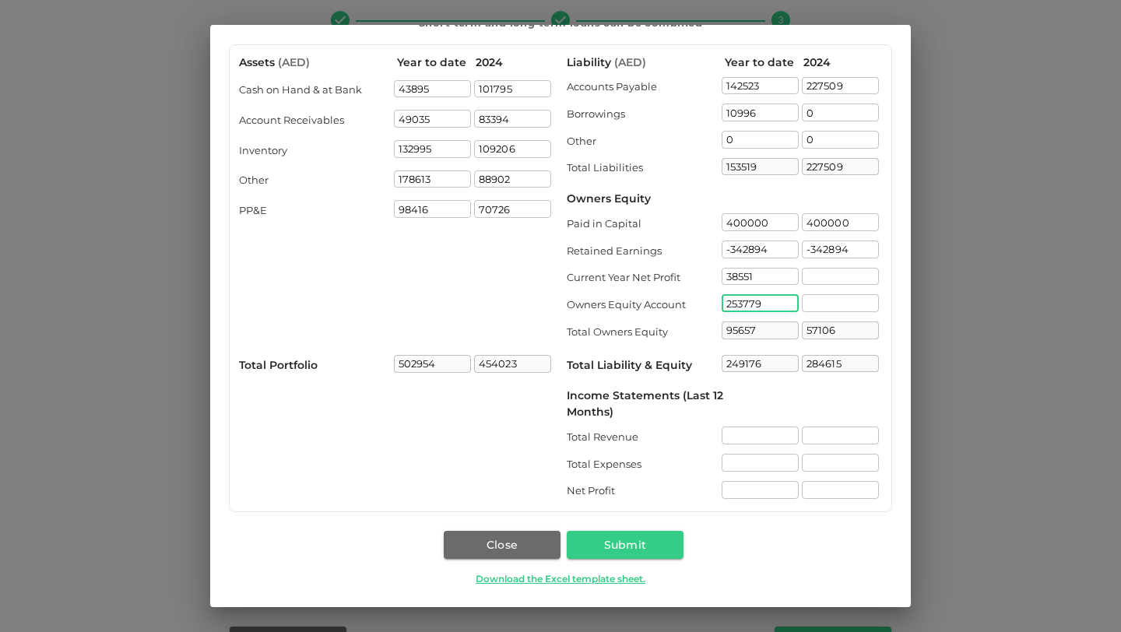
type input "253779"
type input "349436"
type input "502955"
type input "169804"
click at [796, 413] on div "Income Statements (Last 12 Months)" at bounding box center [724, 404] width 315 height 33
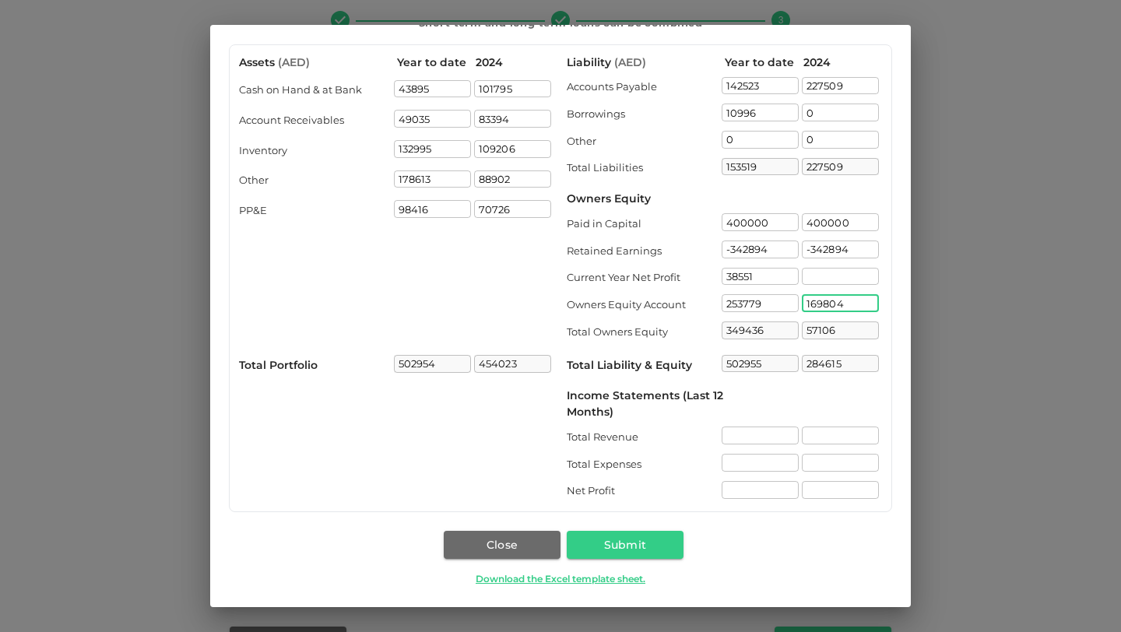
type input "226910"
type input "454419"
click at [730, 437] on input "incomeStatements.totalRevenue[0].value" at bounding box center [759, 436] width 77 height 18
type input "790536"
click at [748, 469] on input "incomeStatements.totalExpenses[0].value" at bounding box center [759, 463] width 77 height 18
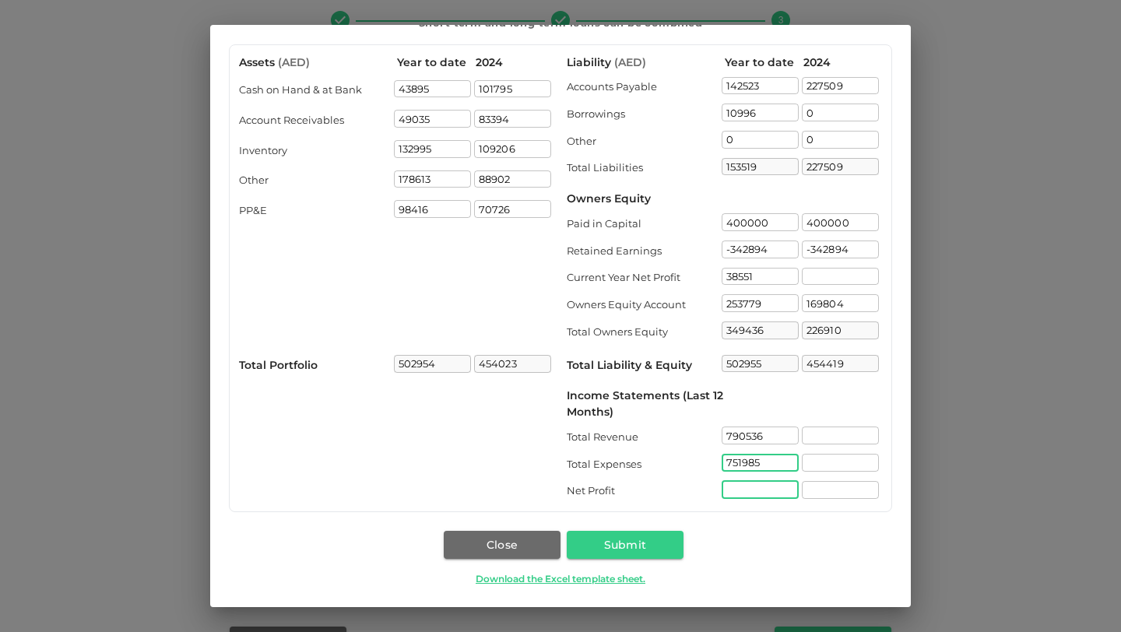
type input "751985"
click at [746, 491] on input "incomeStatements.netProfit[0].value" at bounding box center [759, 490] width 77 height 18
type input "38551"
click at [797, 519] on div "Assets ( AED ) Year to date 2024 Cash on Hand & at Bank 43895 ​ 101795 ​ Accoun…" at bounding box center [560, 325] width 700 height 563
click at [648, 540] on button "Submit" at bounding box center [625, 545] width 117 height 28
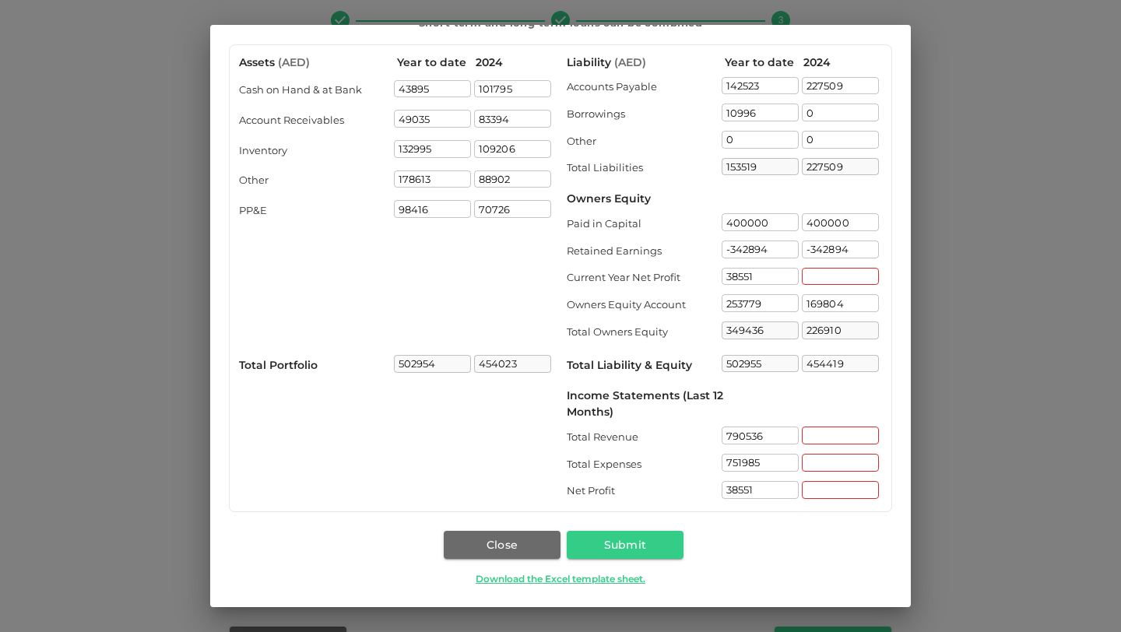
scroll to position [0, 0]
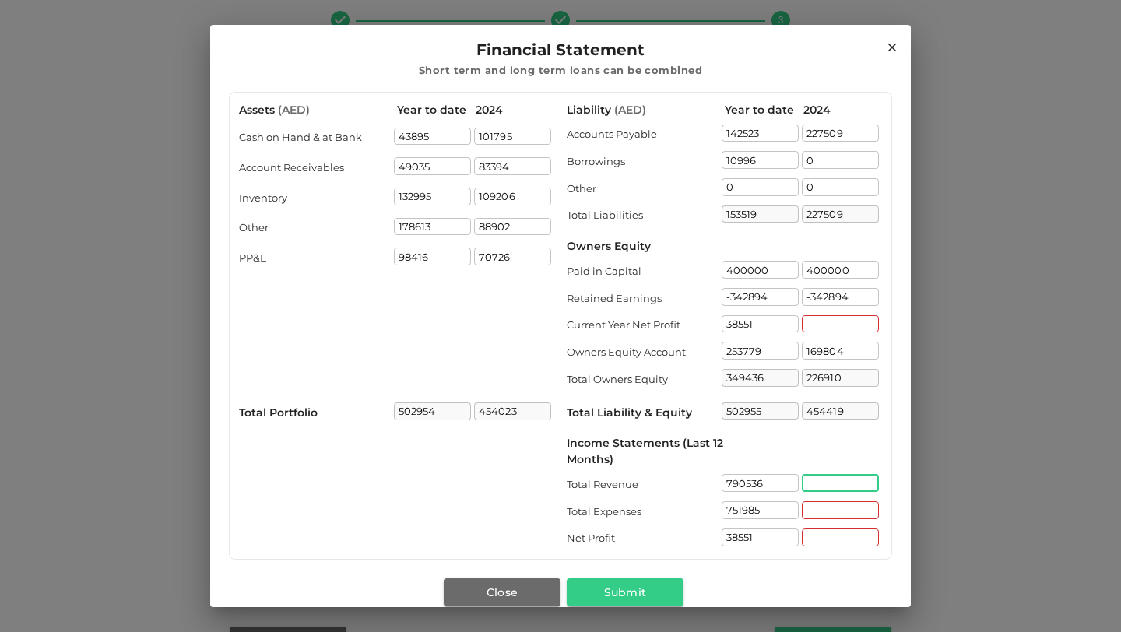
click at [813, 486] on input "incomeStatements.totalRevenue[1].value" at bounding box center [840, 483] width 77 height 18
type input "1488512"
click at [813, 514] on input "incomeStatements.totalExpenses[1].value" at bounding box center [840, 510] width 77 height 18
type input "1330845"
click at [813, 538] on input "incomeStatements.netProfit[1].value" at bounding box center [840, 537] width 77 height 18
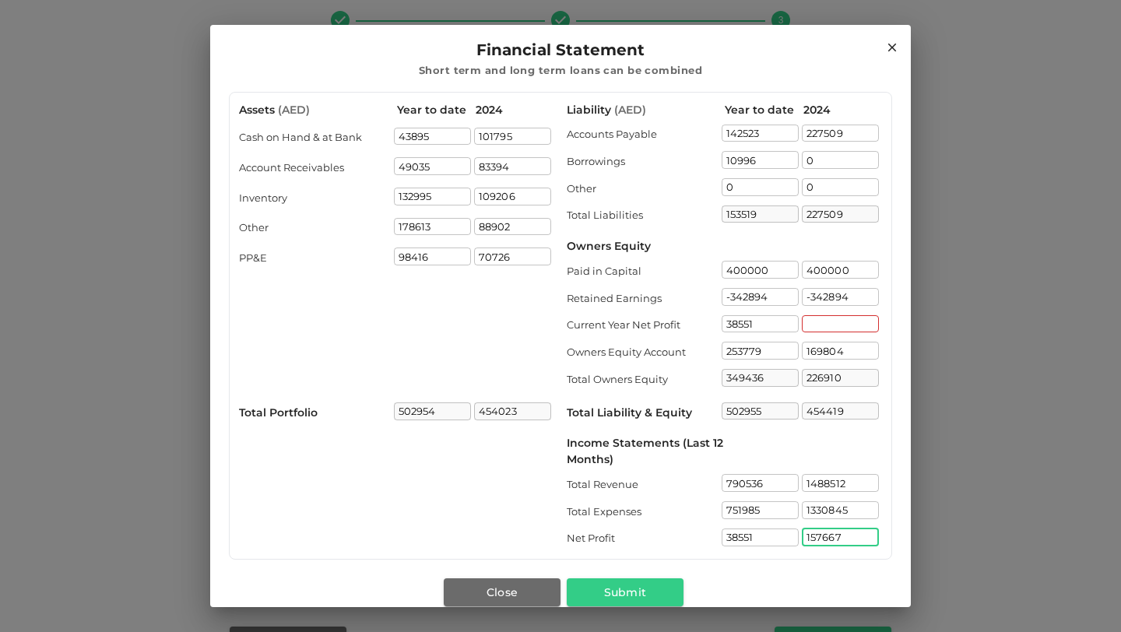
type input "157667"
click at [813, 530] on div "Assets ( AED ) Year to date 2024 Cash on Hand & at Bank 43895 ​ 101795 ​ Accoun…" at bounding box center [560, 373] width 700 height 563
click at [813, 321] on input "liability.currentYearNetProfit[1].value" at bounding box center [840, 324] width 77 height 18
type input "1"
click at [813, 296] on input "-342894" at bounding box center [840, 297] width 77 height 18
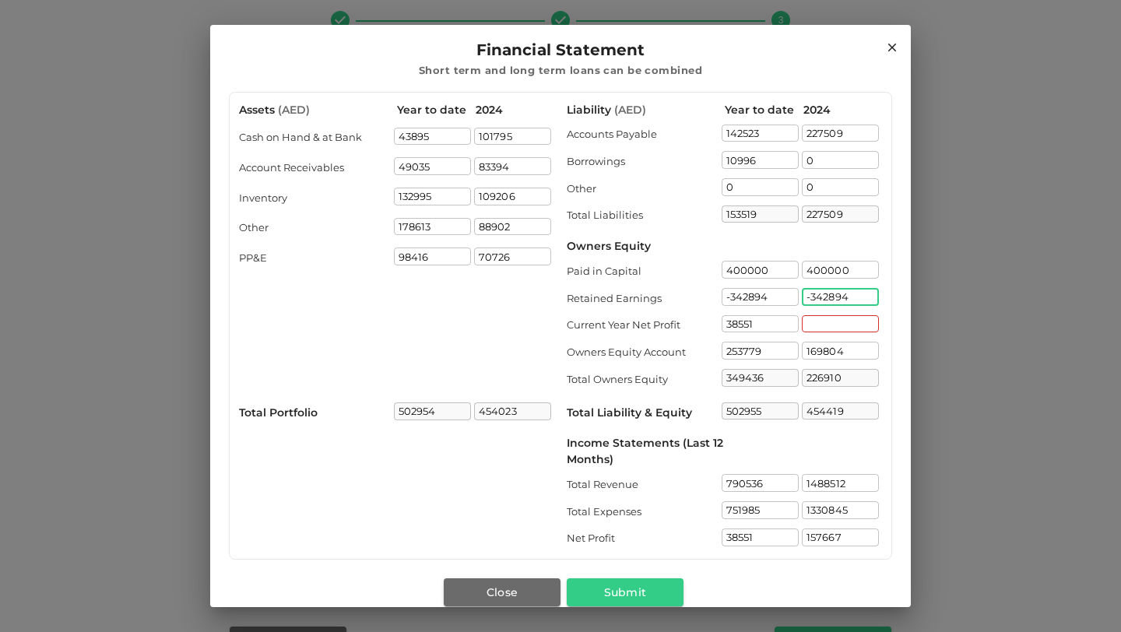
click at [813, 296] on input "-342894" at bounding box center [840, 297] width 77 height 18
type input "-3"
type input "-500561"
click at [813, 319] on input "liability.currentYearNetProfit[1].value" at bounding box center [840, 324] width 77 height 18
type input "69243"
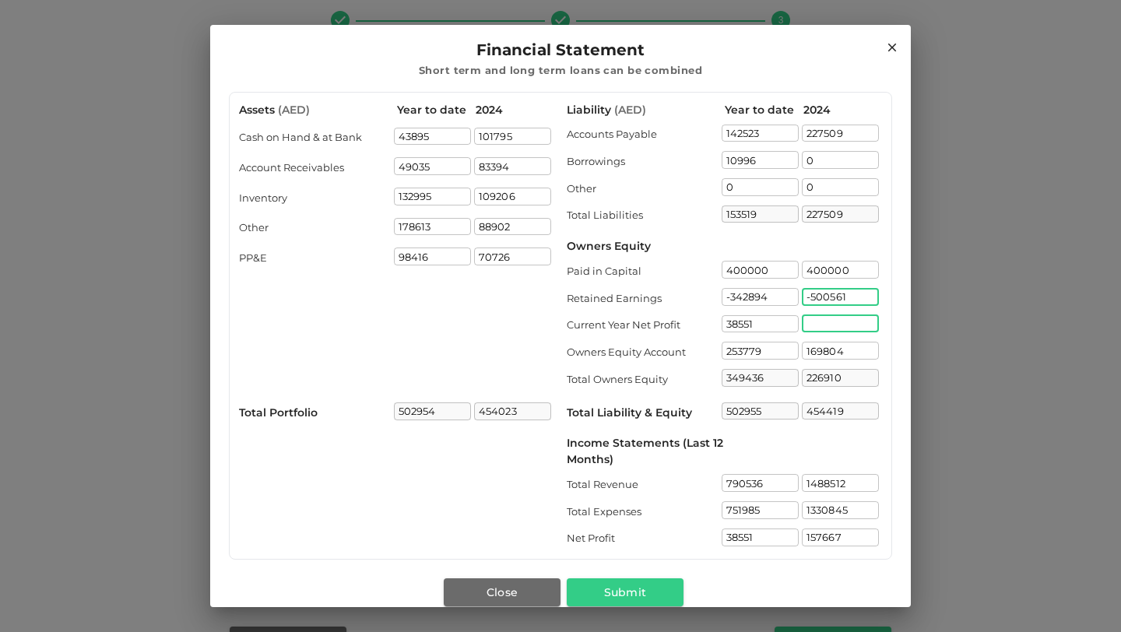
type input "296752"
type input "157667"
click at [613, 591] on button "Submit" at bounding box center [625, 592] width 117 height 28
type input "226910"
type input "454419"
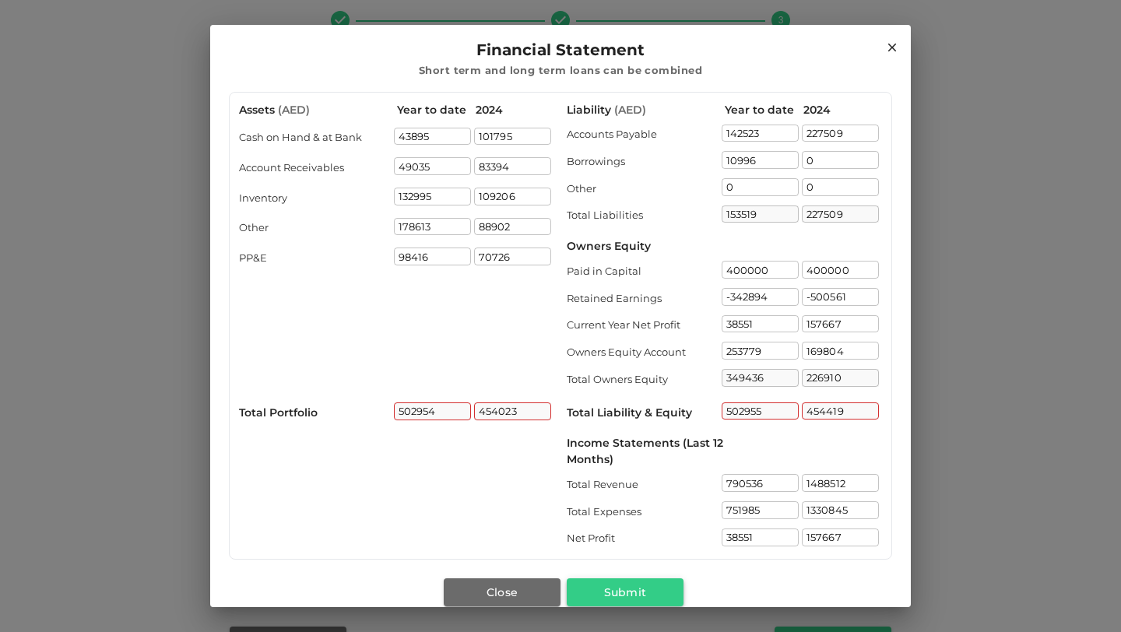
click at [604, 595] on button "Submit" at bounding box center [625, 592] width 117 height 28
click at [625, 585] on button "Submit" at bounding box center [625, 592] width 117 height 28
click at [617, 590] on button "Submit" at bounding box center [625, 592] width 117 height 28
click at [769, 351] on input "253779" at bounding box center [759, 351] width 77 height 18
type input "253780"
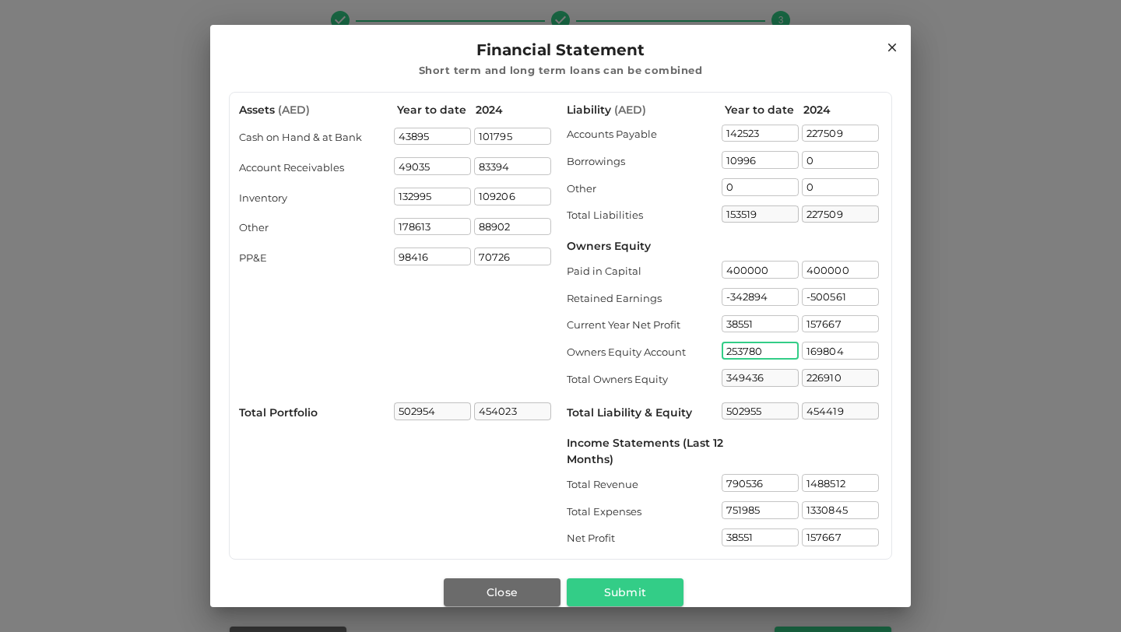
click at [784, 445] on div "Income Statements (Last 12 Months)" at bounding box center [724, 451] width 315 height 33
type input "349437"
type input "502956"
click at [774, 349] on input "253780" at bounding box center [759, 351] width 77 height 18
type input "253778"
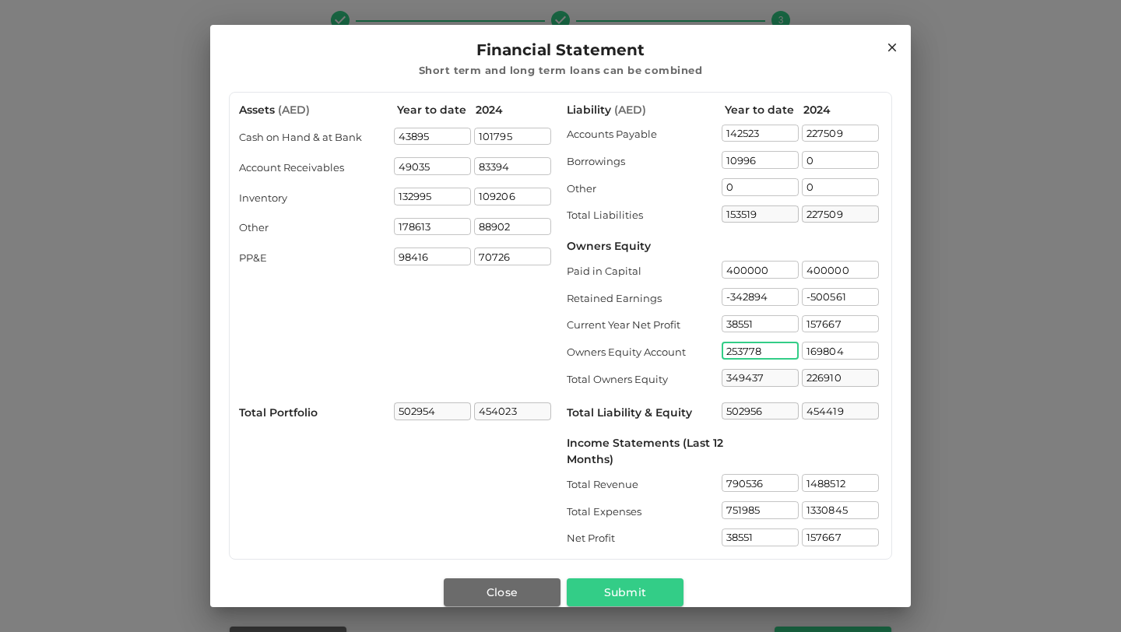
click at [786, 464] on div "Income Statements (Last 12 Months)" at bounding box center [724, 451] width 315 height 33
type input "349435"
type input "502954"
click at [620, 592] on button "Submit" at bounding box center [625, 592] width 117 height 28
click at [523, 256] on input "70726" at bounding box center [512, 257] width 77 height 18
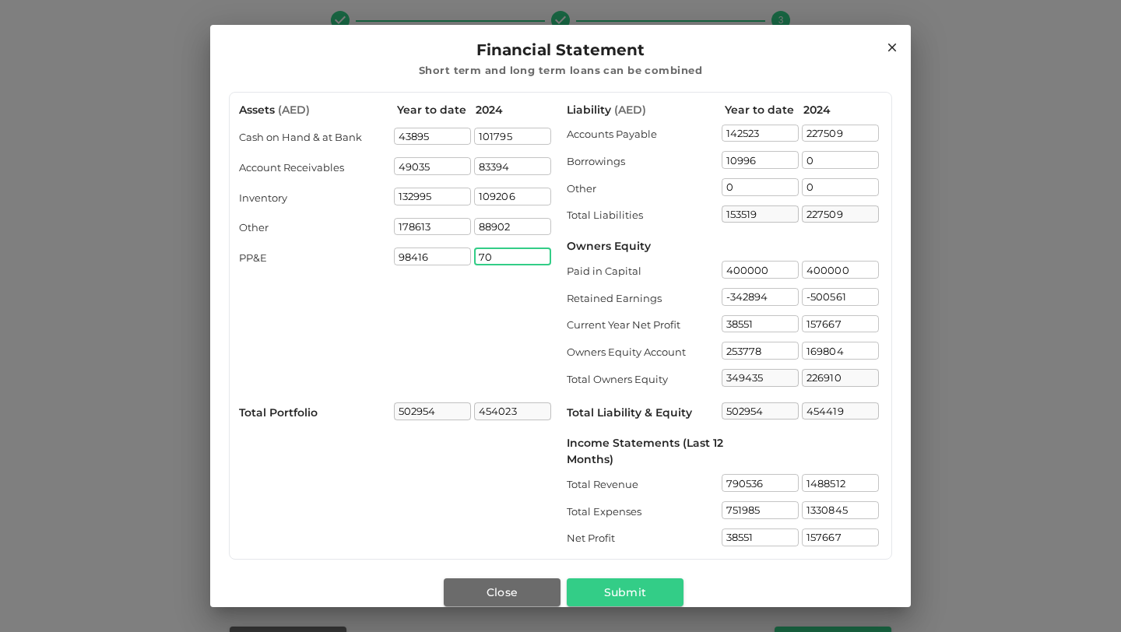
type input "7"
type input "71122"
click at [522, 310] on div "Assets ( AED ) Year to date 2024 Cash on Hand & at Bank 43895 ​ 101795 ​ Accoun…" at bounding box center [396, 326] width 315 height 448
type input "454419"
click at [646, 591] on button "Submit" at bounding box center [625, 592] width 117 height 28
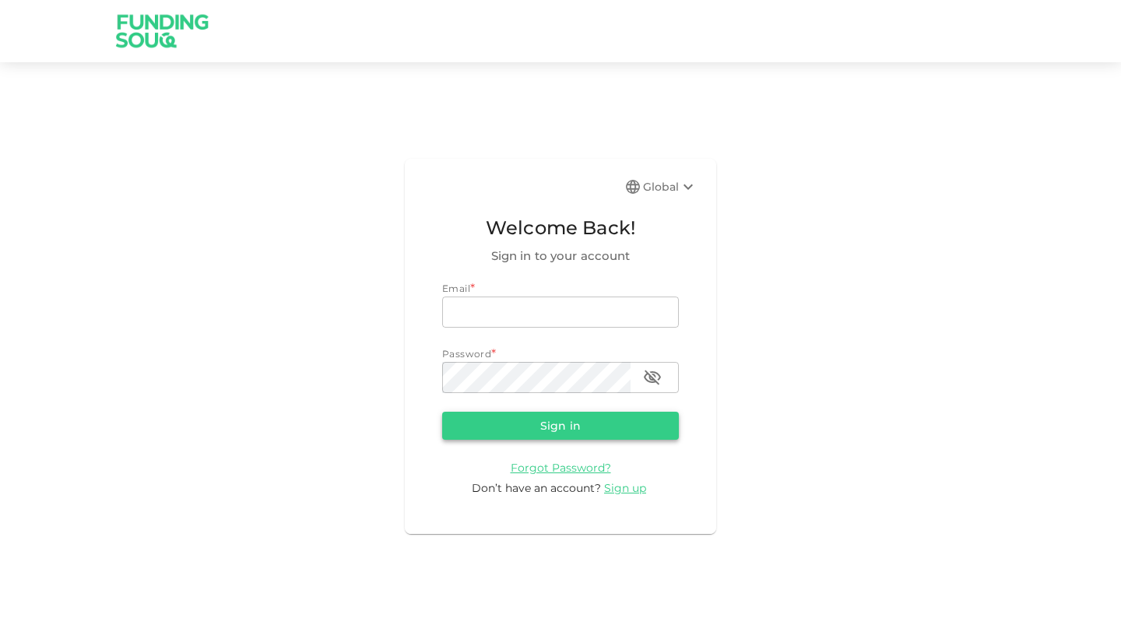
type input "[EMAIL_ADDRESS][DOMAIN_NAME]"
click at [571, 425] on button "Sign in" at bounding box center [560, 426] width 237 height 28
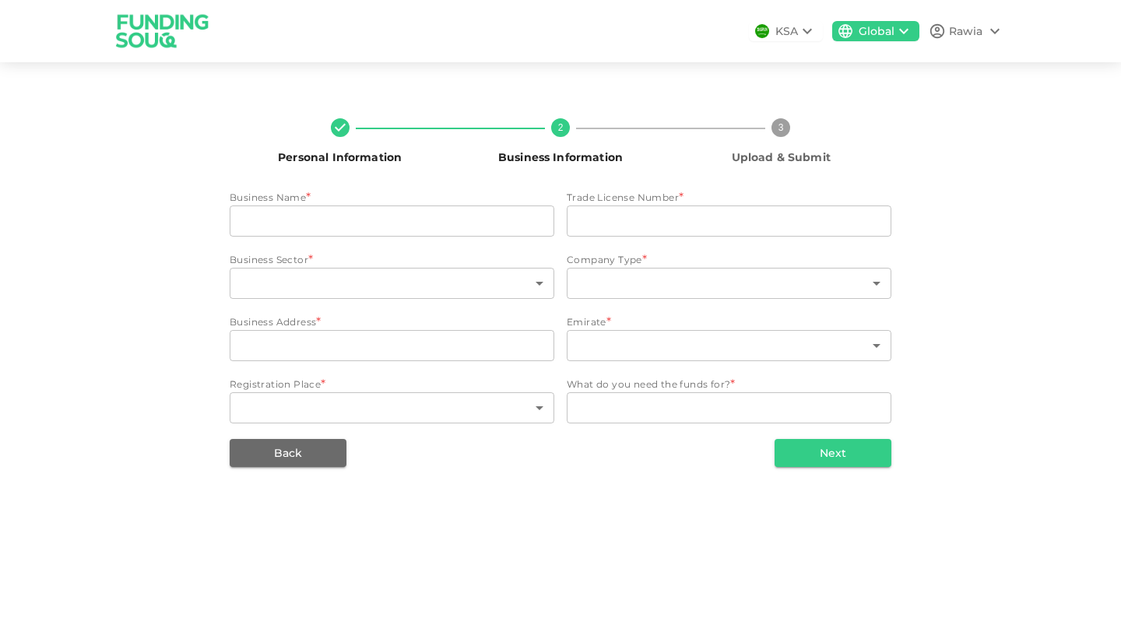
type input "Daddys Bites Restaurant"
type input "1137085"
type input "91"
type input "4"
type input "[GEOGRAPHIC_DATA]"
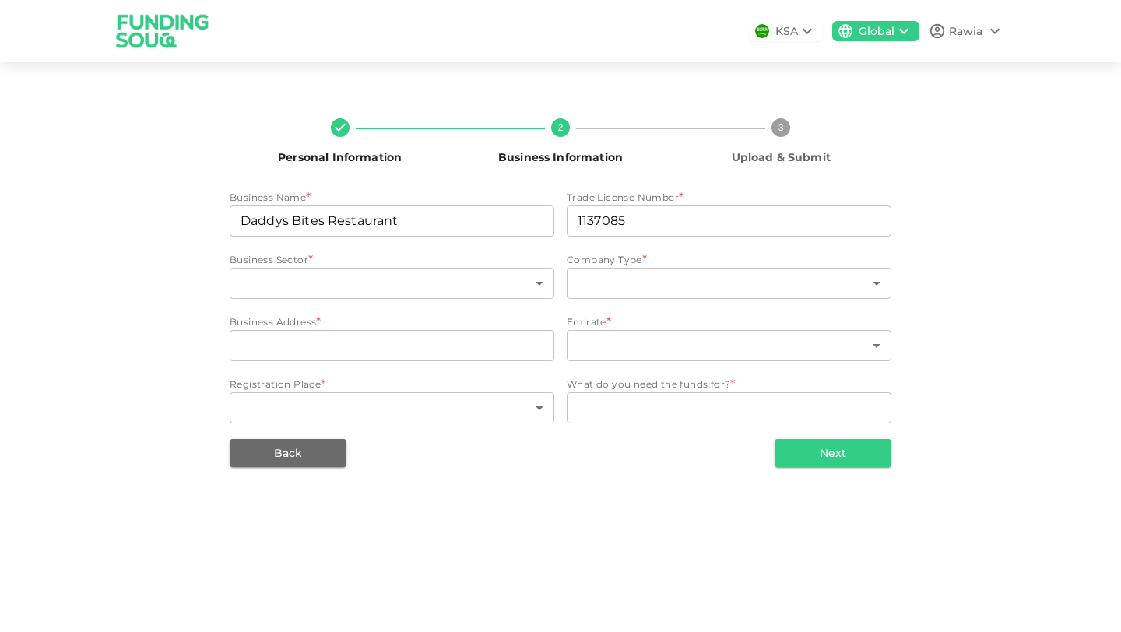
type input "3"
type textarea "Vehicle for restaurant"
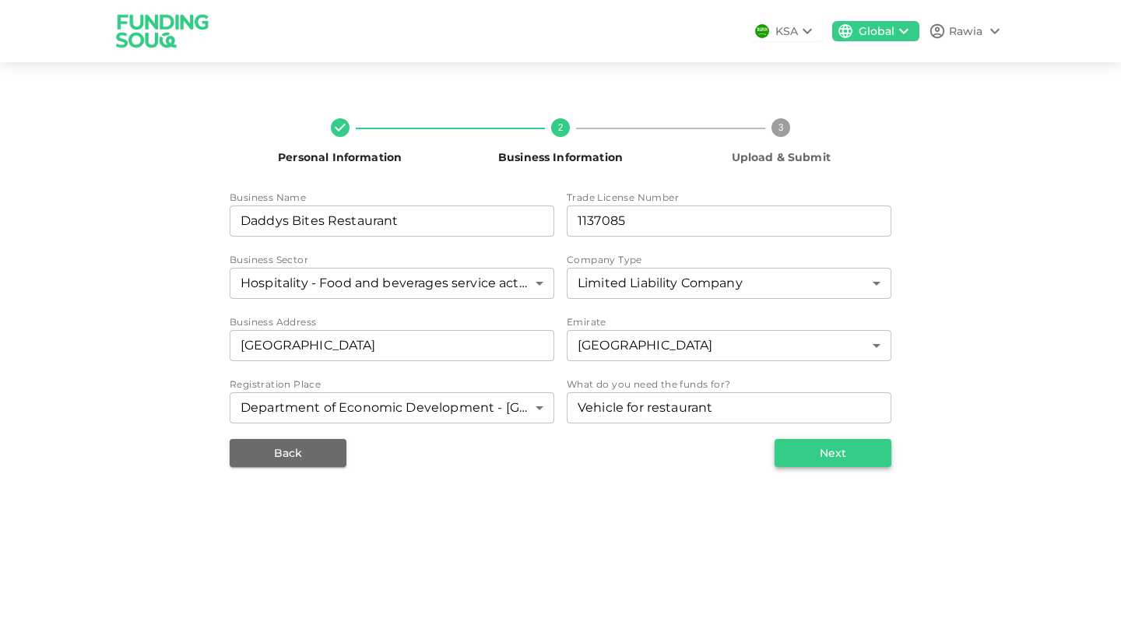
click at [839, 456] on button "Next" at bounding box center [832, 453] width 117 height 28
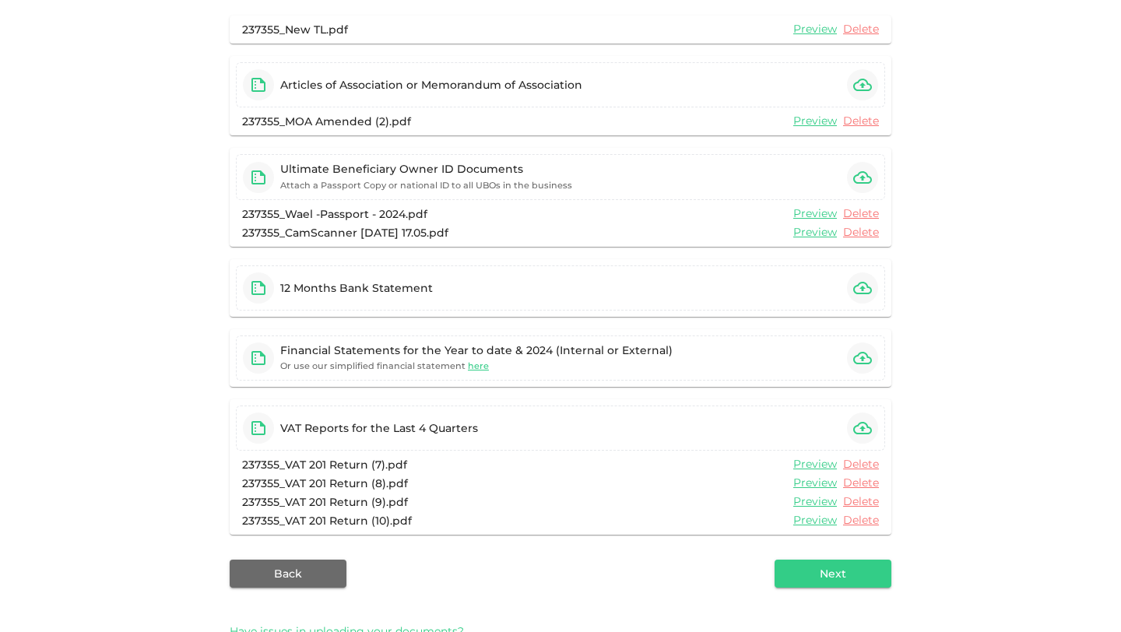
scroll to position [175, 0]
click at [469, 363] on span "here" at bounding box center [478, 365] width 21 height 11
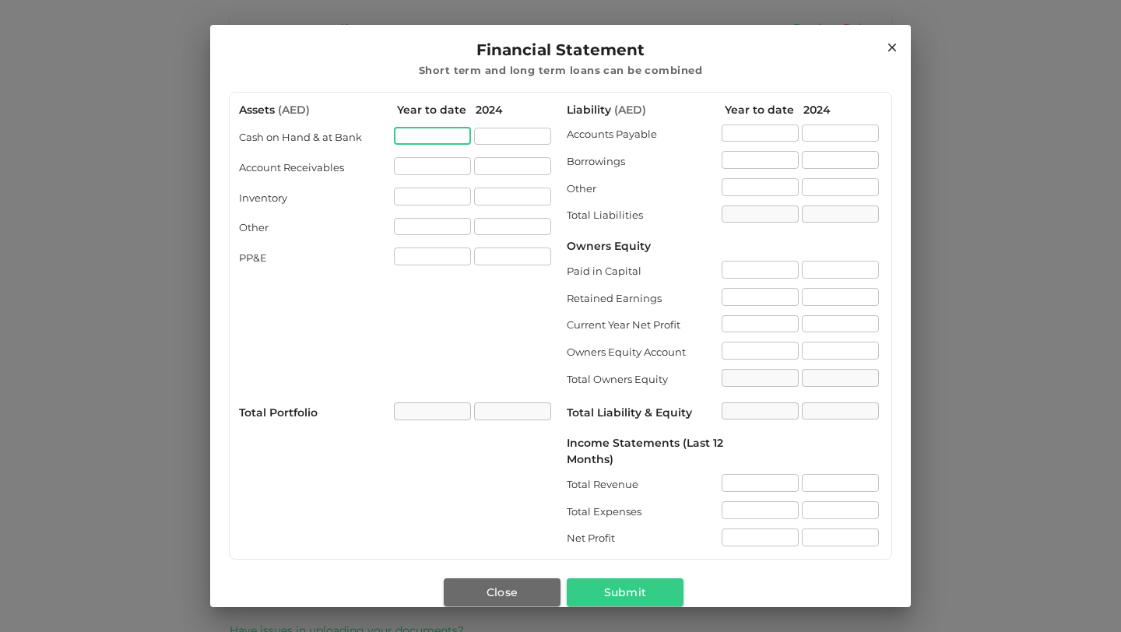
click at [423, 132] on input "assets.cashOnHandAtBank[0].value" at bounding box center [432, 137] width 77 height 18
click at [486, 114] on div "2024" at bounding box center [515, 110] width 79 height 16
click at [418, 135] on input "assets.cashOnHandAtBank[0].value" at bounding box center [432, 137] width 77 height 18
type input "43895"
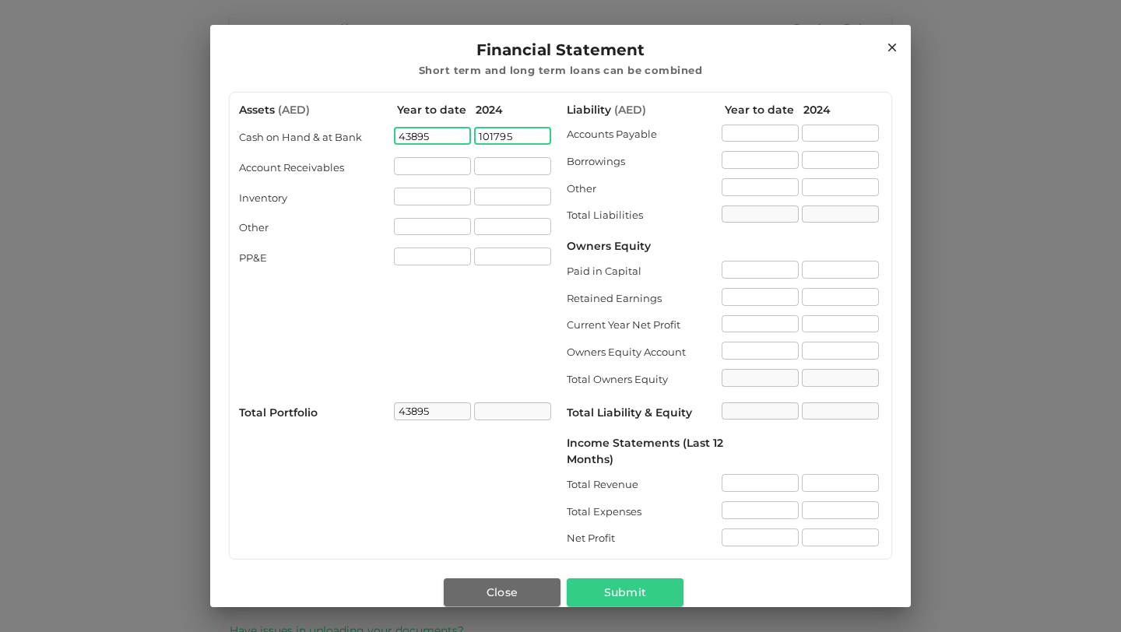
type input "101795"
type input "49035"
type input "92930"
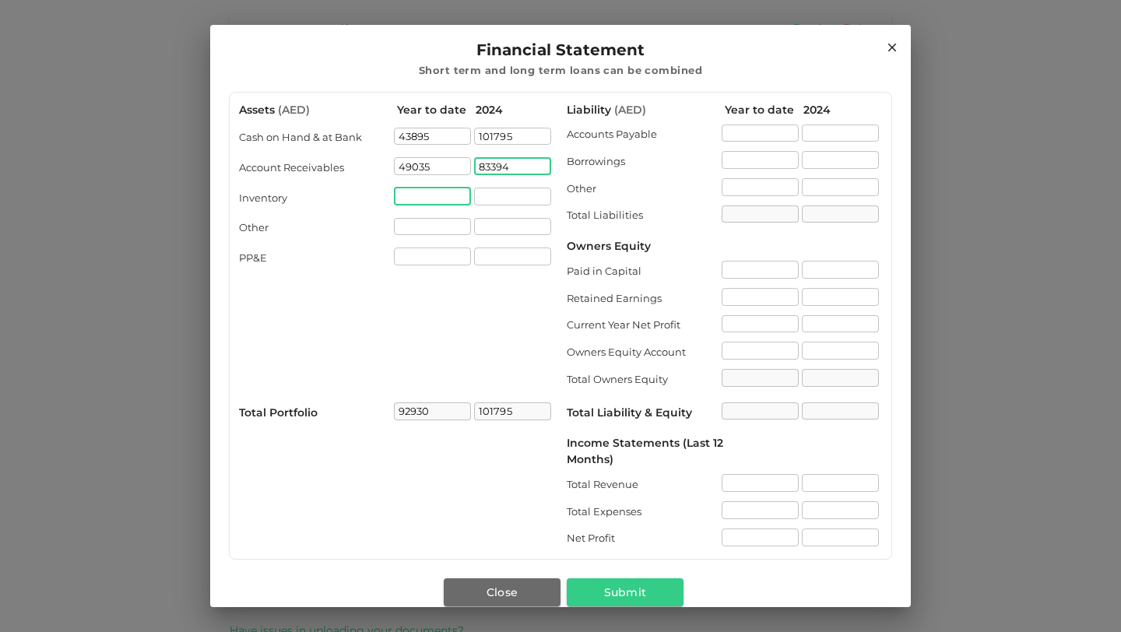
type input "83394"
click at [432, 197] on input "assets.inventory[0].value" at bounding box center [432, 197] width 77 height 18
type input "185189"
type input "132995"
type input "225925"
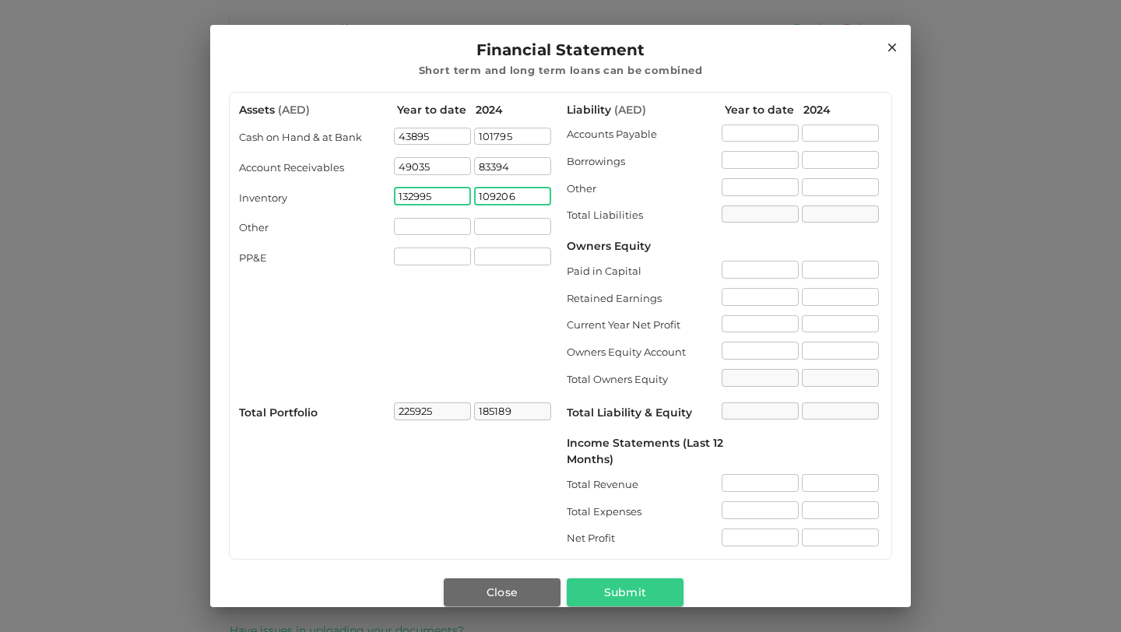
type input "109206"
type input "294395"
type input "178613"
type input "404538"
type input "88902"
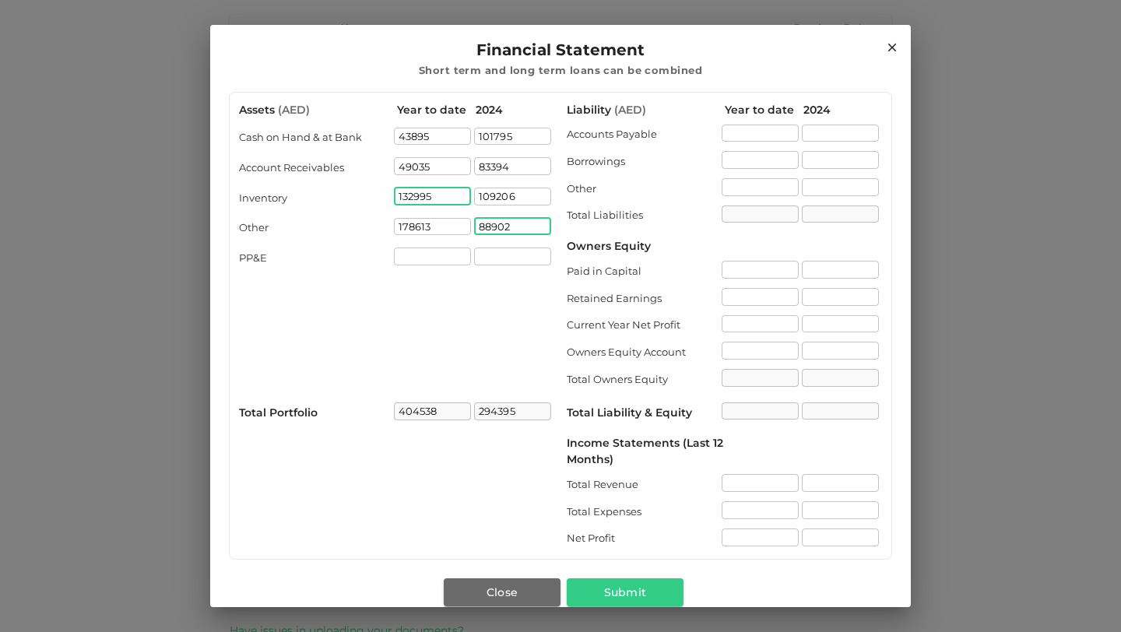
type input "383297"
type input "98416"
type input "502954"
type input "71122"
type input "454419"
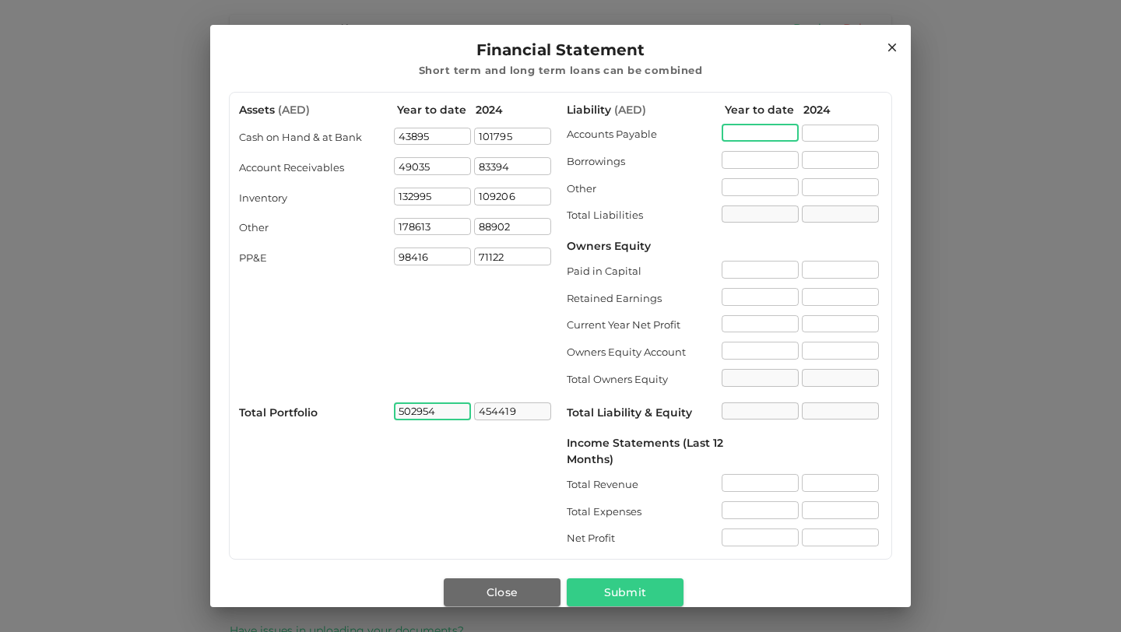
click at [750, 130] on input "liability.accountPayable[0].value" at bounding box center [759, 134] width 77 height 18
type input "142523"
type input "227509"
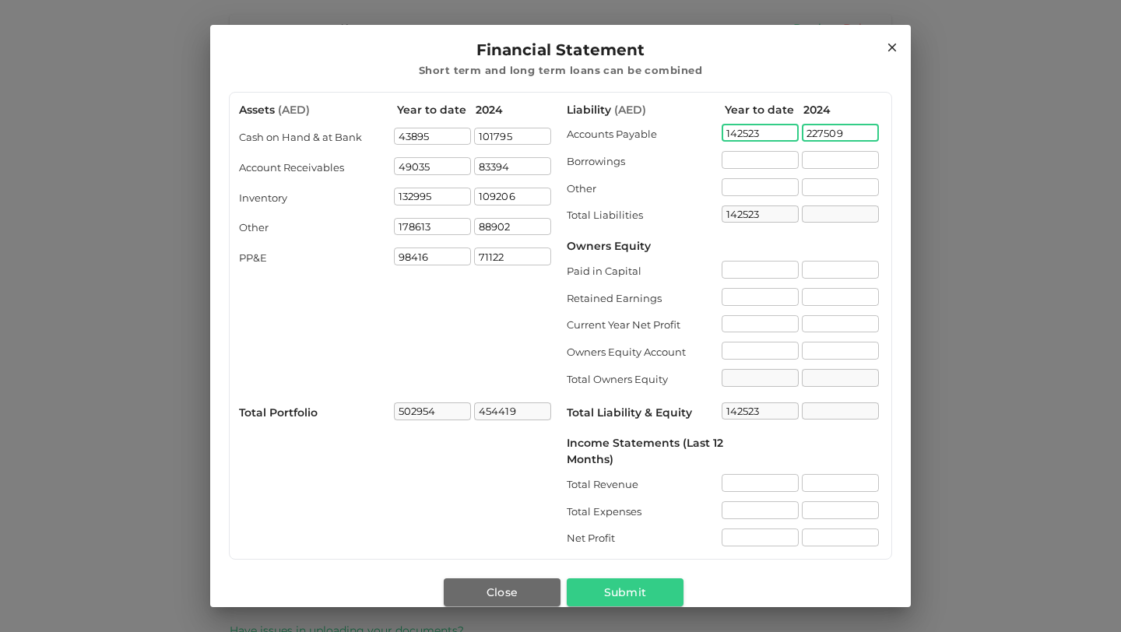
type input "227509"
type input "10996"
type input "153519"
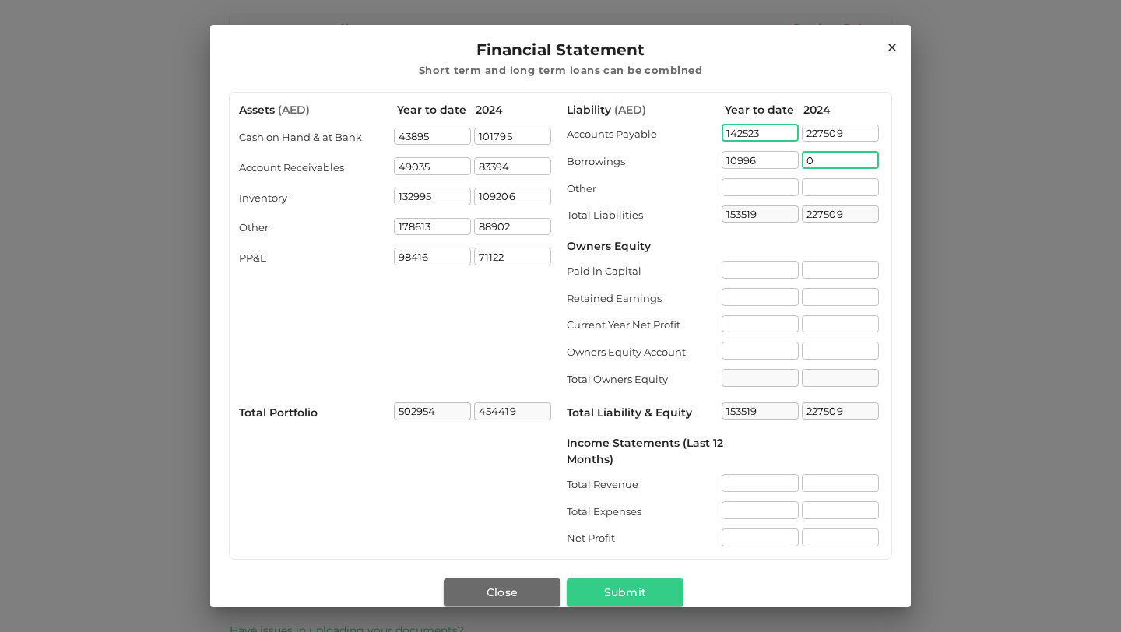
type input "0"
click at [792, 237] on div "Liability ( AED ) Year to date 2024 Accounts Payable 142523 ​ 227509 ​ Borrowin…" at bounding box center [724, 326] width 315 height 448
click at [746, 271] on input "liability.paidInCapital[0].value" at bounding box center [759, 270] width 77 height 18
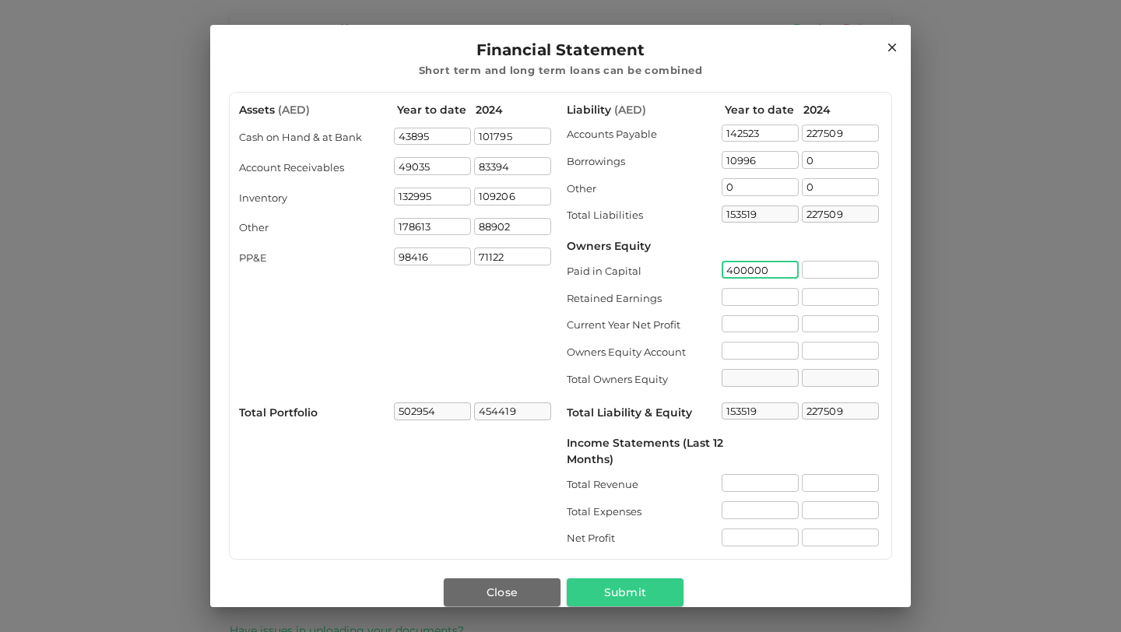
type input "400000"
type input "553519"
type input "400000"
click at [739, 296] on input "liability.retainedEarnings[0].value" at bounding box center [759, 297] width 77 height 18
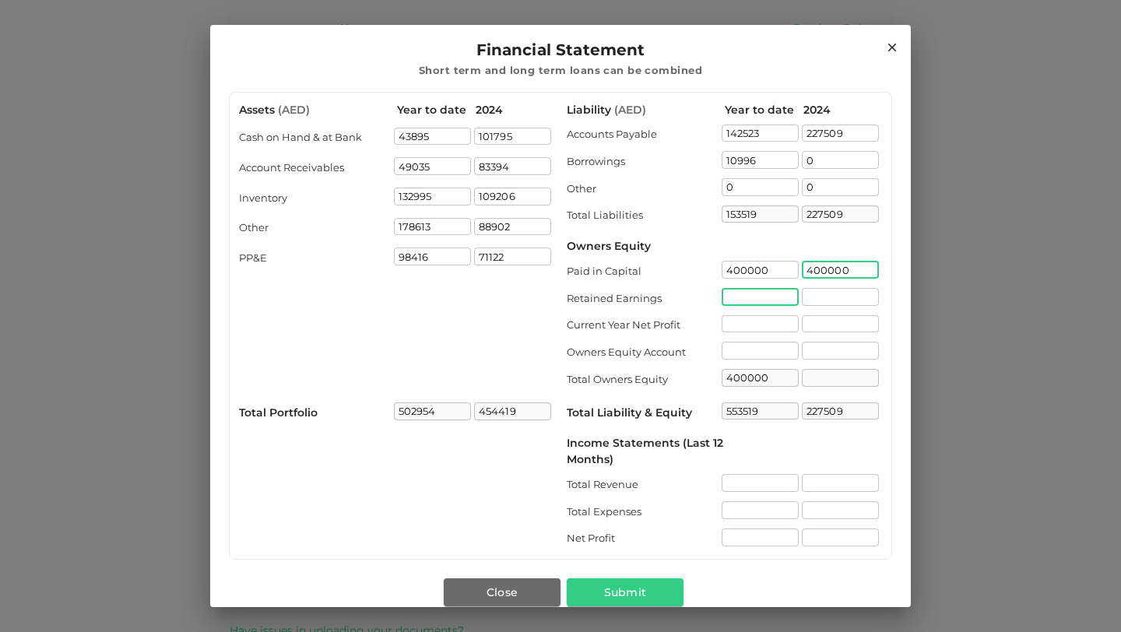
type input "400000"
type input "627509"
type input "-342894"
type input "57106"
type input "210625"
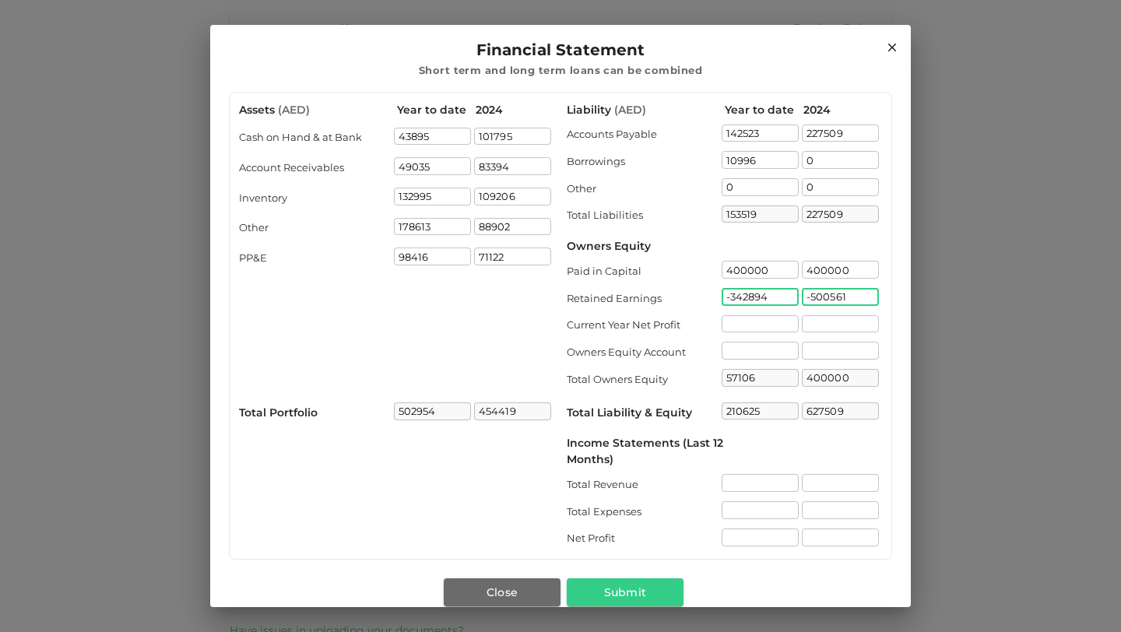
type input "-500561"
type input "-100561"
type input "126948"
type input "38551"
type input "95657"
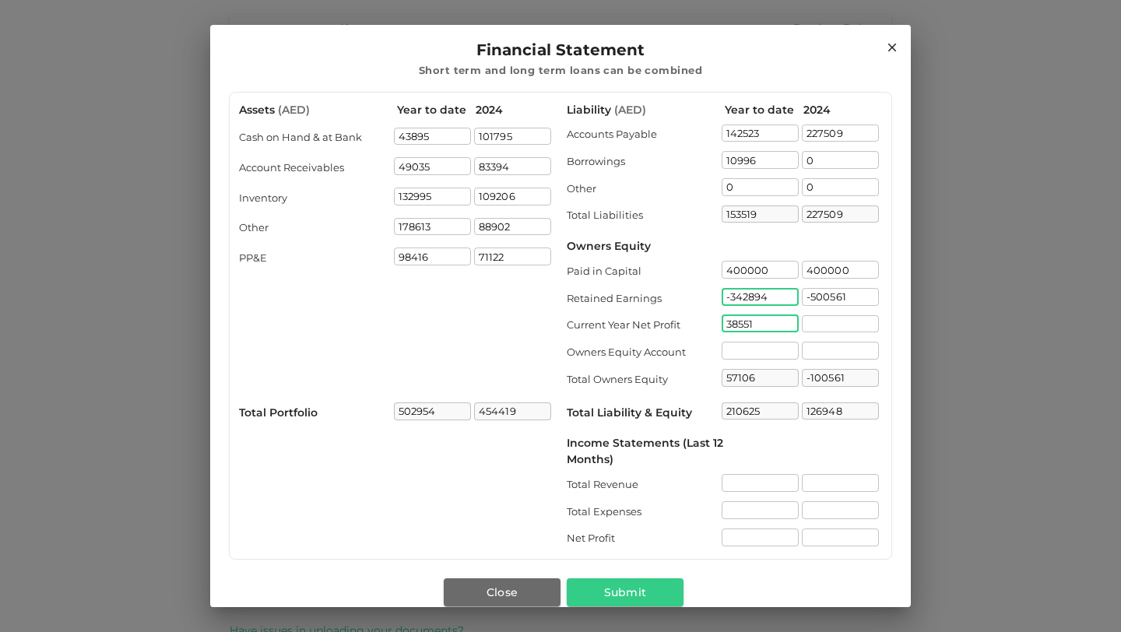
type input "249176"
type input "157667"
type input "57106"
type input "284615"
type input "253779"
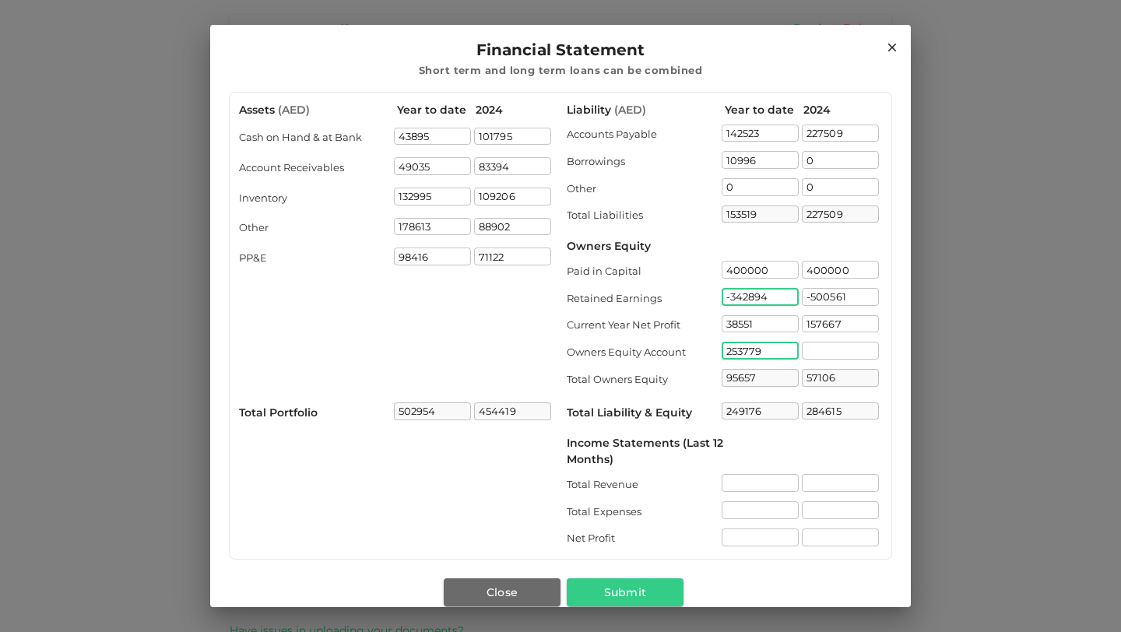
type input "349436"
type input "502955"
type input "2"
type input "169804"
type input "226910"
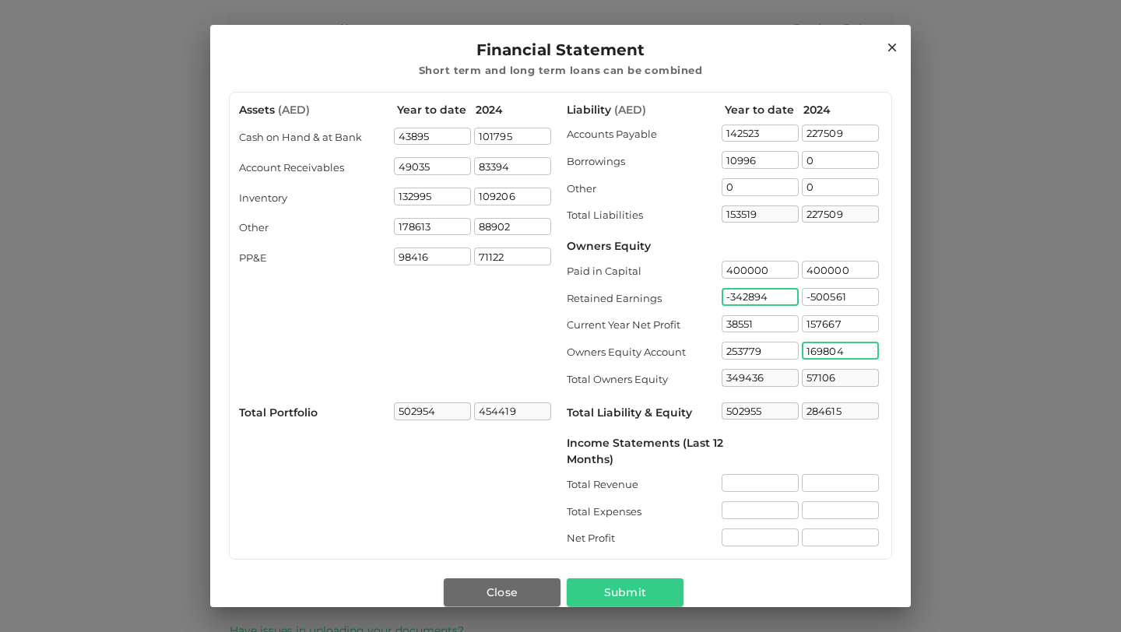
type input "454419"
click at [767, 377] on div "349436 ​" at bounding box center [759, 379] width 77 height 21
click at [760, 379] on div "349436 ​" at bounding box center [759, 379] width 77 height 21
click at [768, 377] on div "349436 ​" at bounding box center [759, 379] width 77 height 21
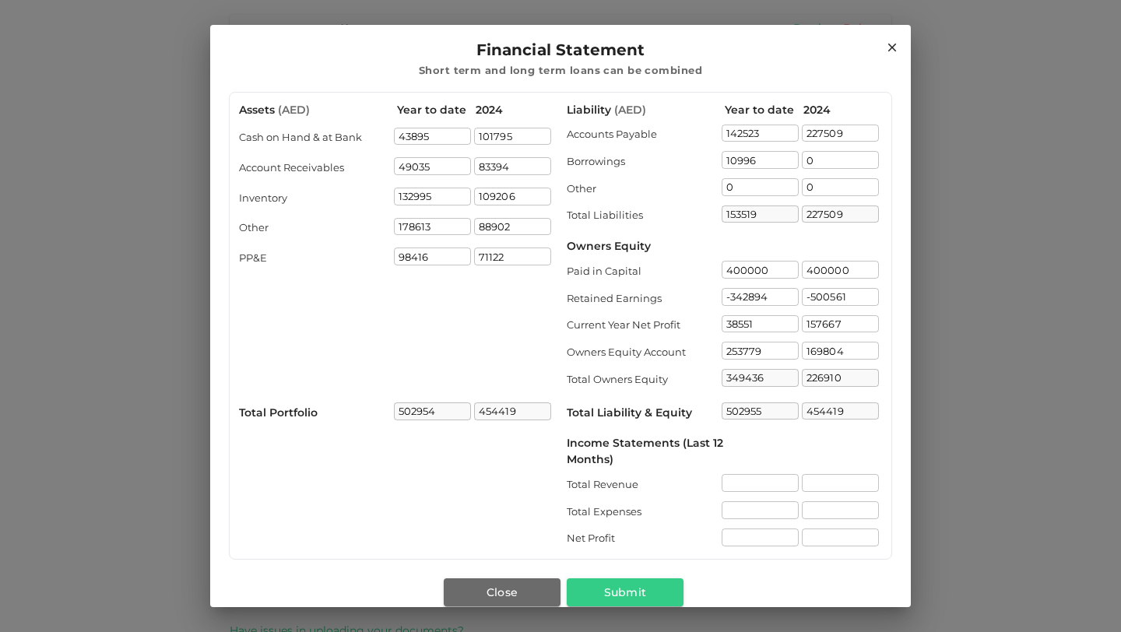
click at [768, 377] on div "349436 ​" at bounding box center [759, 379] width 77 height 21
click at [749, 384] on div "349436 ​" at bounding box center [759, 379] width 77 height 21
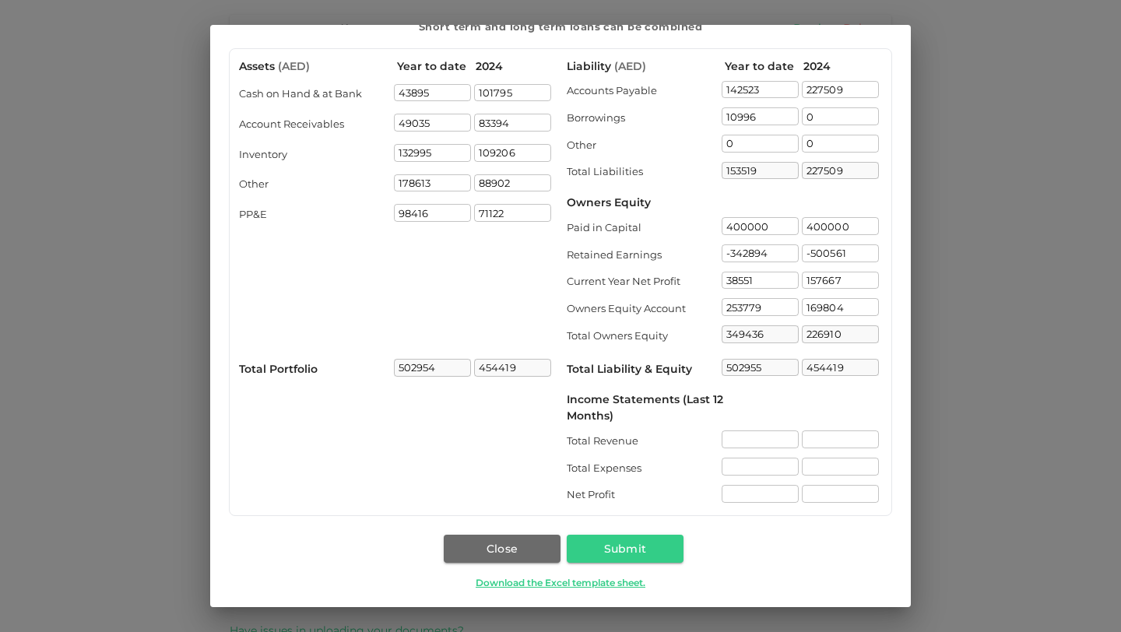
scroll to position [44, 0]
click at [778, 340] on div "349436 ​" at bounding box center [759, 335] width 77 height 21
click at [765, 331] on div "349436 ​" at bounding box center [759, 335] width 77 height 21
click at [773, 325] on div "349436 ​" at bounding box center [759, 335] width 77 height 21
click at [767, 346] on div "Liability ( AED ) Year to date 2024 Accounts Payable 142523 ​ 227509 ​ Borrowin…" at bounding box center [724, 282] width 315 height 448
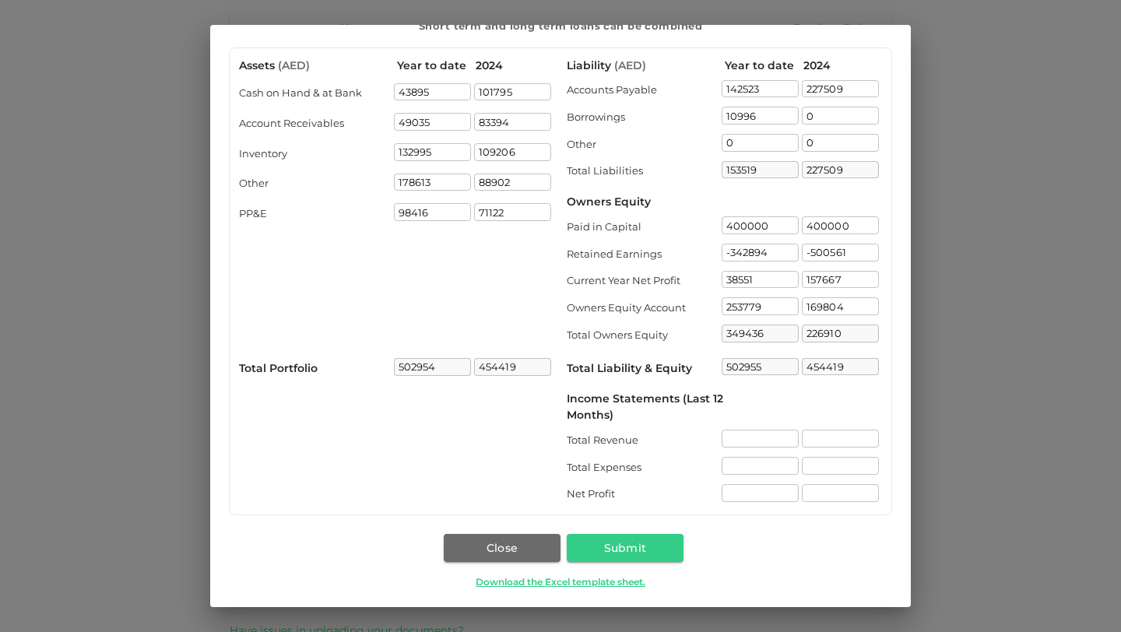
click at [767, 334] on div "349436 ​" at bounding box center [759, 335] width 77 height 21
click at [745, 446] on input "incomeStatements.totalRevenue[0].value" at bounding box center [759, 439] width 77 height 18
click at [776, 331] on div "349436 ​" at bounding box center [759, 335] width 77 height 21
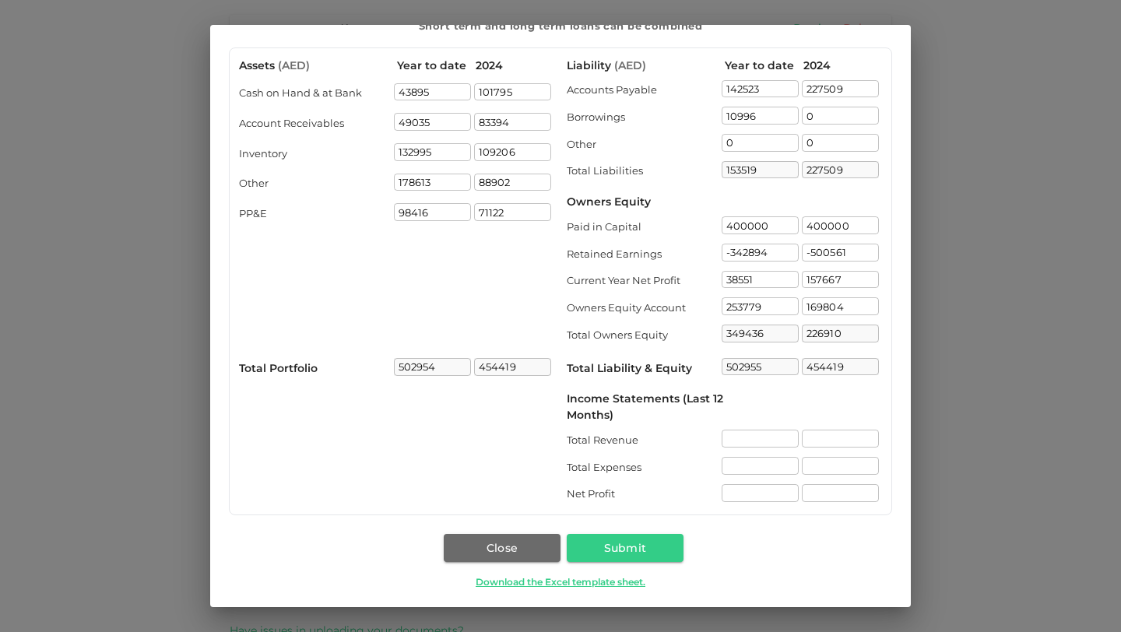
click at [776, 331] on div "349436 ​" at bounding box center [759, 335] width 77 height 21
click at [765, 332] on div "349436 ​" at bounding box center [759, 335] width 77 height 21
click at [747, 332] on div "349436 ​" at bounding box center [759, 335] width 77 height 21
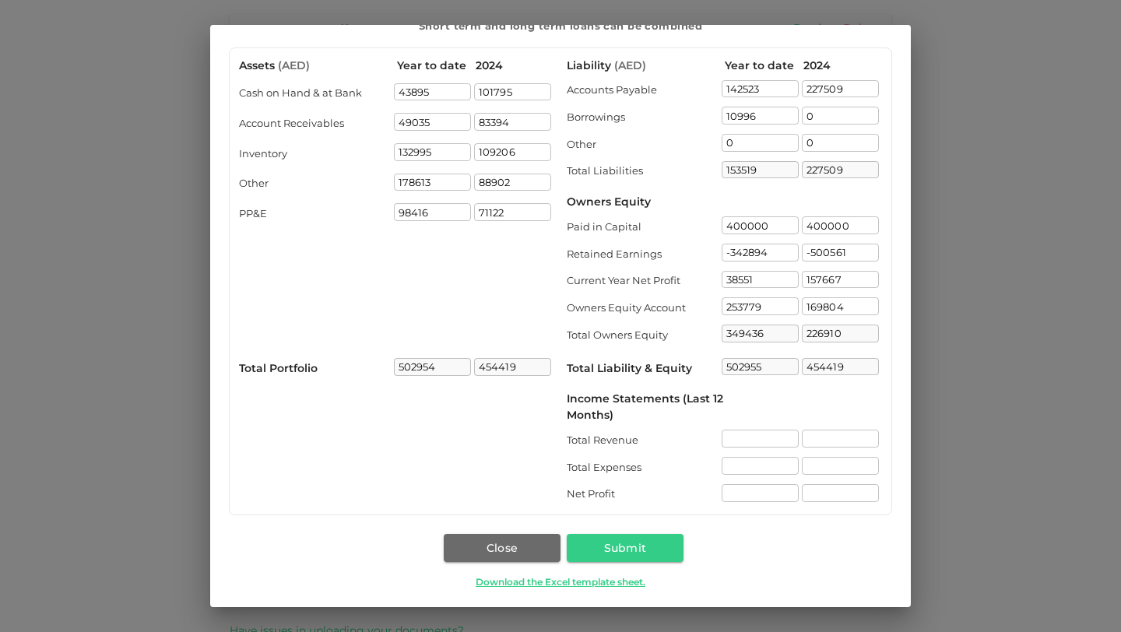
click at [803, 402] on div "Income Statements (Last 12 Months)" at bounding box center [724, 407] width 315 height 33
click at [739, 335] on div "349436 ​" at bounding box center [759, 335] width 77 height 21
click at [763, 332] on div "349436 ​" at bounding box center [759, 335] width 77 height 21
click at [757, 436] on input "incomeStatements.totalRevenue[0].value" at bounding box center [759, 439] width 77 height 18
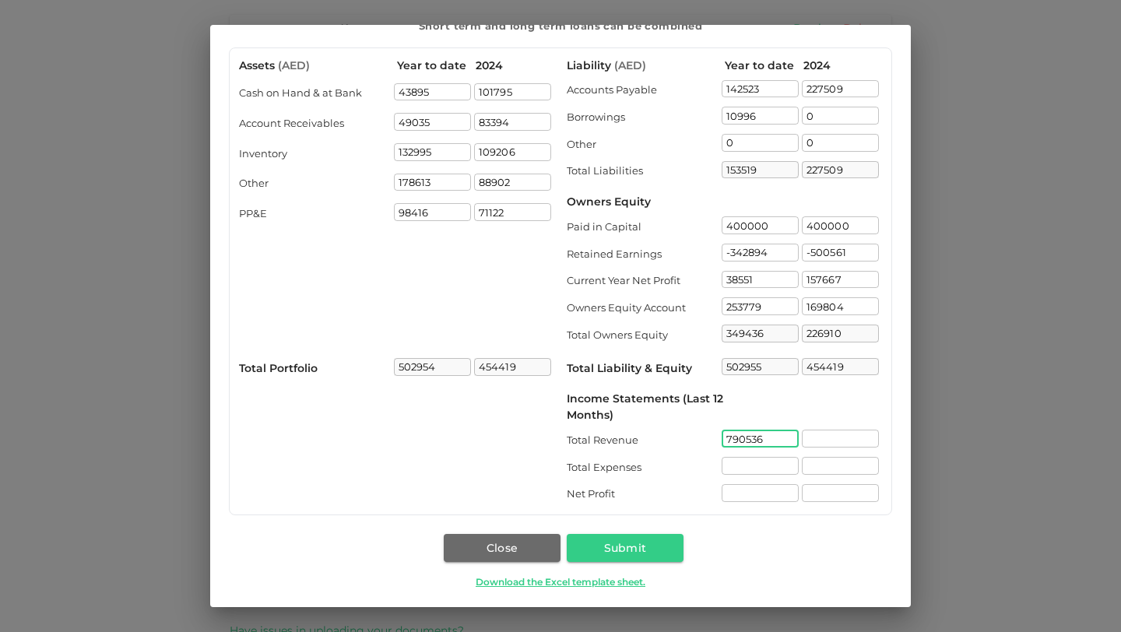
type input "790536"
type input "1488512"
type input "751985"
type input "1330845"
type input "38551"
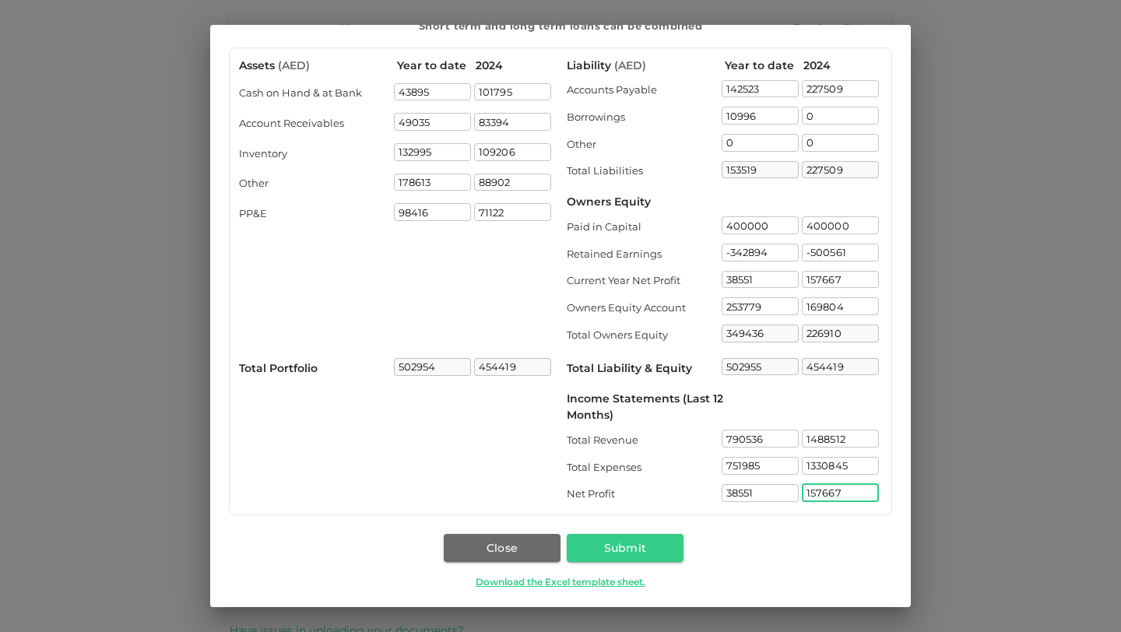
type input "157667"
click at [753, 553] on div "Close Submit Download the Excel template sheet." at bounding box center [560, 562] width 663 height 68
click at [627, 546] on button "Submit" at bounding box center [625, 548] width 117 height 28
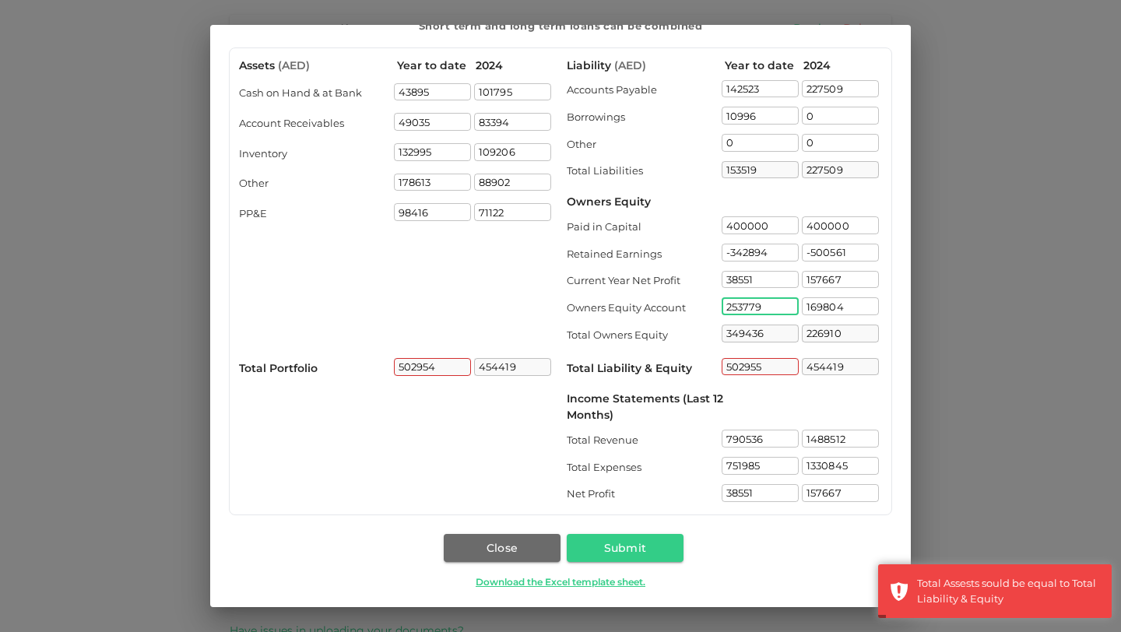
click at [766, 306] on input "253779" at bounding box center [759, 306] width 77 height 18
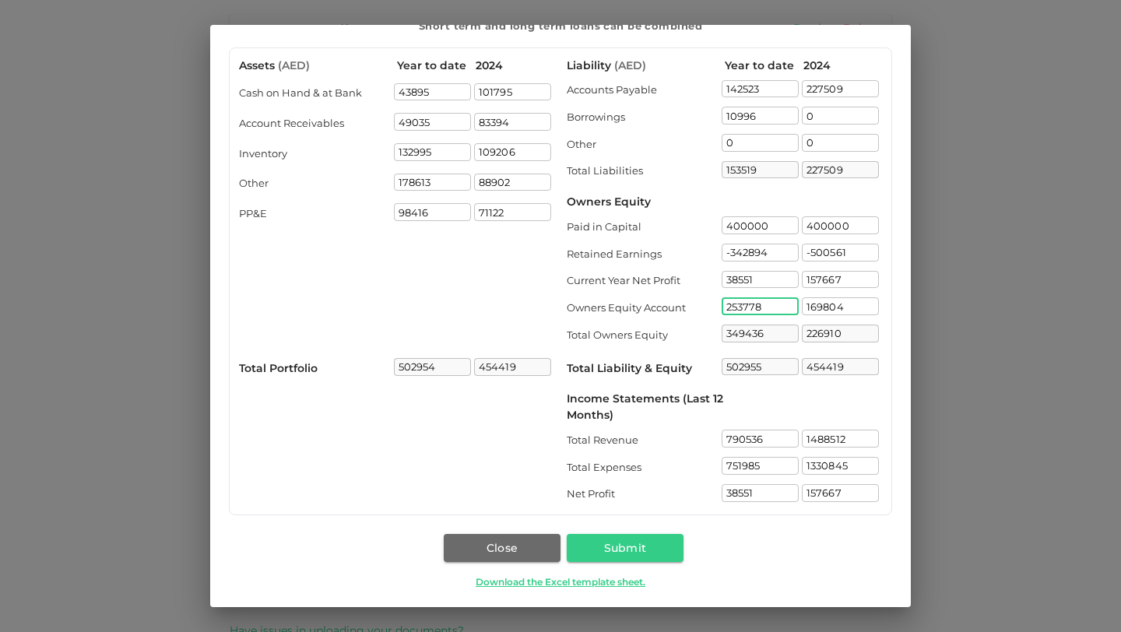
type input "253778"
click at [771, 388] on div "Liability ( AED ) Year to date 2024 Accounts Payable 142523 ​ 227509 ​ Borrowin…" at bounding box center [724, 282] width 315 height 448
type input "349435"
type input "502954"
click at [764, 304] on input "253778" at bounding box center [759, 306] width 77 height 18
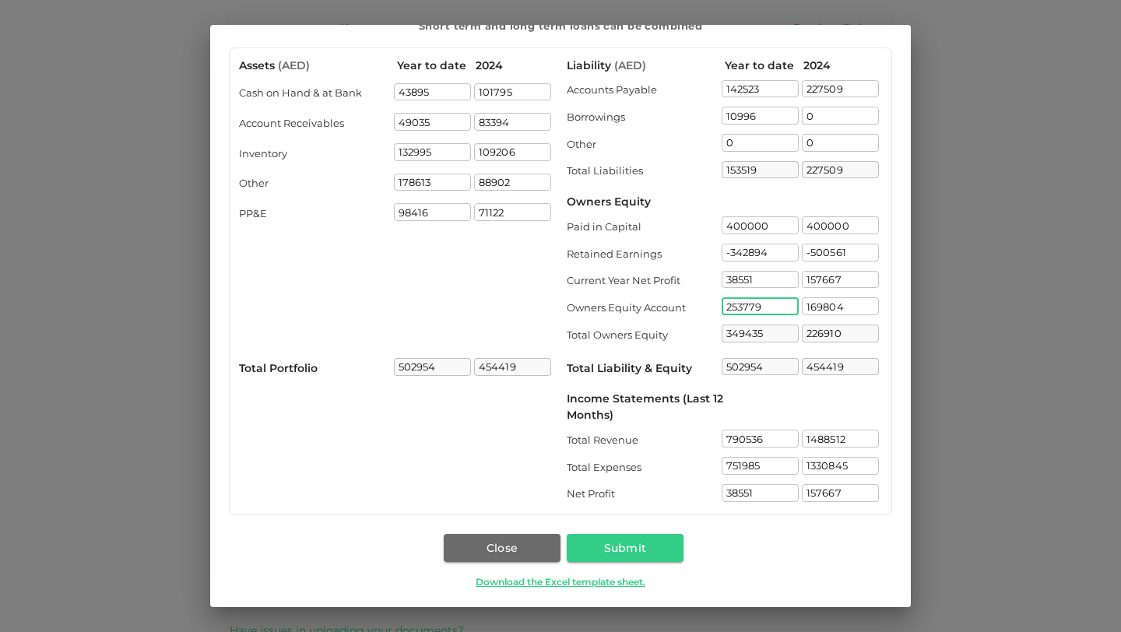
type input "253779"
click at [737, 405] on div "Income Statements (Last 12 Months)" at bounding box center [724, 407] width 315 height 33
type input "349436"
type input "502955"
click at [764, 281] on input "38551" at bounding box center [759, 280] width 77 height 18
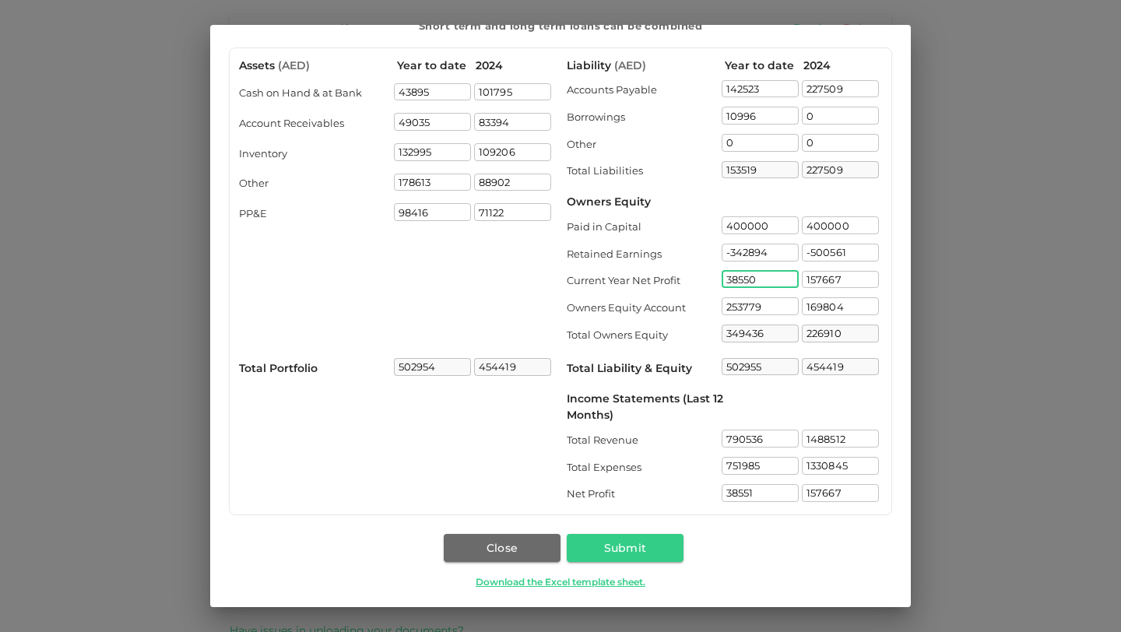
type input "38550"
click at [759, 413] on div "Income Statements (Last 12 Months)" at bounding box center [724, 407] width 315 height 33
type input "349435"
type input "502954"
click at [613, 543] on button "Submit" at bounding box center [625, 548] width 117 height 28
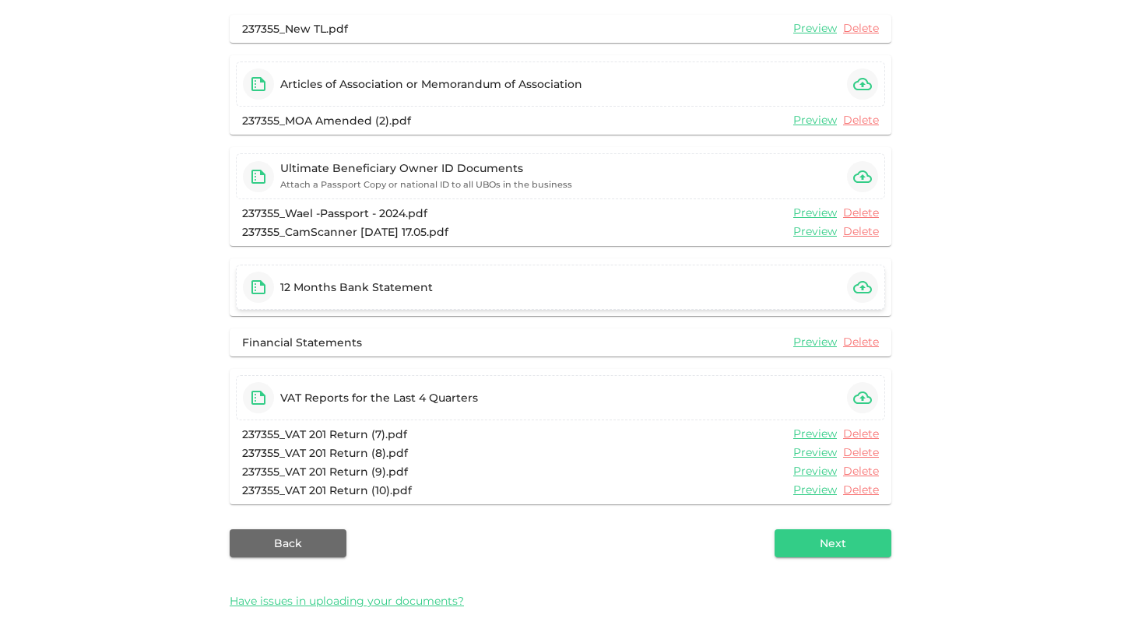
click at [856, 291] on icon "button" at bounding box center [862, 287] width 19 height 19
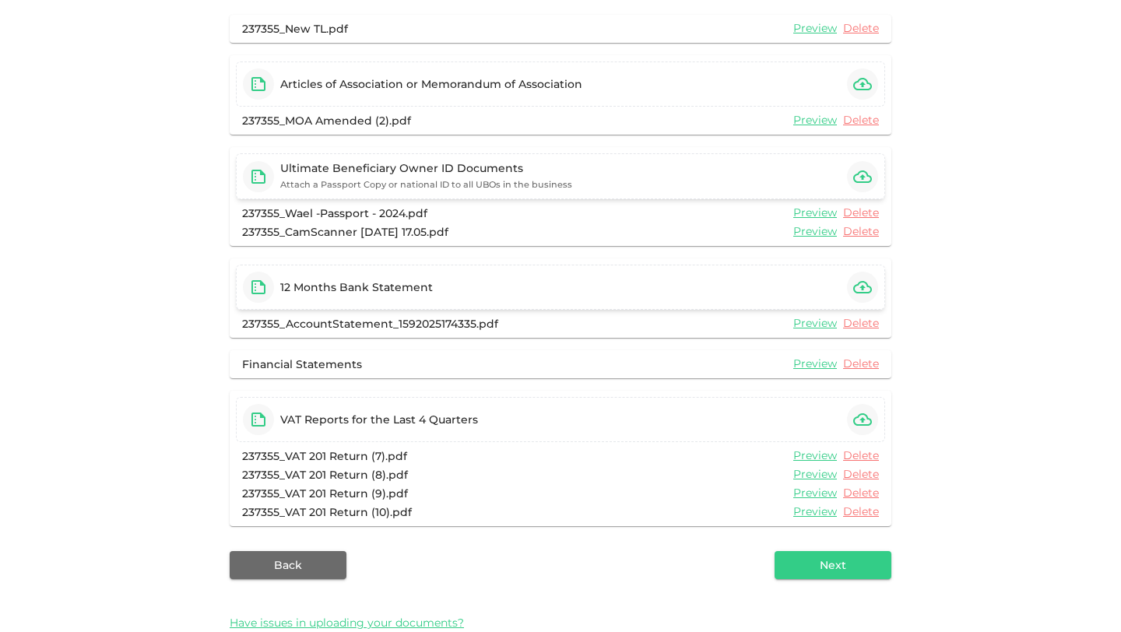
click at [858, 181] on icon "button" at bounding box center [862, 176] width 19 height 19
click at [866, 178] on icon "button" at bounding box center [862, 176] width 19 height 19
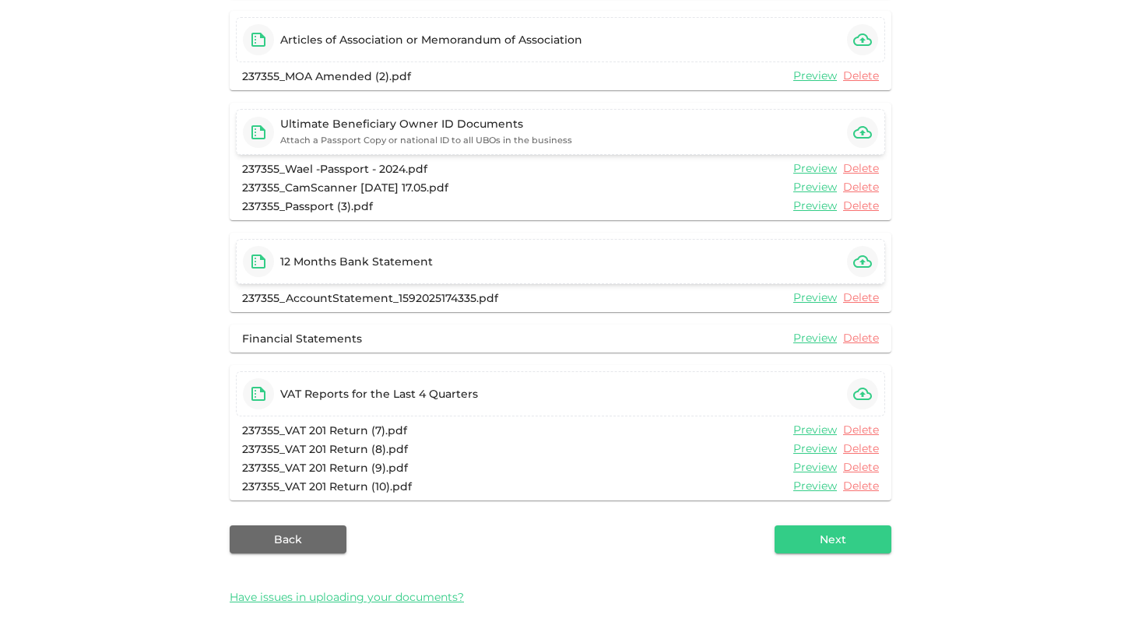
scroll to position [228, 0]
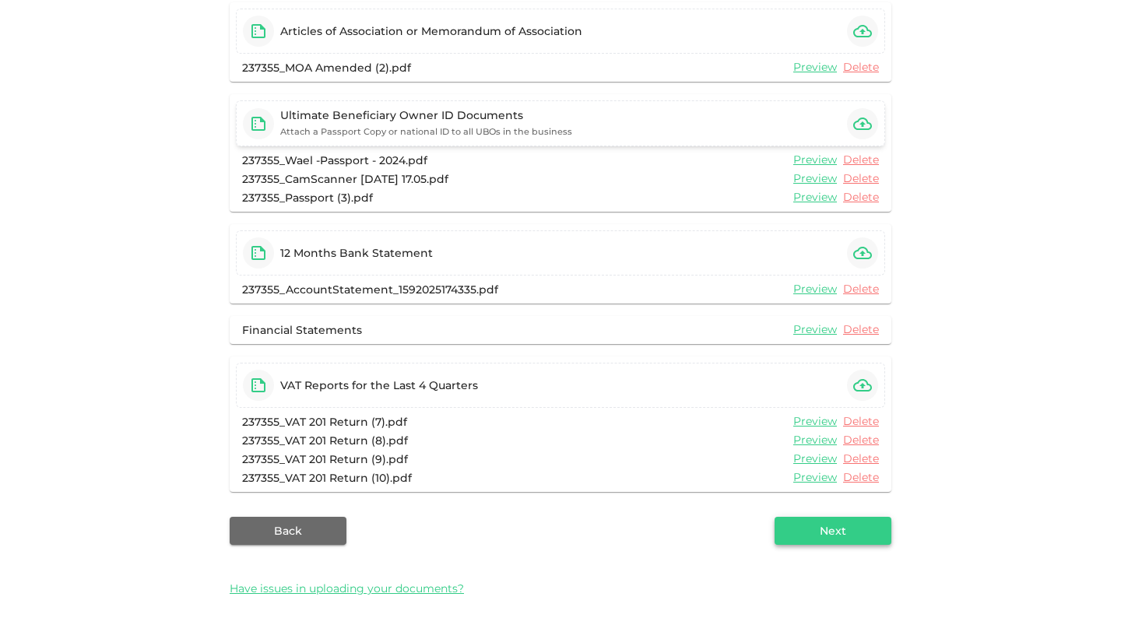
click at [833, 536] on button "Next" at bounding box center [832, 531] width 117 height 28
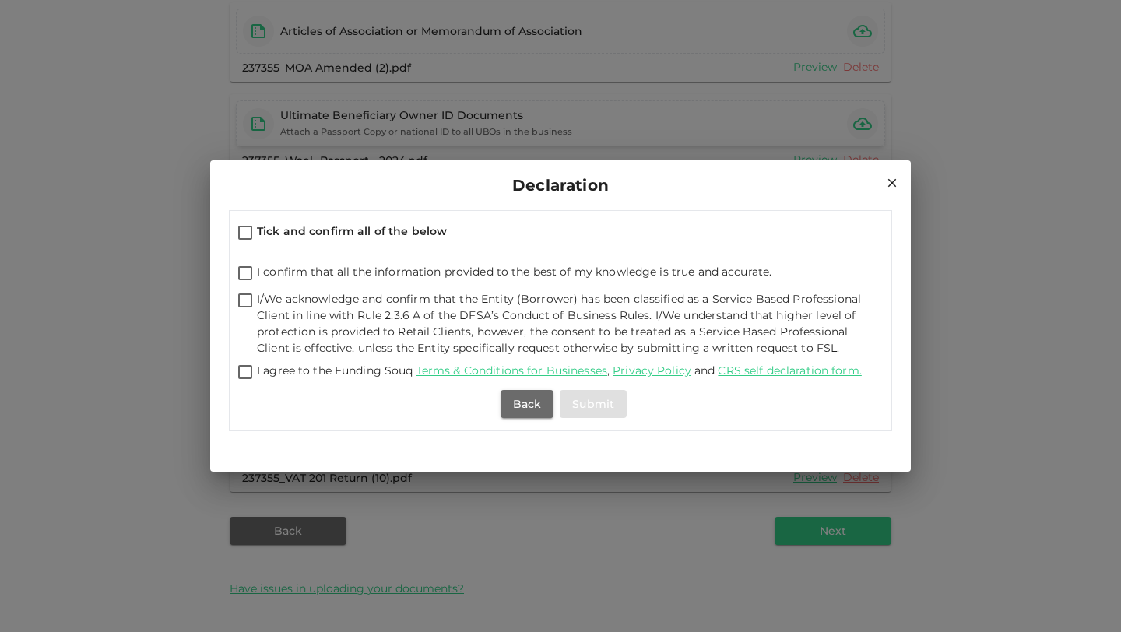
click at [248, 229] on input "Tick and confirm all of the below" at bounding box center [244, 233] width 23 height 21
checkbox input "true"
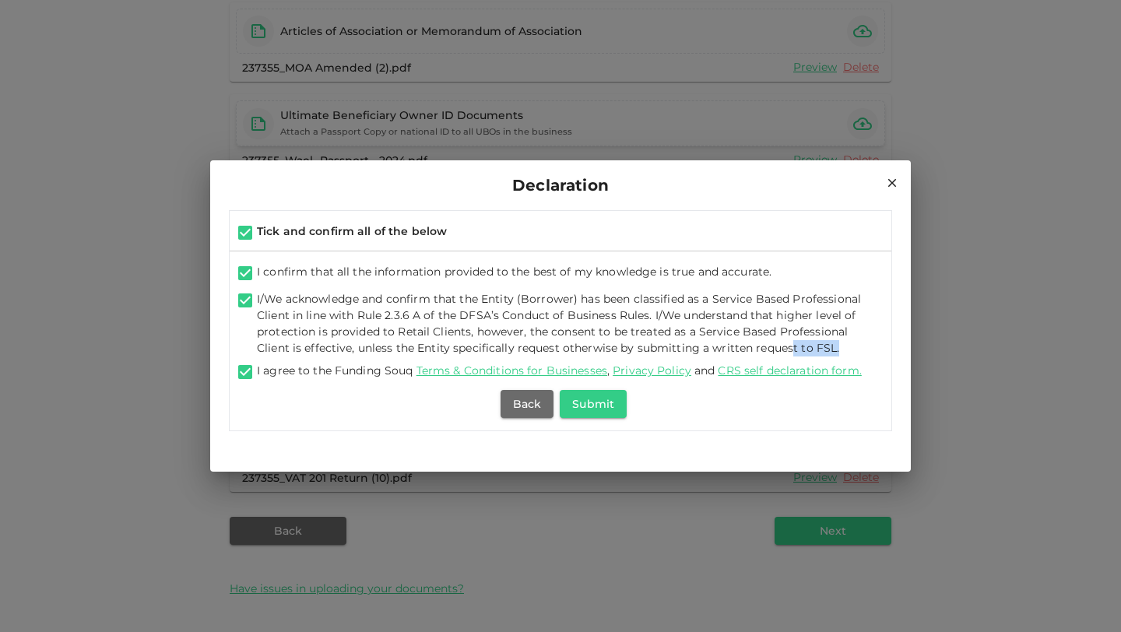
drag, startPoint x: 841, startPoint y: 349, endPoint x: 791, endPoint y: 351, distance: 49.8
click at [791, 351] on span "I/We acknowledge and confirm that the Entity (Borrower) has been classified as …" at bounding box center [561, 323] width 609 height 65
click at [571, 374] on link "Terms & Conditions for Businesses" at bounding box center [511, 370] width 191 height 14
click at [595, 408] on button "Submit" at bounding box center [593, 404] width 67 height 28
